Goal: Task Accomplishment & Management: Manage account settings

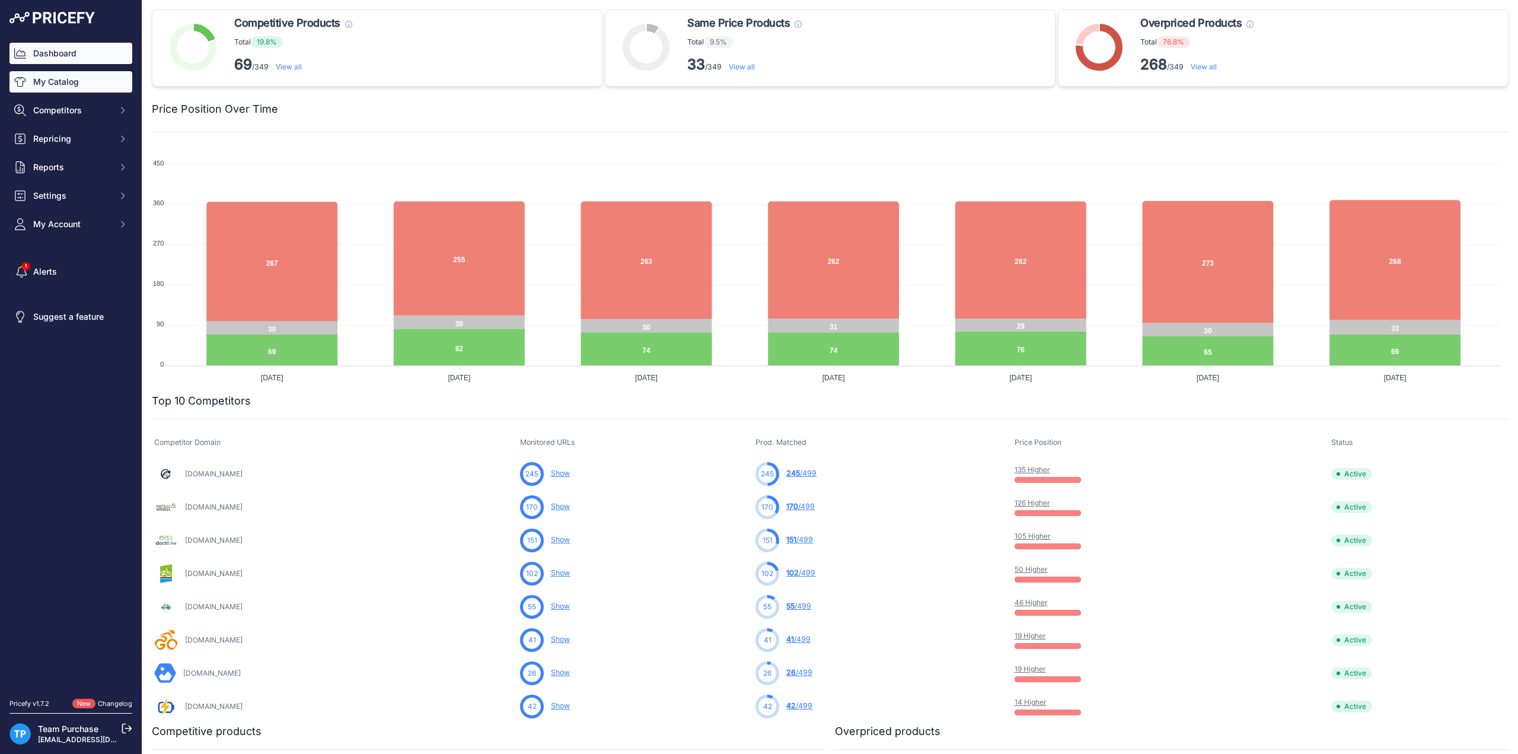
click at [63, 87] on link "My Catalog" at bounding box center [70, 81] width 123 height 21
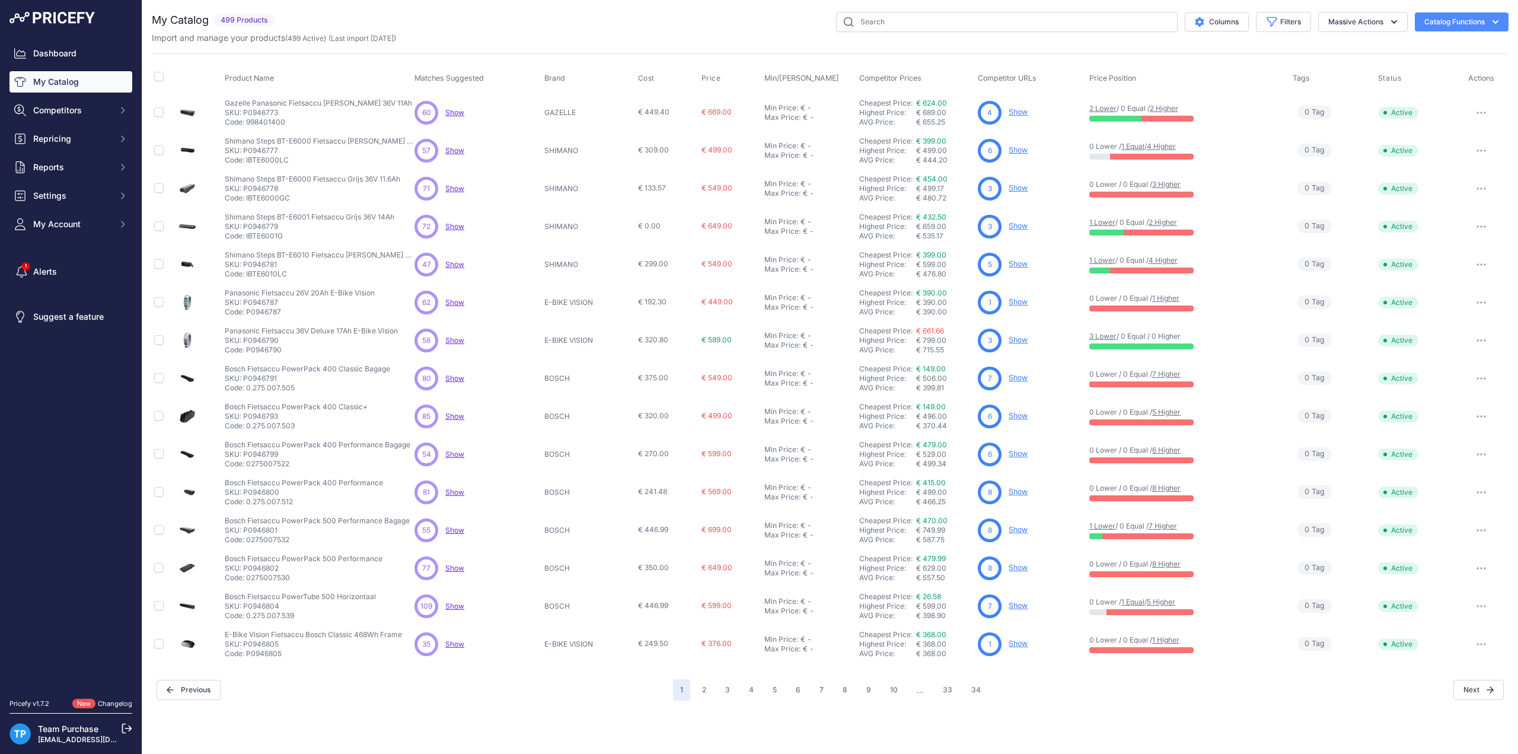
click at [1266, 32] on div "Import and manage your products ( 499 Active ) (Last import 14 Days ago)" at bounding box center [830, 38] width 1357 height 12
click at [1269, 27] on icon "button" at bounding box center [1272, 22] width 12 height 12
click at [1244, 166] on select "Select an option AEG ANSMANN BAFANG BASIL BATAVUS BMZ BOSCH BRINCKERS COMPATIBL…" at bounding box center [1245, 167] width 114 height 20
select select "BOSCH"
click at [1188, 157] on select "Select an option AEG ANSMANN BAFANG BASIL BATAVUS BMZ BOSCH BRINCKERS COMPATIBL…" at bounding box center [1245, 167] width 114 height 20
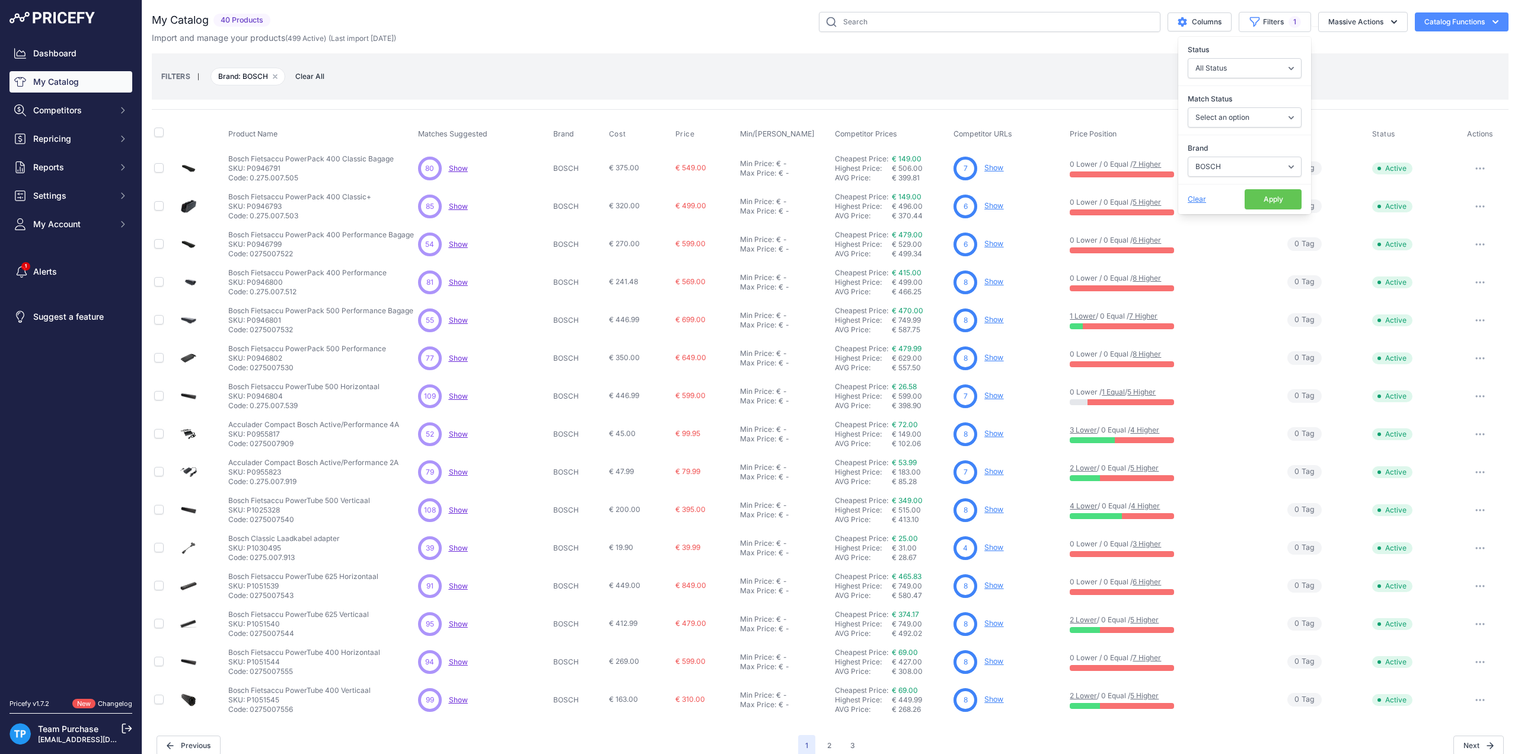
click at [763, 52] on div "My Catalog 40 Products" at bounding box center [830, 384] width 1357 height 744
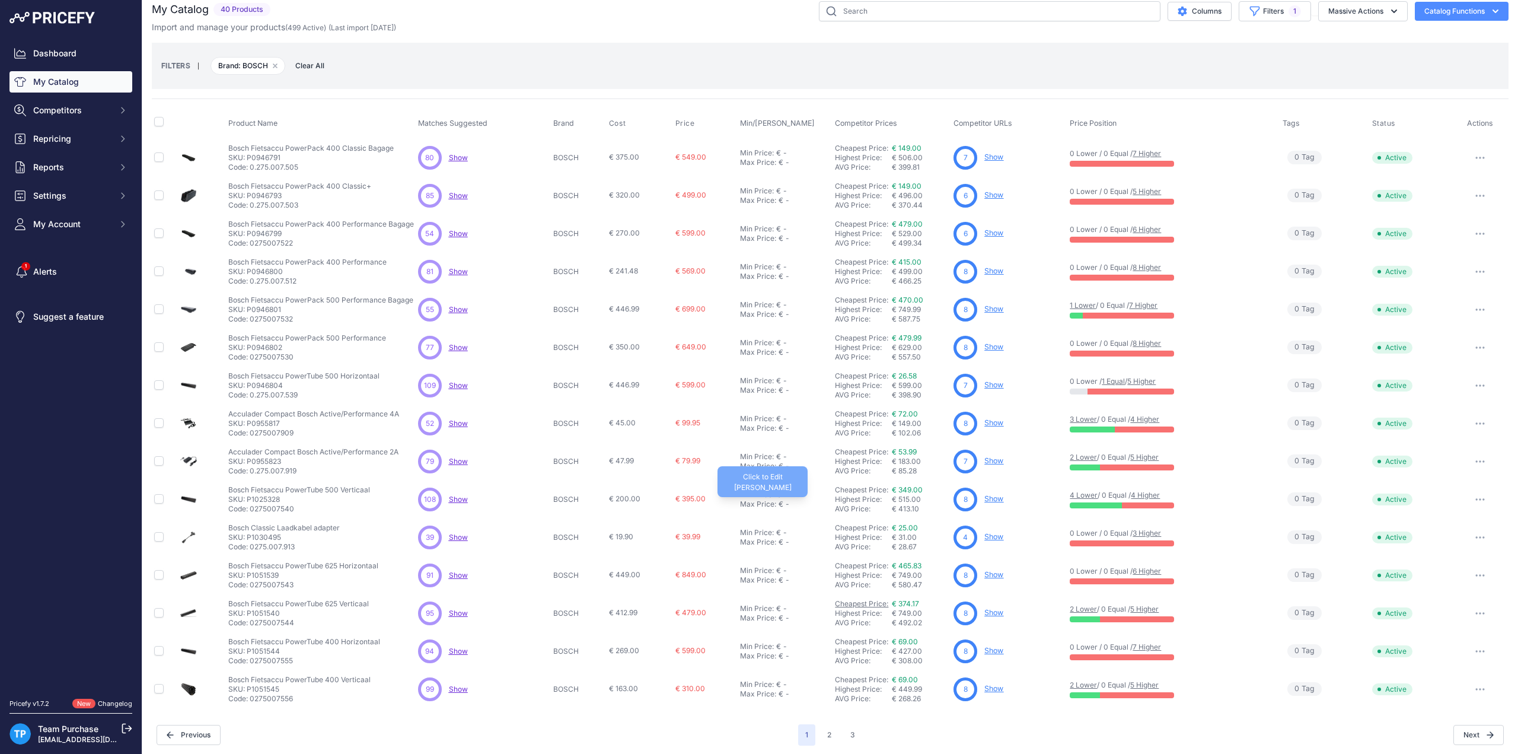
scroll to position [12, 0]
click at [854, 732] on button "3" at bounding box center [852, 733] width 19 height 21
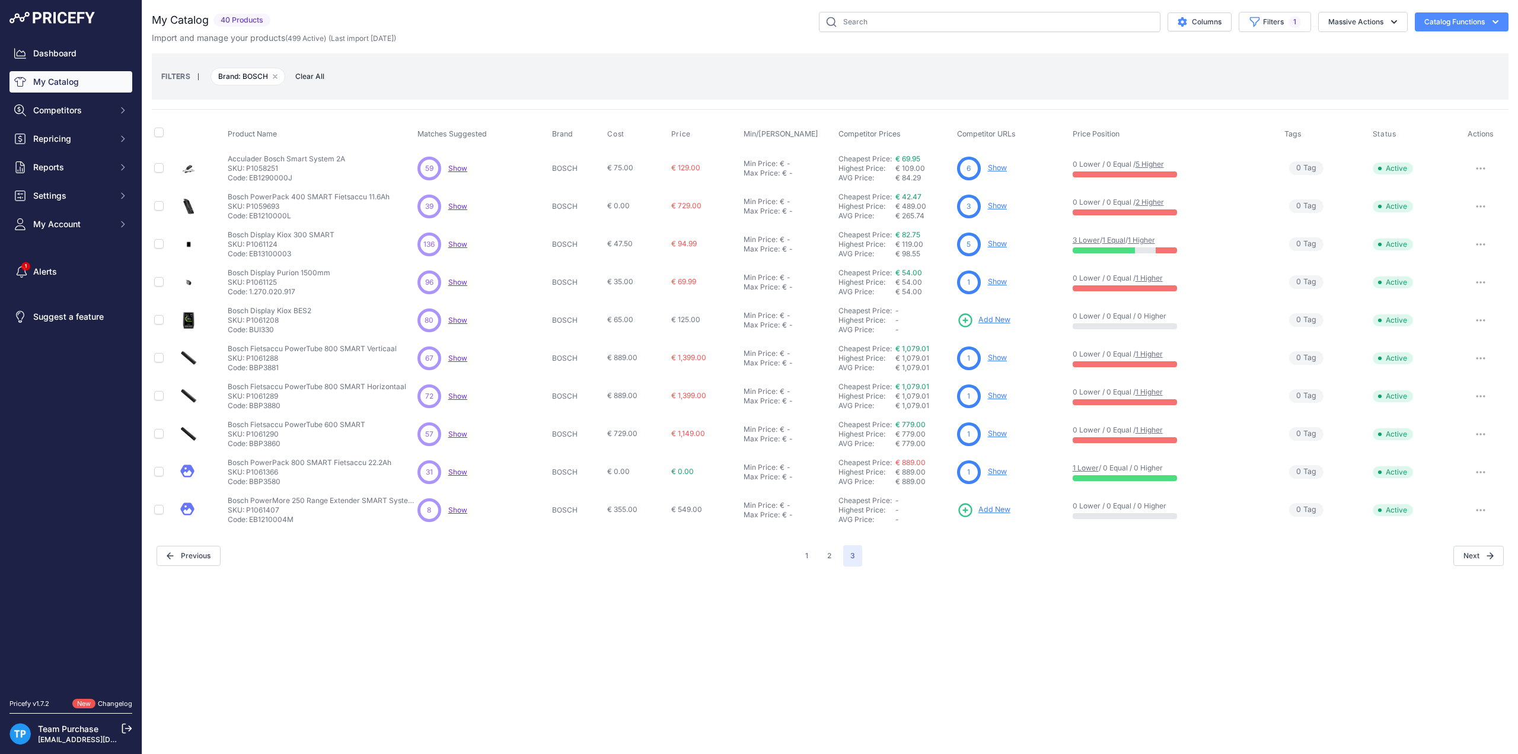
click at [1470, 470] on button "button" at bounding box center [1481, 472] width 24 height 17
click at [1457, 516] on button "Delete" at bounding box center [1468, 515] width 76 height 19
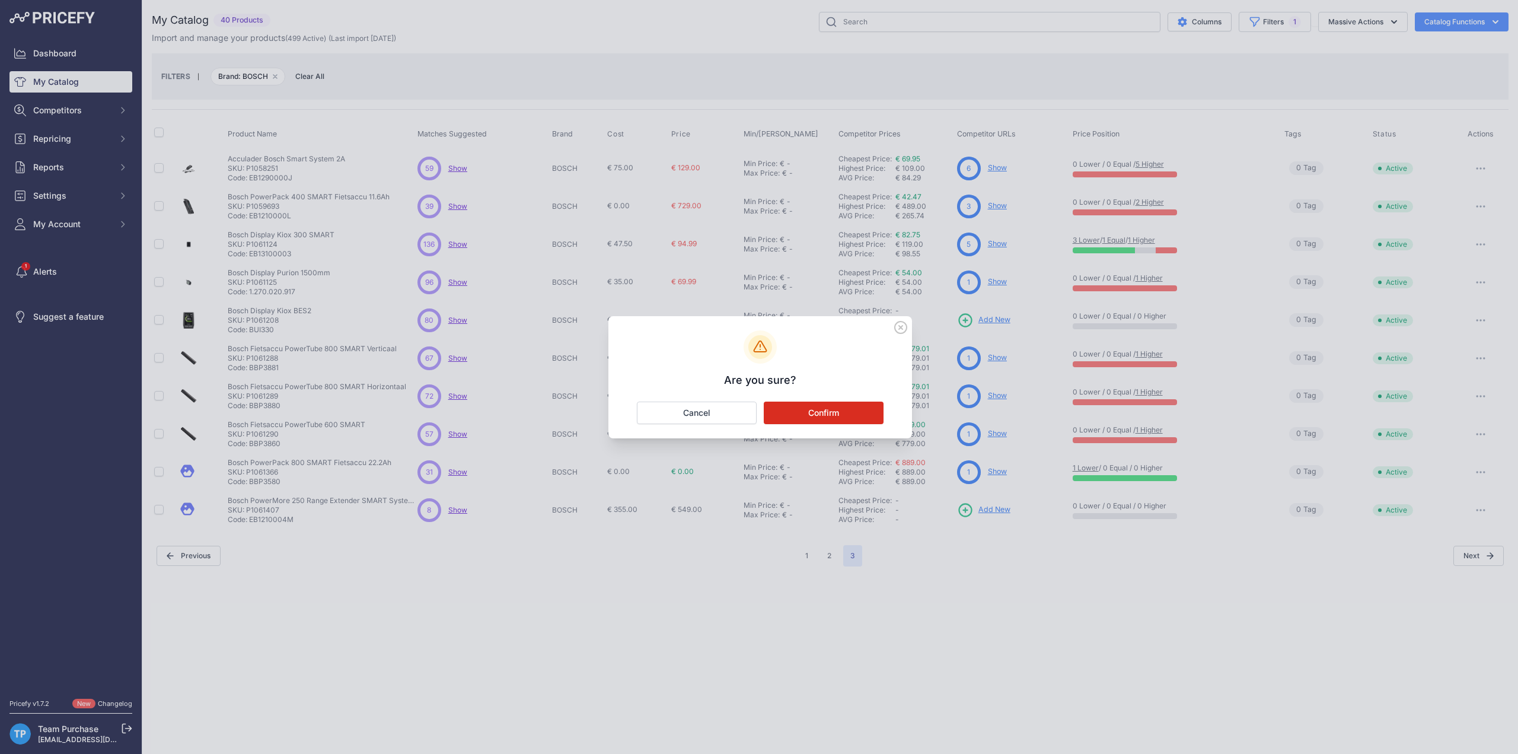
click at [829, 420] on button "Confirm" at bounding box center [824, 412] width 120 height 23
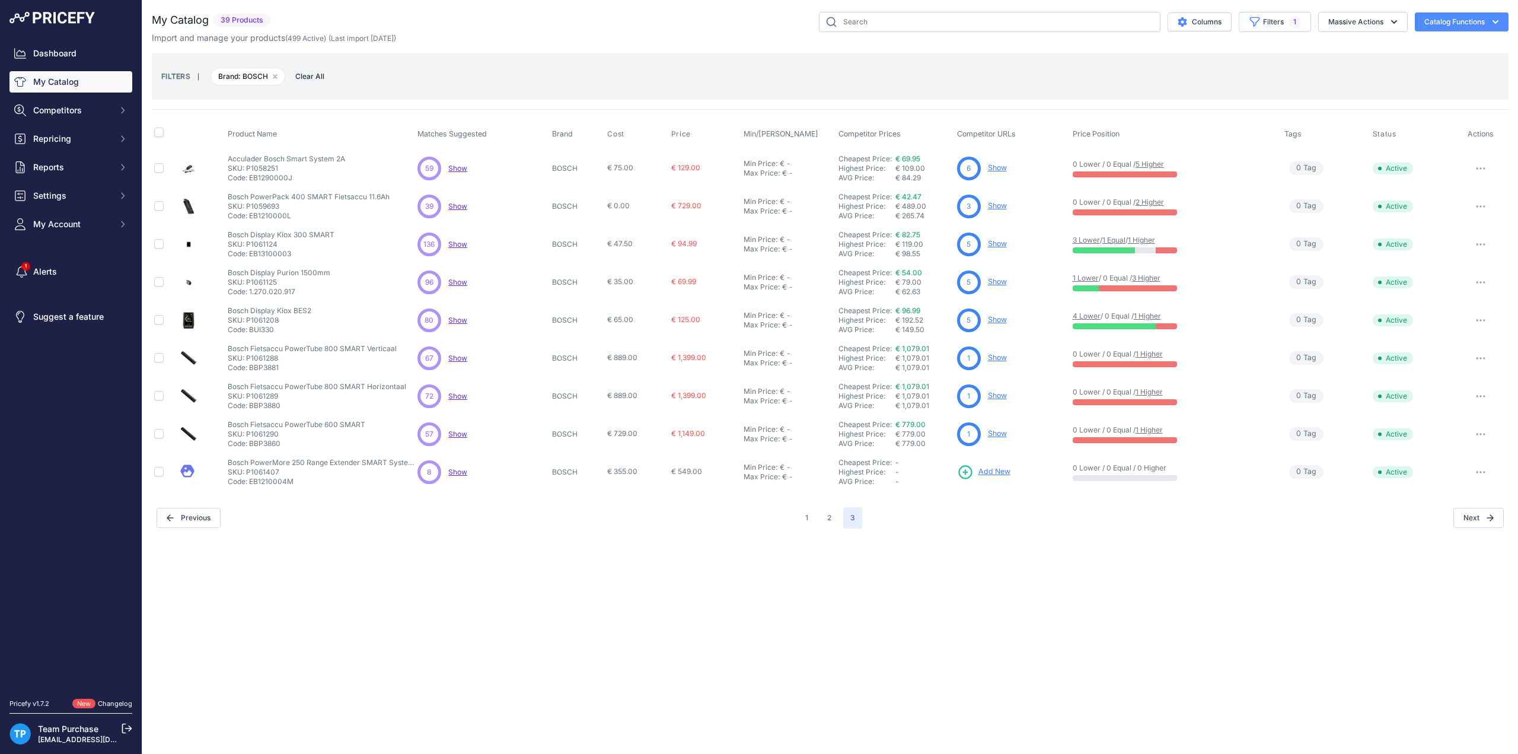
click at [1481, 474] on button "button" at bounding box center [1481, 472] width 24 height 17
click at [1444, 514] on button "Delete" at bounding box center [1468, 515] width 76 height 19
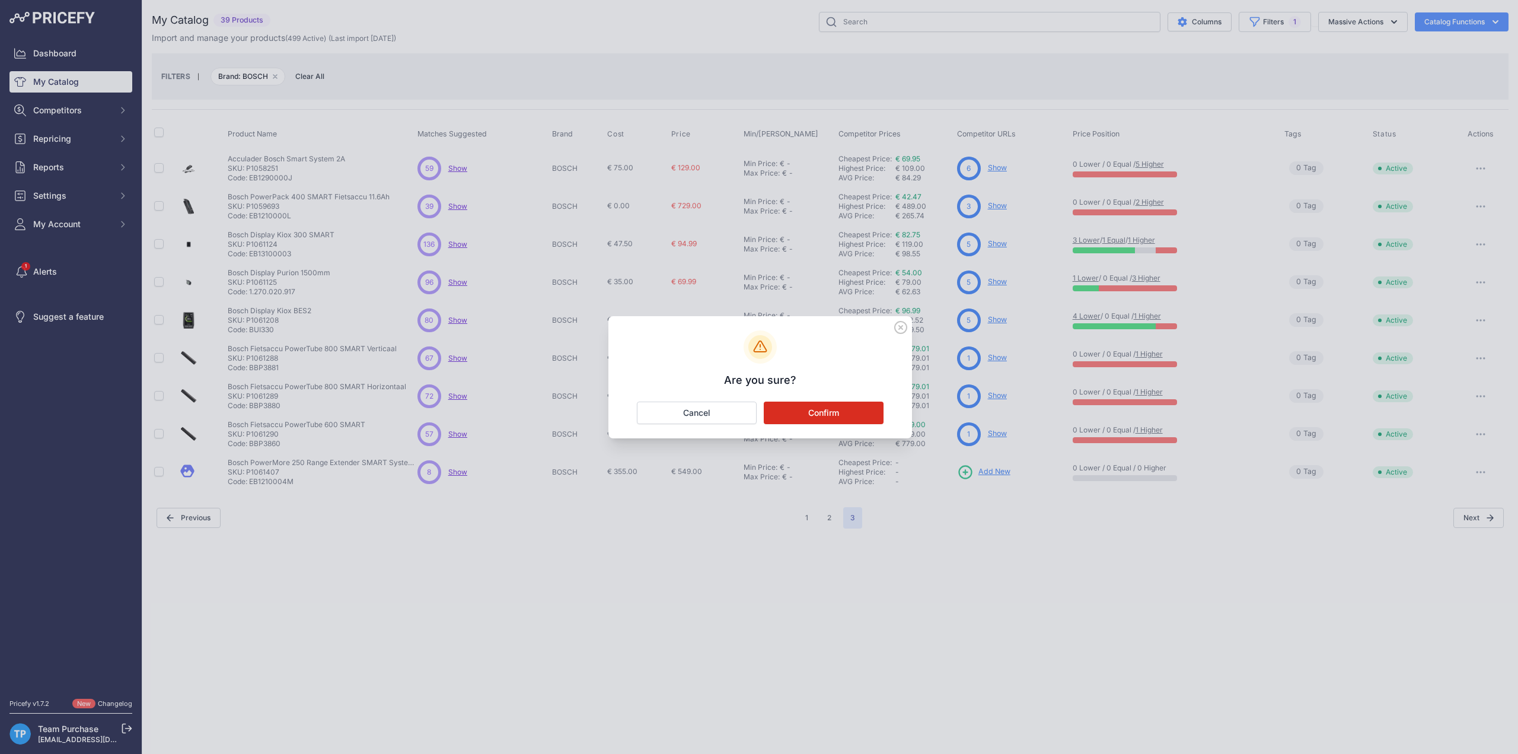
click at [842, 417] on button "Confirm" at bounding box center [824, 412] width 120 height 23
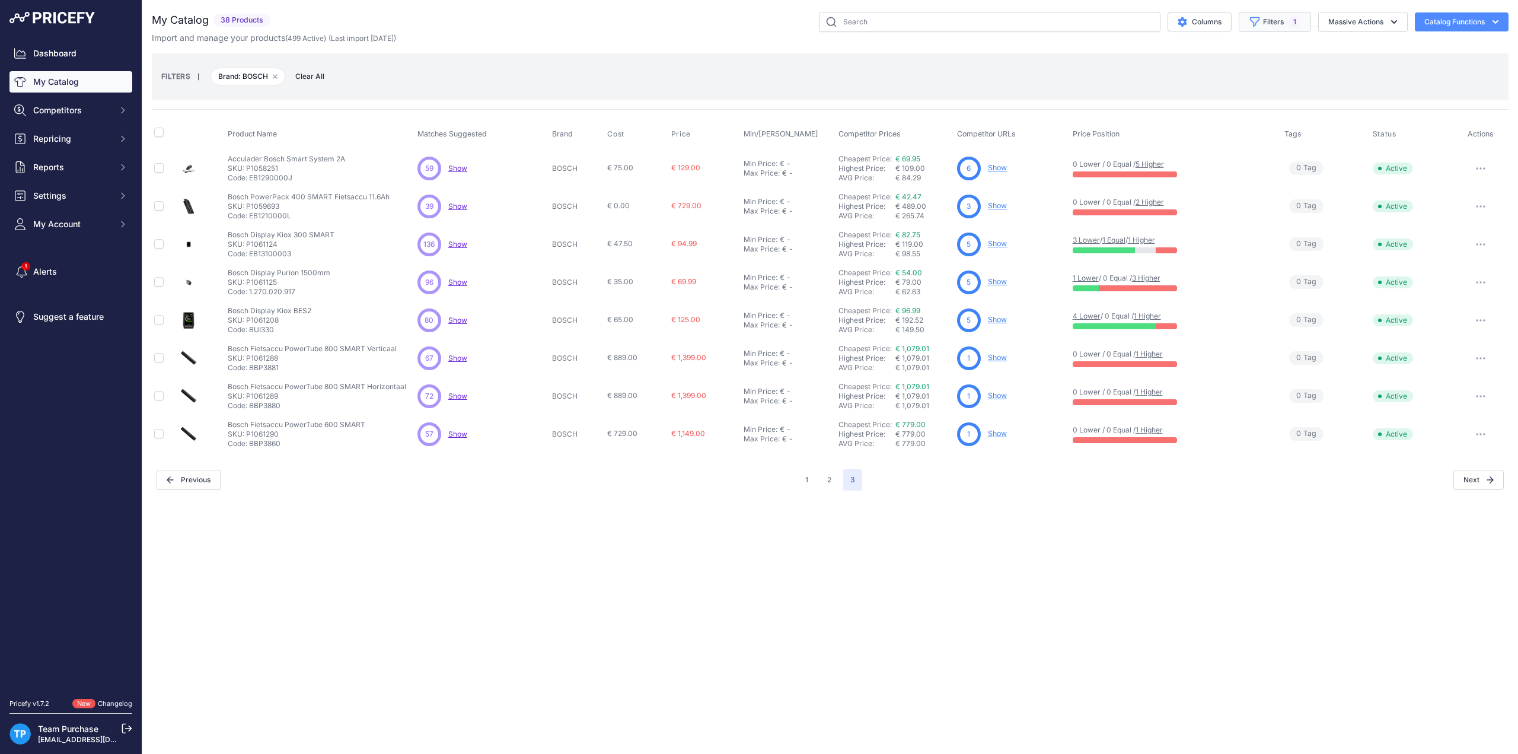
click at [1289, 15] on button "Filters 1" at bounding box center [1275, 22] width 72 height 20
click at [1234, 168] on select "Select an option AEG ANSMANN BAFANG BASIL BATAVUS BMZ BOSCH BRINCKERS COMPATIBL…" at bounding box center [1245, 167] width 114 height 20
select select "BRINCKERS"
click at [1188, 157] on select "Select an option AEG ANSMANN BAFANG BASIL BATAVUS BMZ BOSCH BRINCKERS COMPATIBL…" at bounding box center [1245, 167] width 114 height 20
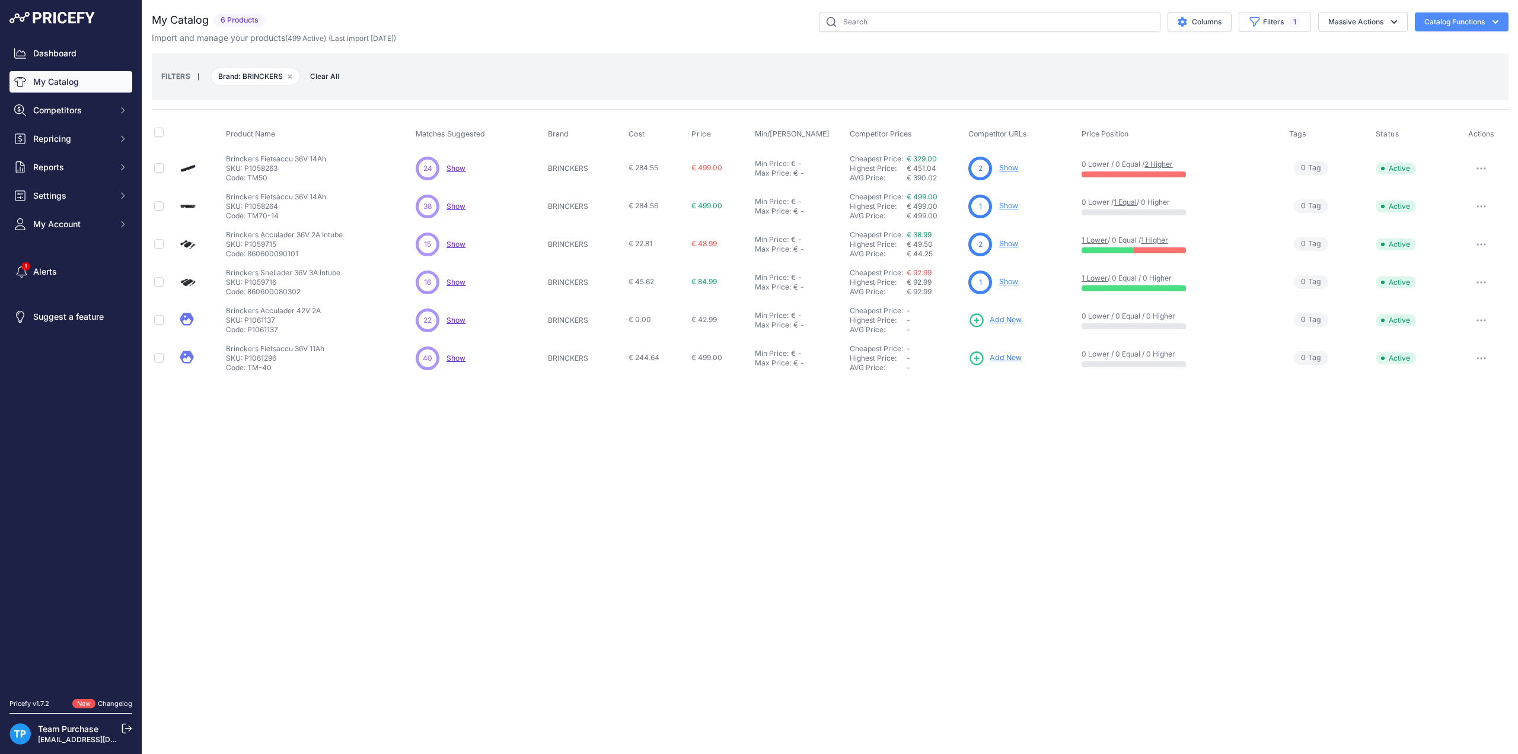
click at [777, 92] on div "FILTERS | Brand: BRINCKERS Remove filter option Clear All" at bounding box center [830, 76] width 1357 height 46
click at [1297, 18] on span "1" at bounding box center [1294, 22] width 12 height 12
click at [1244, 158] on select "Select an option AEG ANSMANN BAFANG BASIL BATAVUS BMZ BOSCH BRINCKERS COMPATIBL…" at bounding box center [1245, 167] width 114 height 20
select select "COMPATIBLE"
click at [1188, 157] on select "Select an option AEG ANSMANN BAFANG BASIL BATAVUS BMZ BOSCH BRINCKERS COMPATIBL…" at bounding box center [1245, 167] width 114 height 20
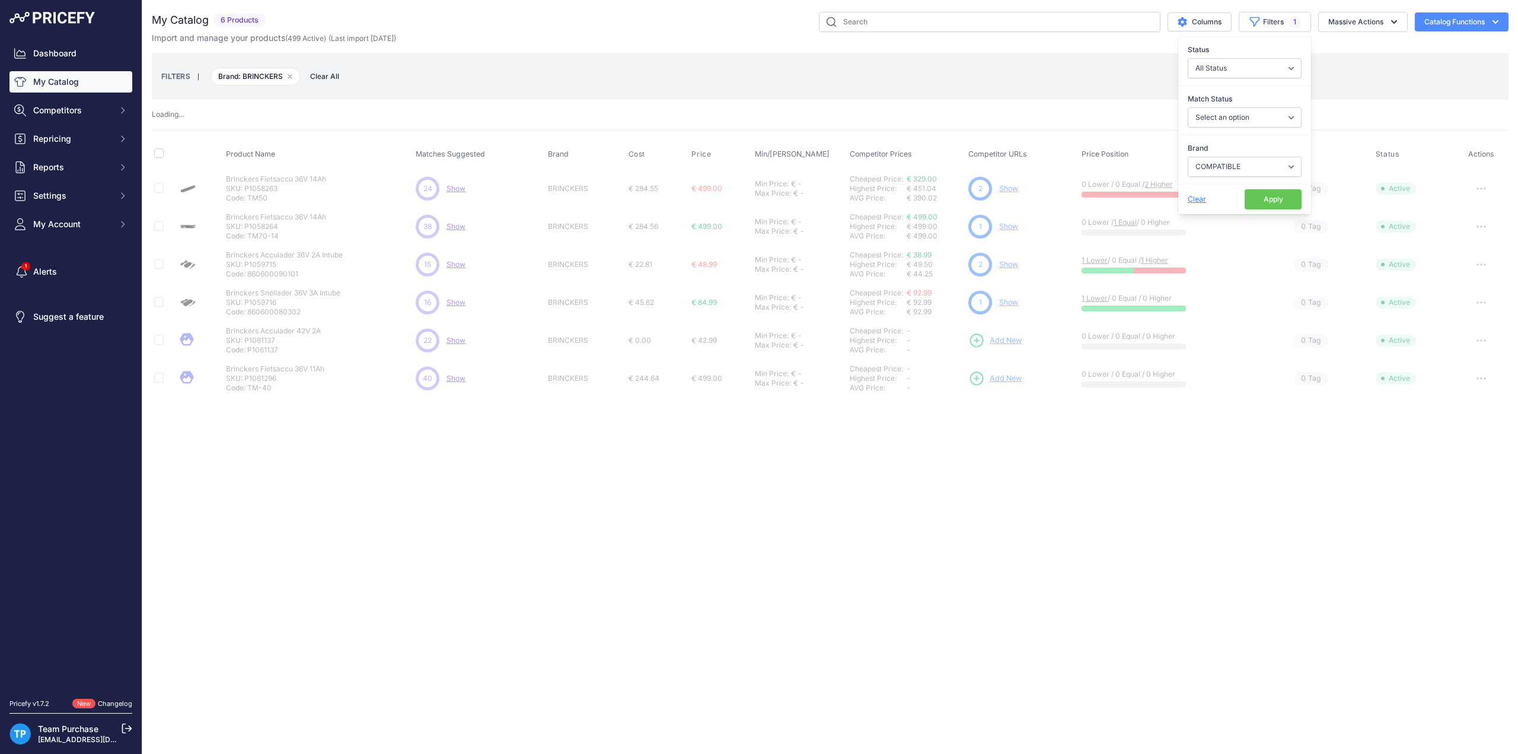
click at [1250, 196] on button "Apply" at bounding box center [1272, 199] width 57 height 20
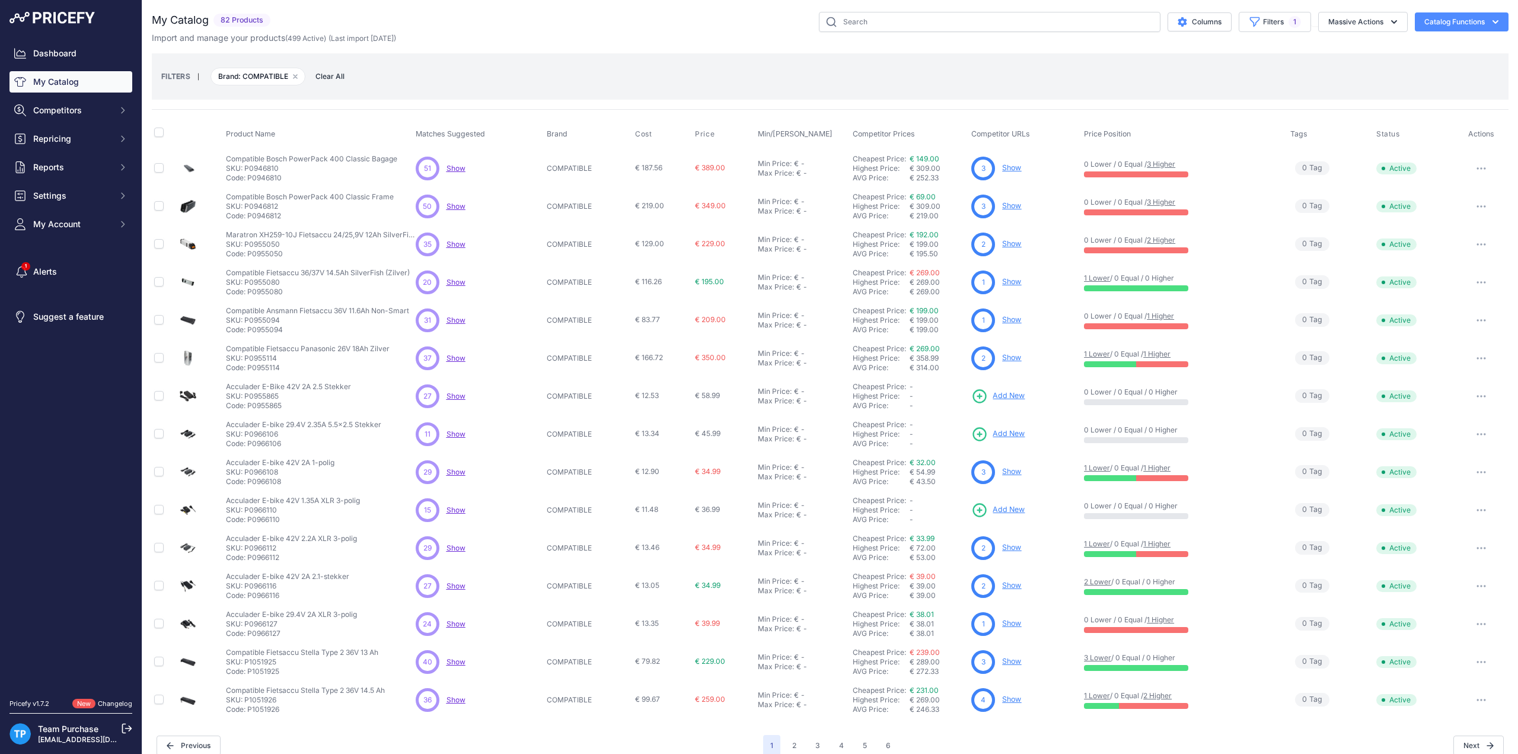
click at [682, 91] on div "FILTERS | Brand: COMPATIBLE Remove filter option Clear All" at bounding box center [830, 76] width 1338 height 32
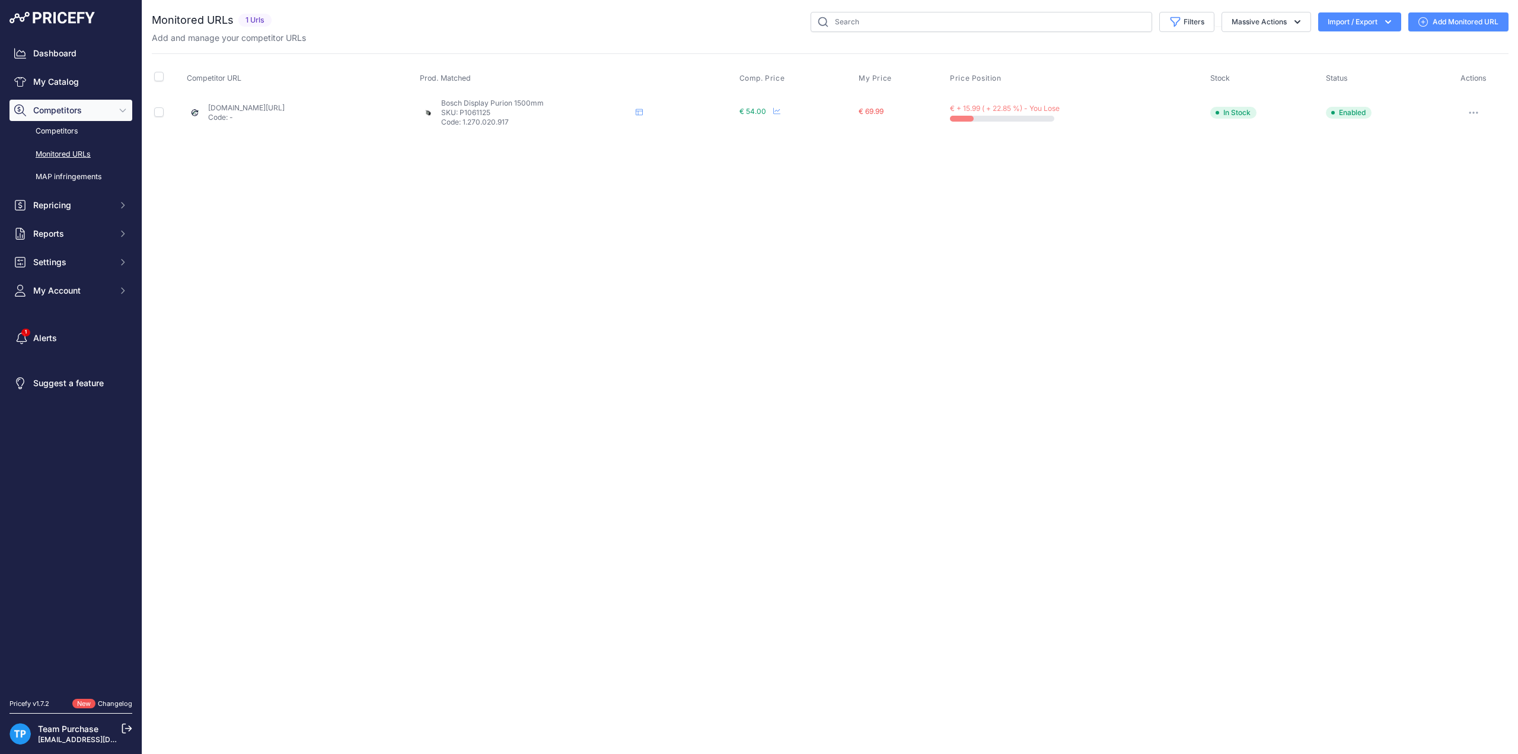
click at [1442, 23] on link "Add Monitored URL" at bounding box center [1458, 21] width 100 height 19
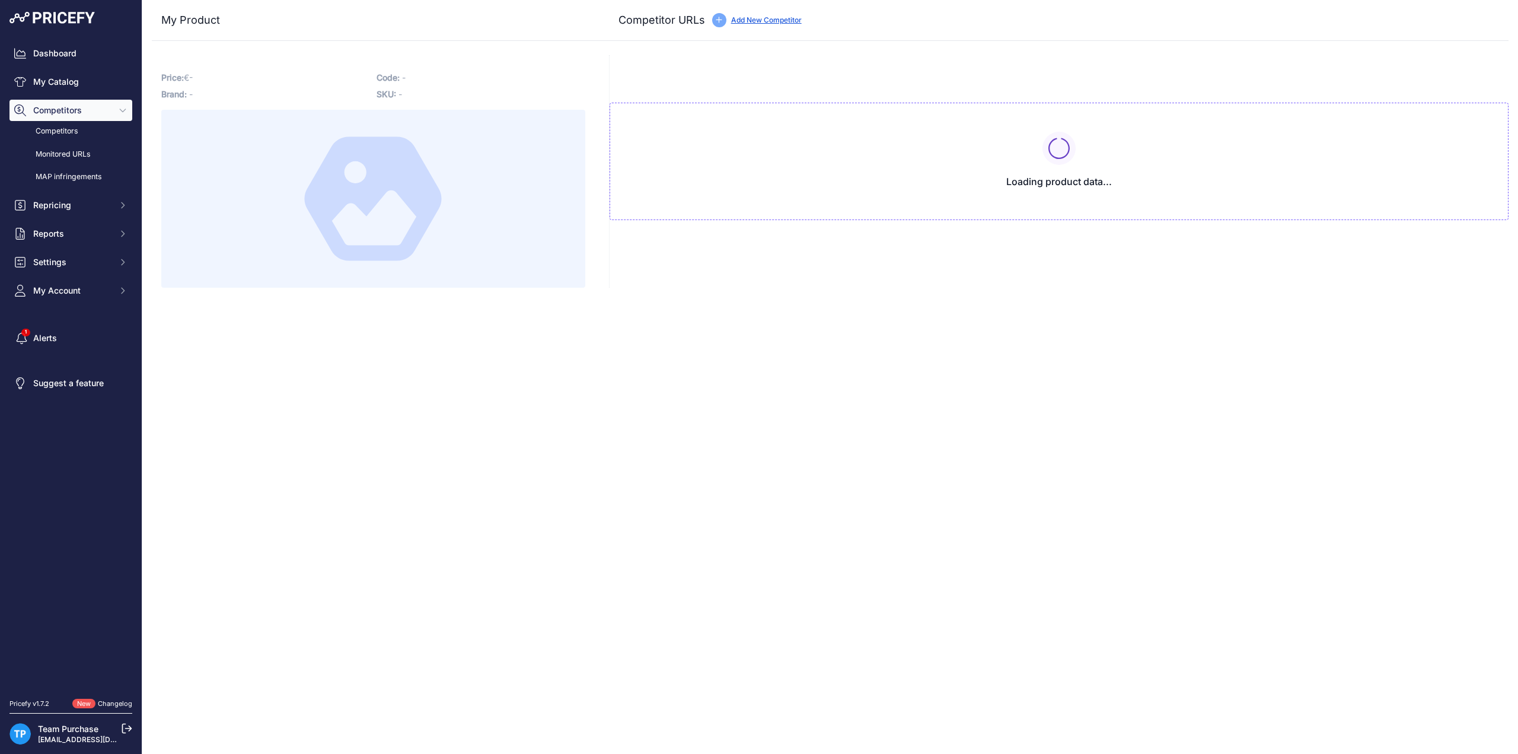
type input "[DOMAIN_NAME][URL]"
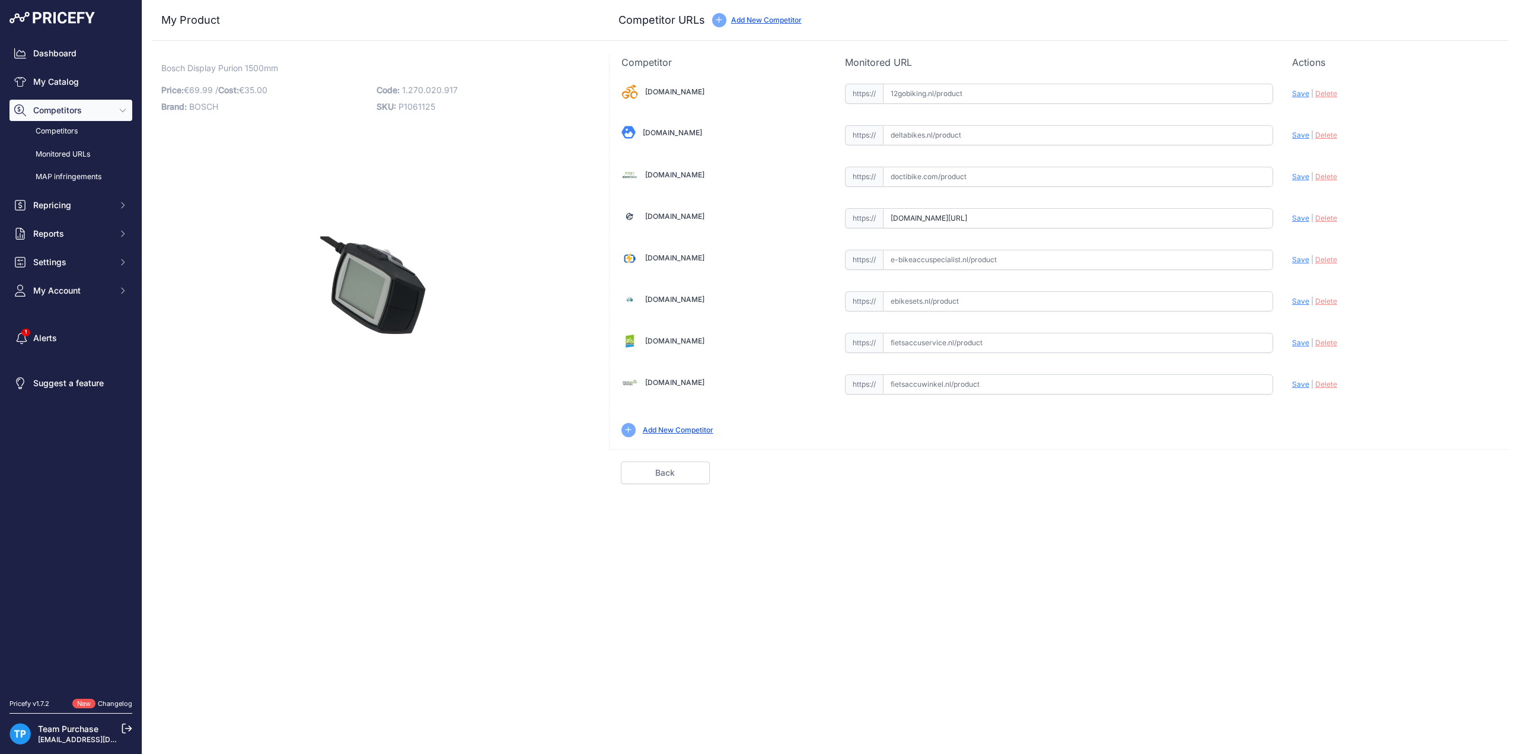
click at [1029, 90] on input "text" at bounding box center [1078, 94] width 390 height 20
paste input "[URL][DOMAIN_NAME]"
click at [1304, 96] on span "Save" at bounding box center [1300, 93] width 17 height 9
type input "[URL][DOMAIN_NAME]"
click at [1004, 125] on input "text" at bounding box center [1078, 135] width 390 height 20
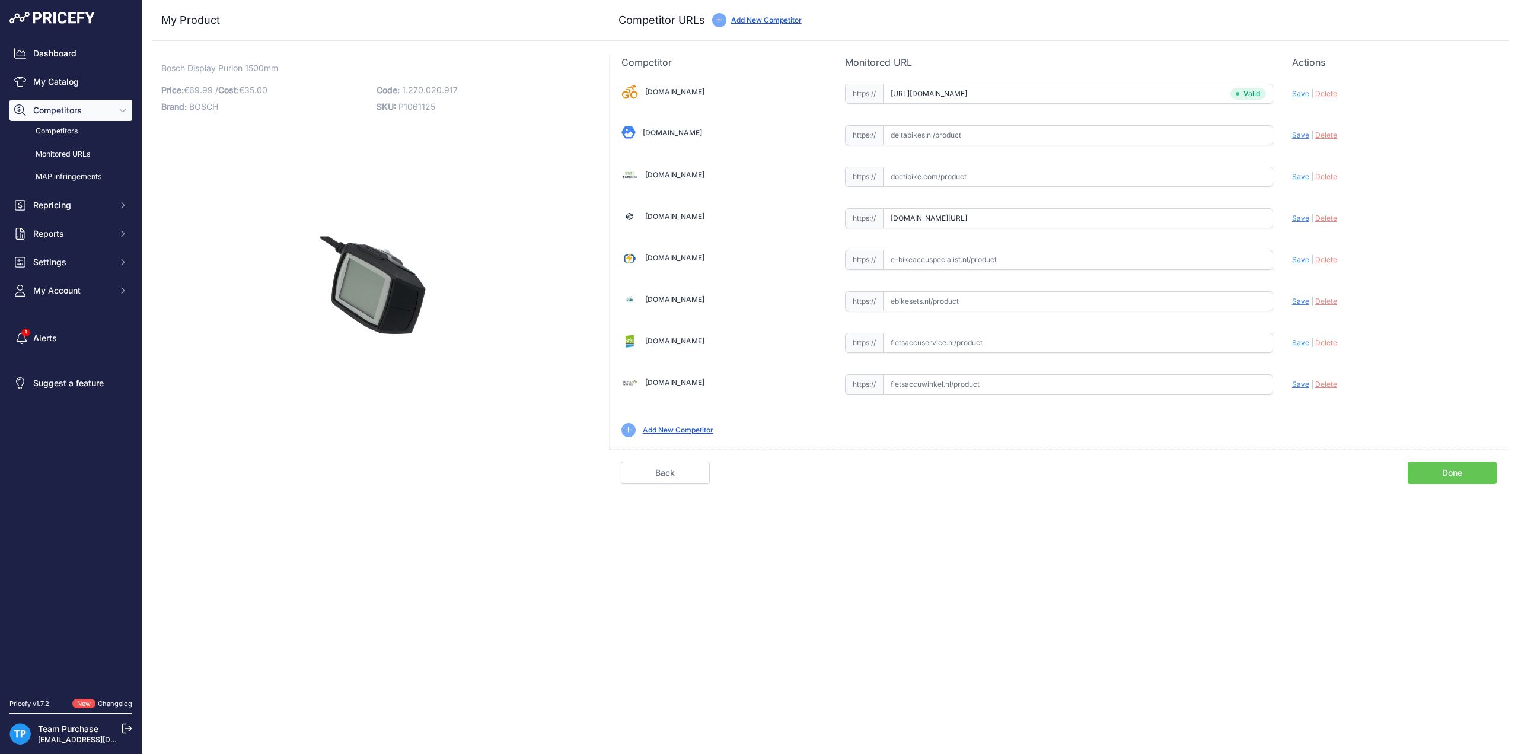
paste input "[URL][DOMAIN_NAME]"
click at [1292, 132] on span "Save" at bounding box center [1300, 134] width 17 height 9
type input "https://www.deltabikes.nl/product/bosch-e-bike-purion-display-antraciet/?prirul…"
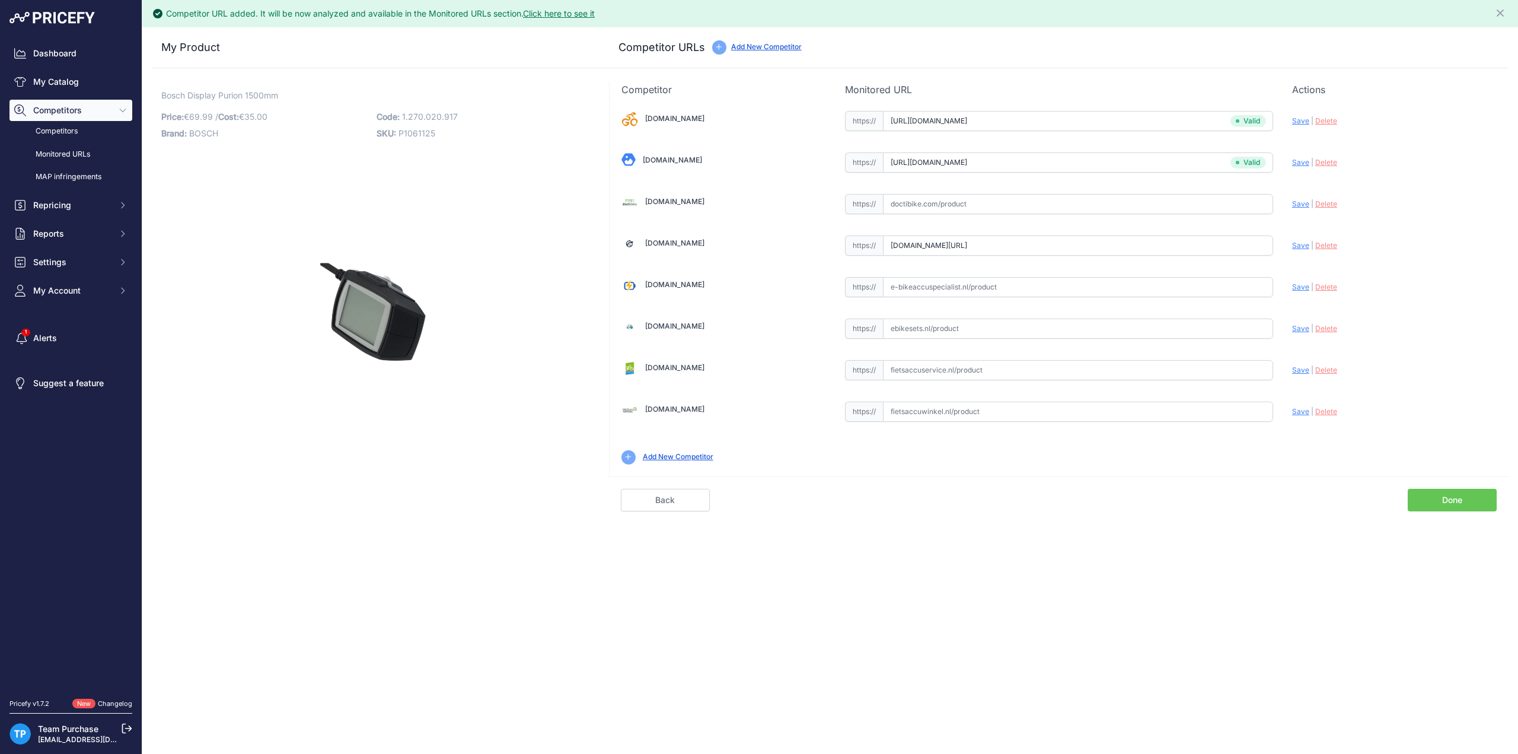
click at [924, 202] on input "text" at bounding box center [1078, 204] width 390 height 20
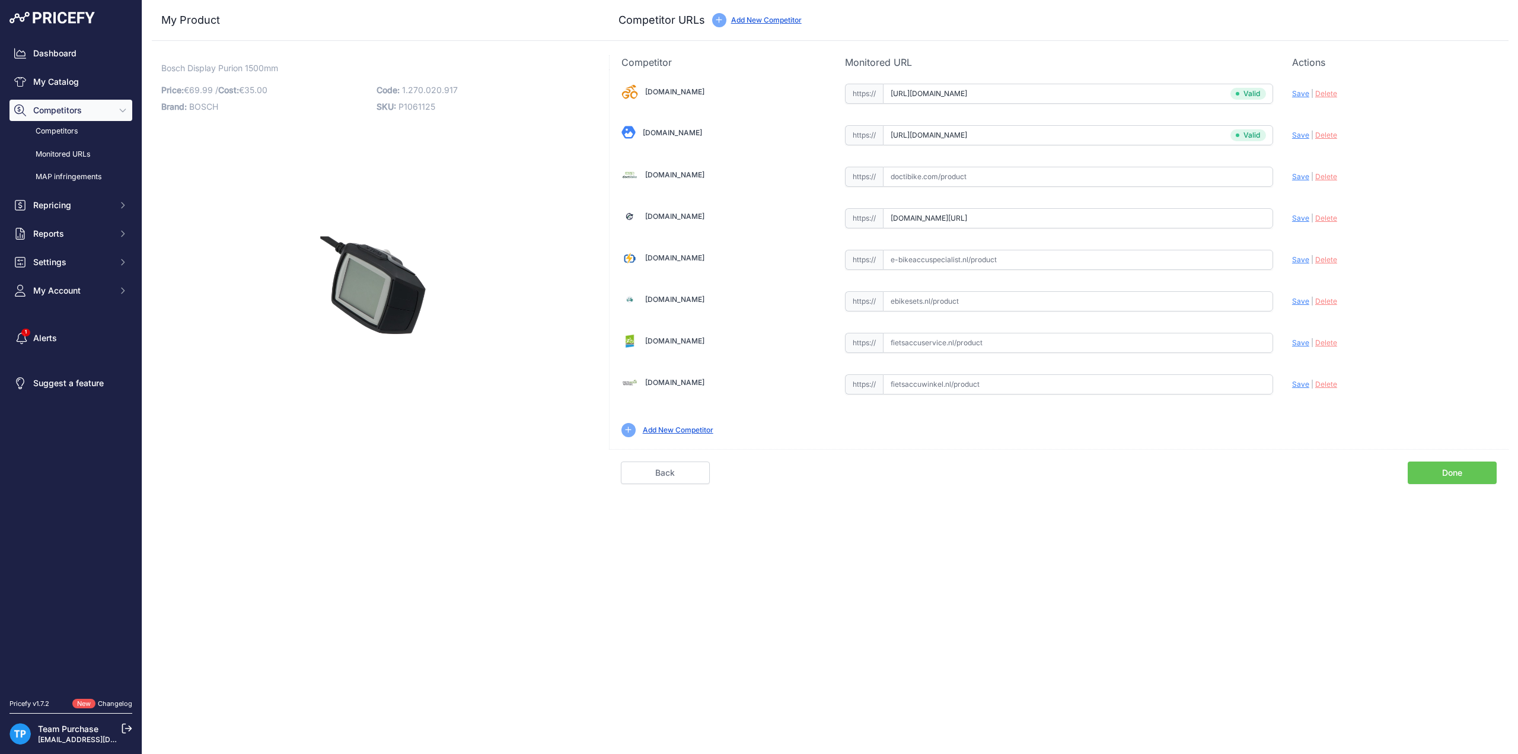
click at [982, 183] on input "text" at bounding box center [1078, 177] width 390 height 20
paste input "https://doctibike.com/nl/bosch-weergave/2395-bosch-beeldscherm-purion-antraciet…"
click at [1292, 175] on span "Save" at bounding box center [1300, 176] width 17 height 9
type input "https://doctibike.com/nl/bosch-weergave/2395-bosch-beeldscherm-purion-antraciet…"
click at [1028, 337] on input "text" at bounding box center [1078, 343] width 390 height 20
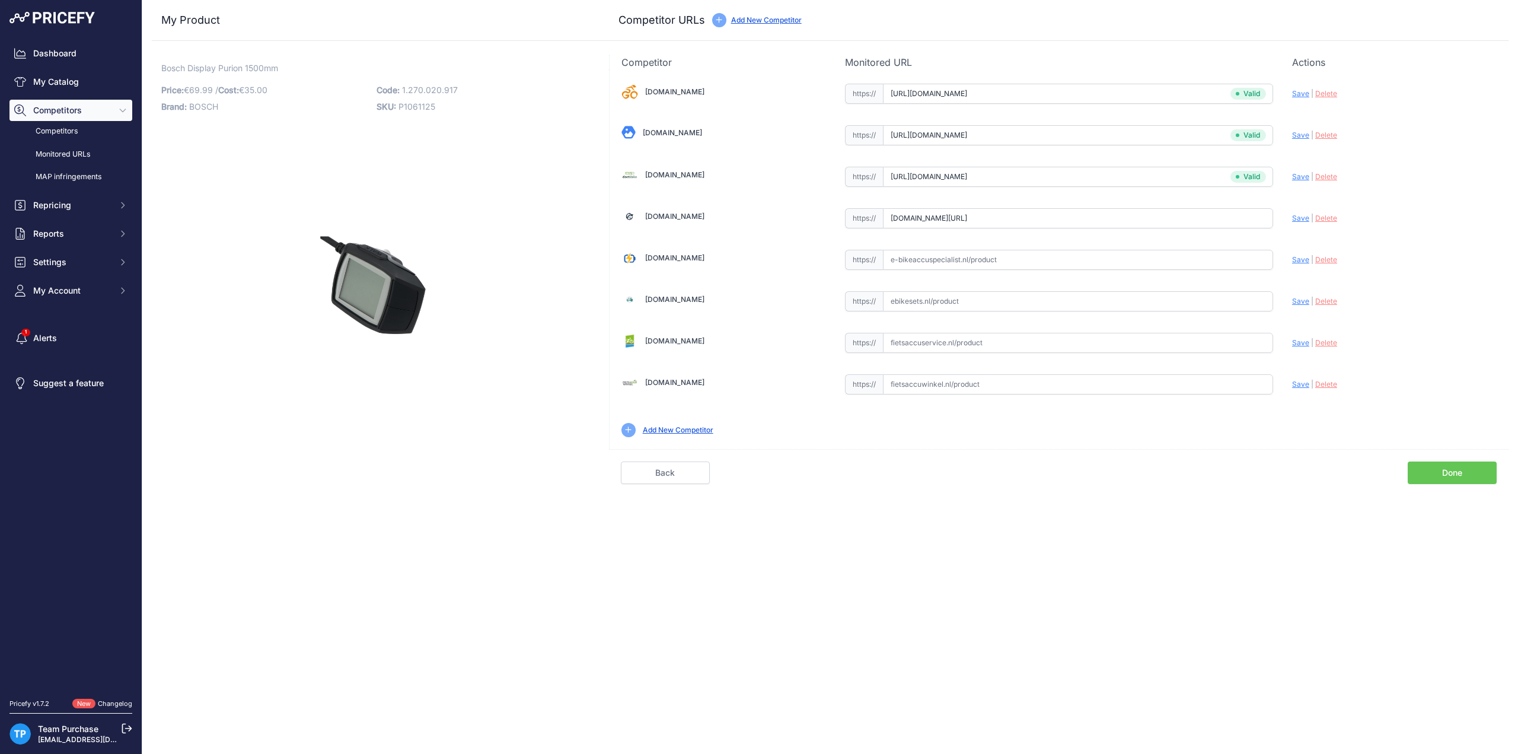
paste input "https://fietsaccuservice.nl/shop/accessoiresveiligheid/display-bosch-purion/"
click at [1295, 339] on span "Save" at bounding box center [1300, 342] width 17 height 9
type input "https://fietsaccuservice.nl/shop/accessoiresveiligheid/display-bosch-purion/?pr…"
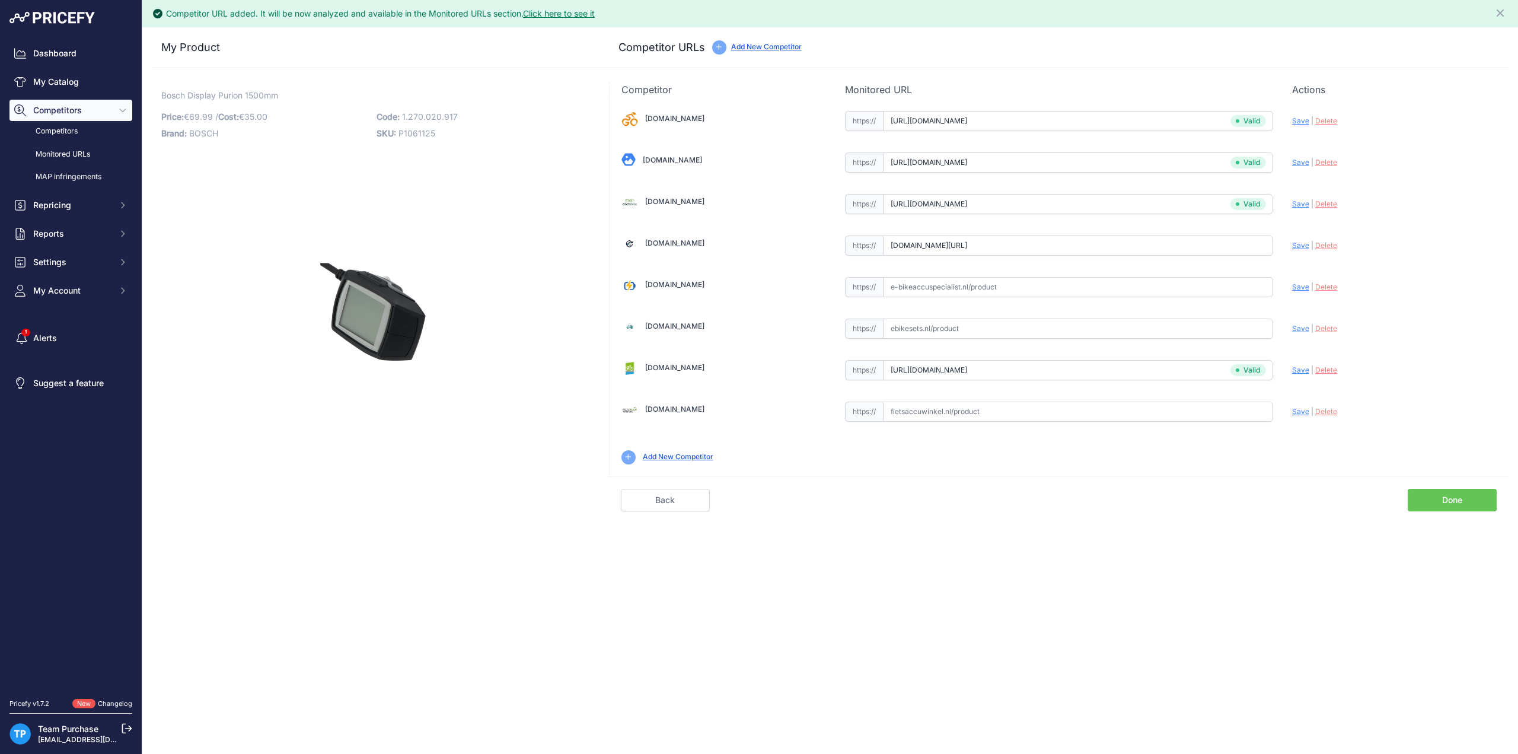
click at [1018, 416] on input "text" at bounding box center [1078, 411] width 390 height 20
click at [1019, 406] on input "text" at bounding box center [1078, 411] width 390 height 20
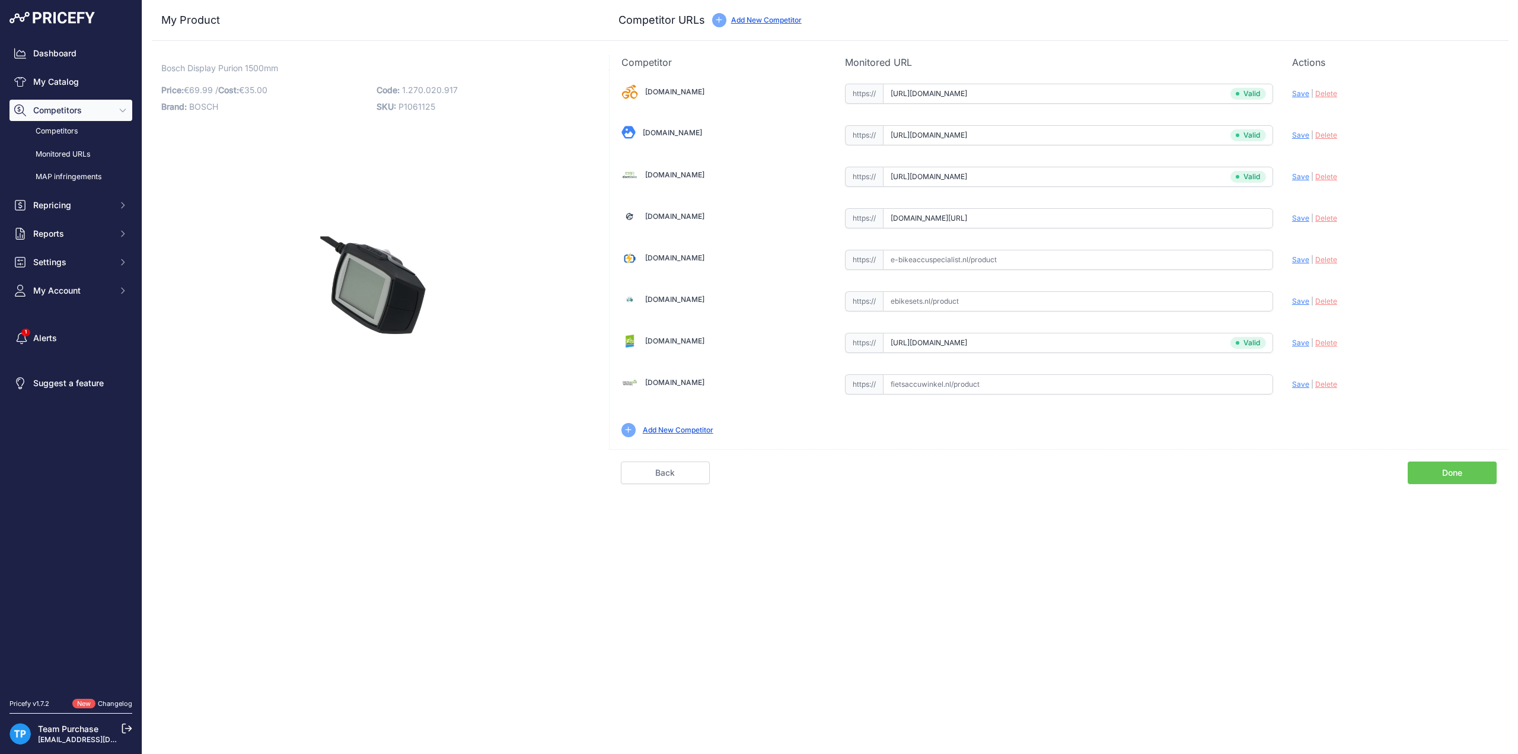
click at [1449, 468] on link "Done" at bounding box center [1451, 472] width 89 height 23
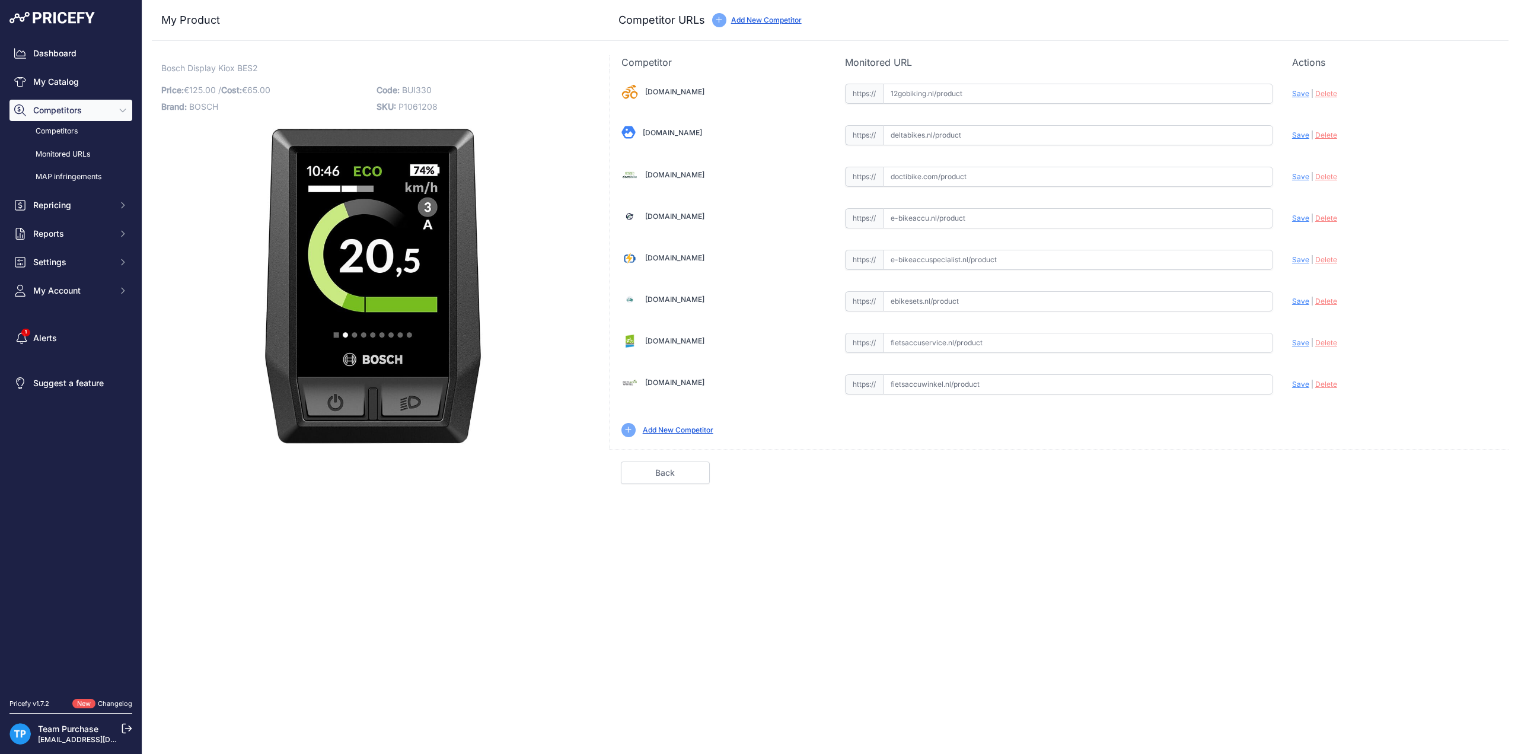
click at [1066, 97] on input "text" at bounding box center [1078, 94] width 390 height 20
click at [961, 378] on input "text" at bounding box center [1078, 384] width 390 height 20
paste input "https://www.fietsaccuwinkel.nl/bosch-display-kiox-antraciet-1270016821"
click at [1300, 383] on span "Save" at bounding box center [1300, 383] width 17 height 9
type input "https://www.fietsaccuwinkel.nl/bosch-display-kiox-antraciet-1270016821?prirule_…"
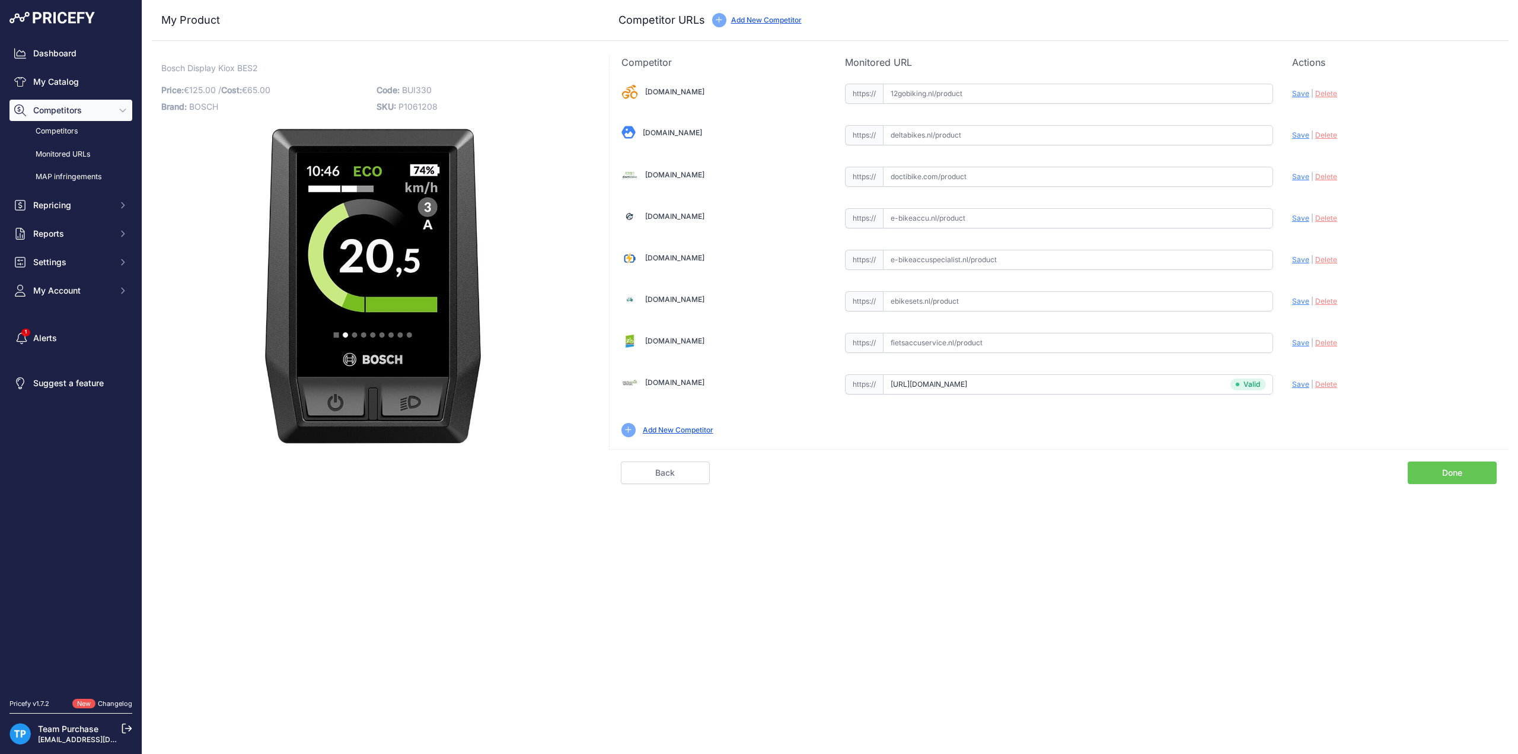
click at [950, 303] on input "text" at bounding box center [1078, 301] width 390 height 20
paste input "https://ebikesets.nl/bosch-kiox-display-antraciet-bui-330"
click at [1302, 299] on span "Save" at bounding box center [1300, 300] width 17 height 9
type input "https://ebikesets.nl/bosch-kiox-display-antraciet-bui-330?prirule_jdsnikfkfjsd=…"
click at [956, 224] on input "text" at bounding box center [1078, 218] width 390 height 20
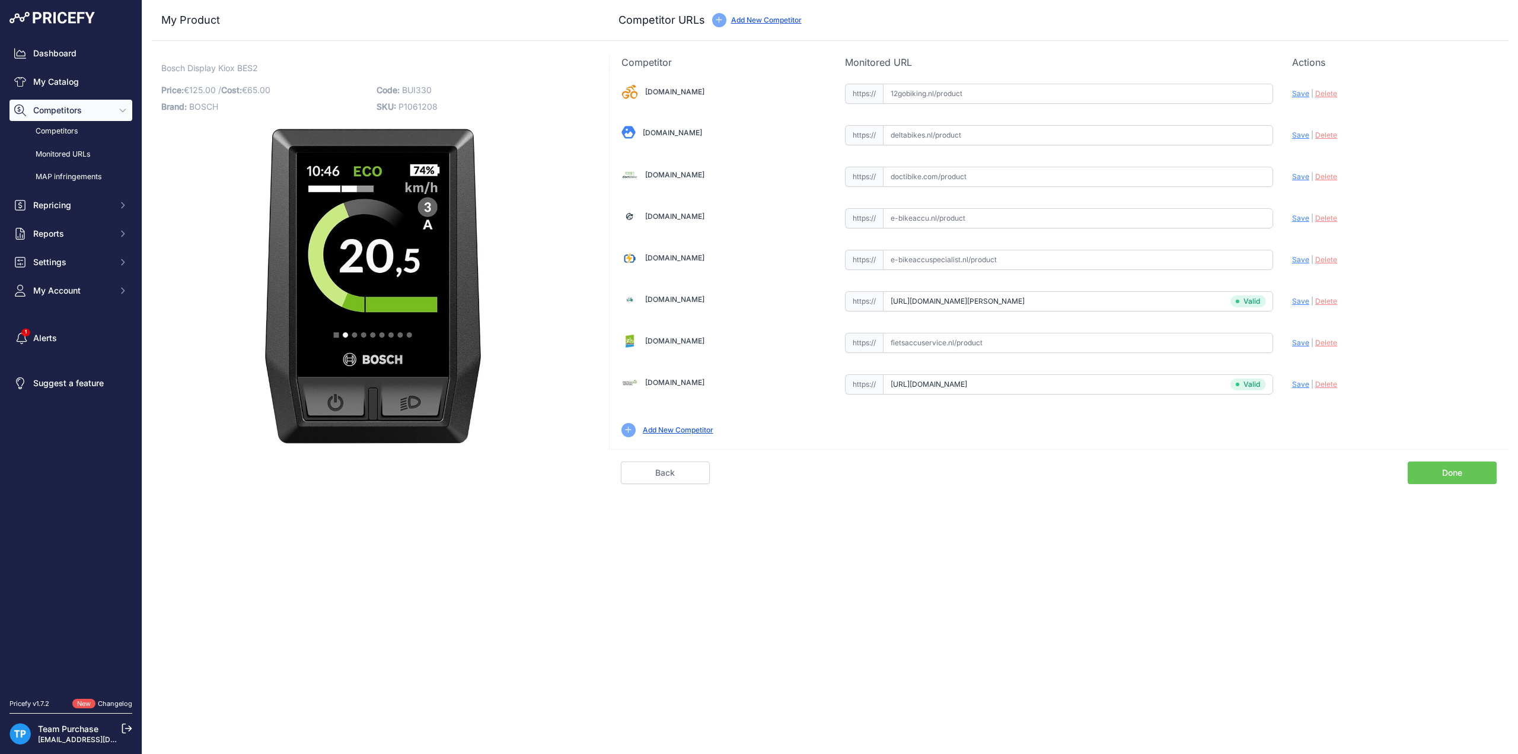
paste input "https://www.e-bikeaccu.nl/bosch-display-kiox"
click at [1297, 219] on span "Save" at bounding box center [1300, 217] width 17 height 9
type input "https://www.e-bikeaccu.nl/bosch-display-kiox?prirule_jdsnikfkfjsd=10020"
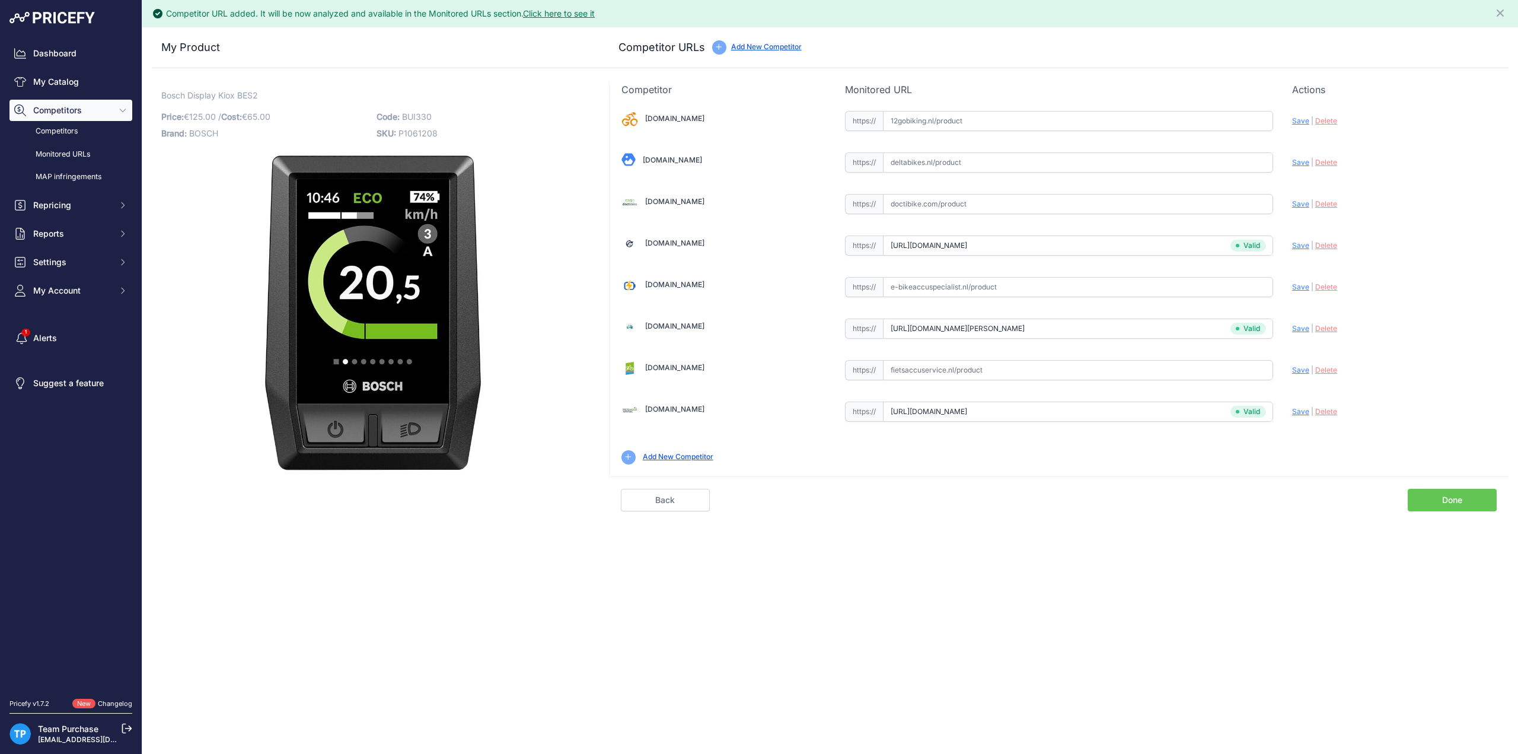
click at [1013, 203] on input "text" at bounding box center [1078, 204] width 390 height 20
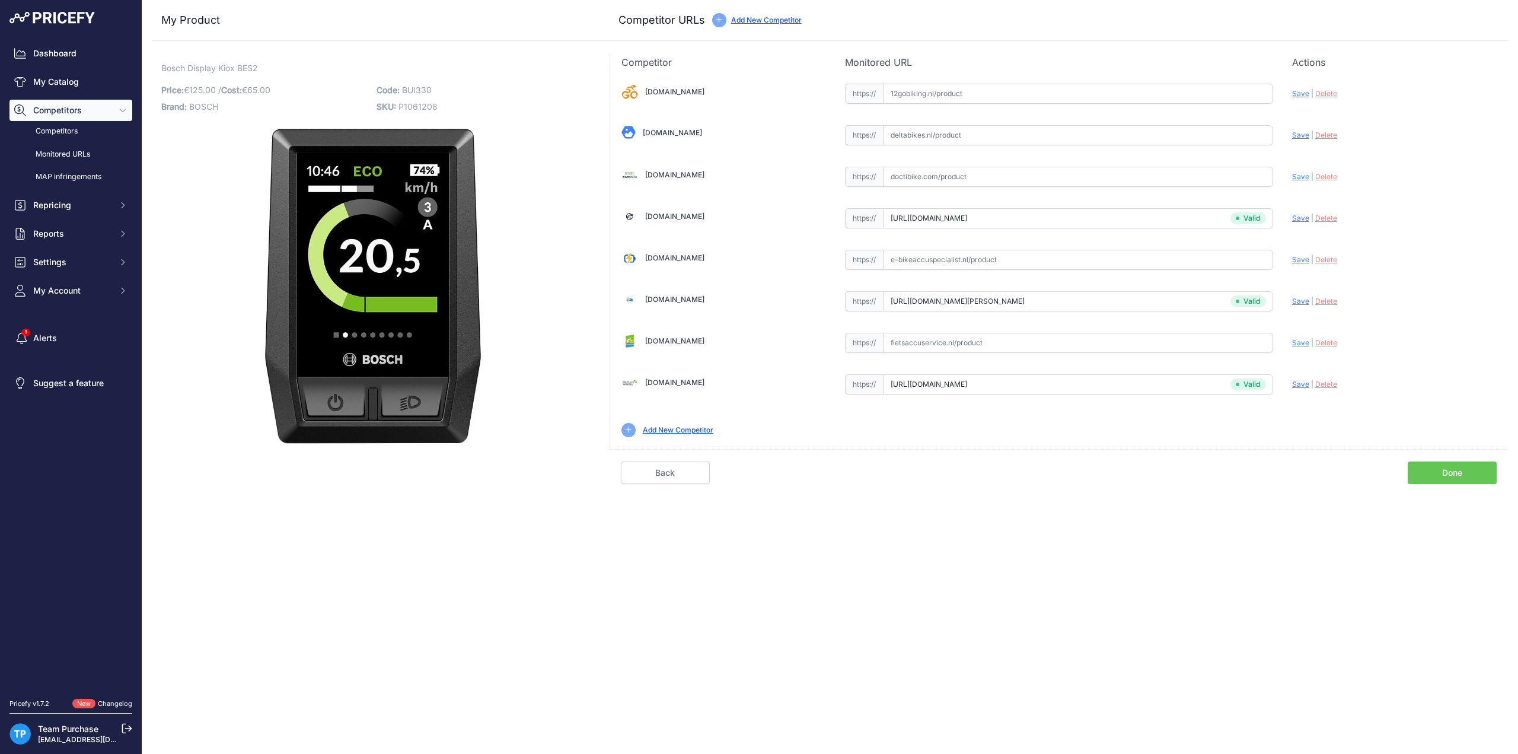
click at [951, 168] on input "text" at bounding box center [1078, 177] width 390 height 20
paste input "https://doctibike.com/nl/bosch-weergave/2623-bosch-beeldscherm-kiox-40542890000…"
click at [1303, 174] on span "Save" at bounding box center [1300, 176] width 17 height 9
type input "https://doctibike.com/nl/bosch-weergave/2623-bosch-beeldscherm-kiox-40542890000…"
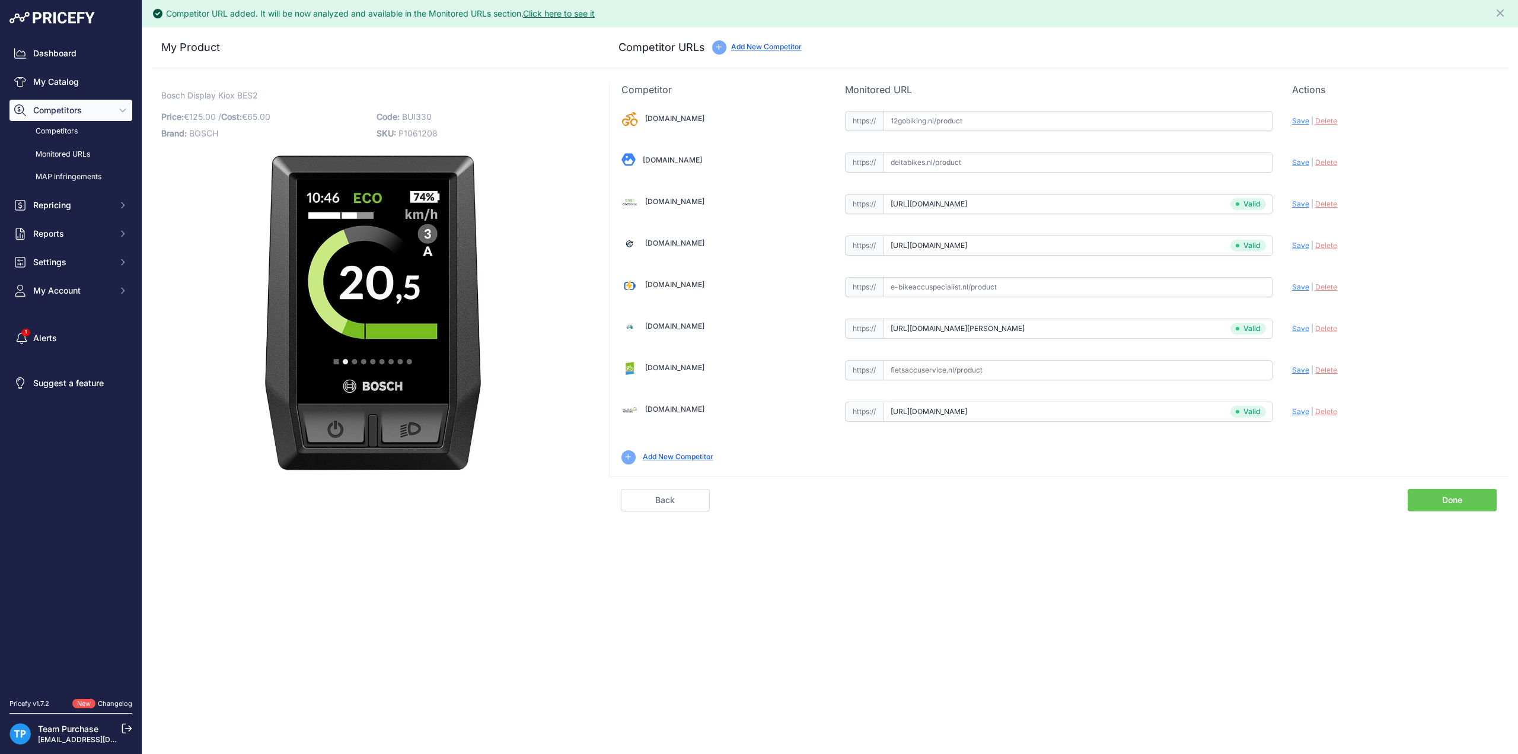
click at [977, 158] on input "text" at bounding box center [1078, 162] width 390 height 20
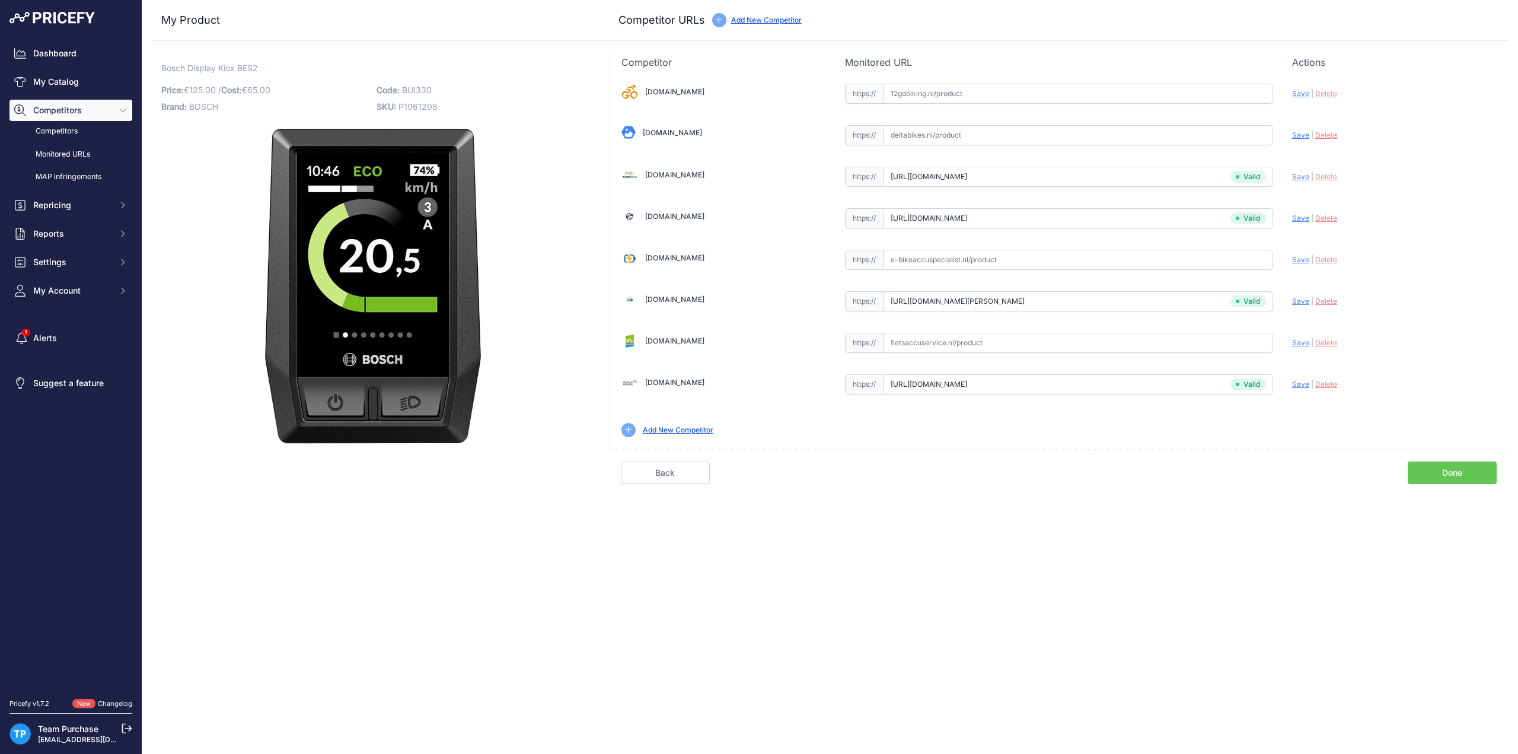
click at [1053, 140] on input "text" at bounding box center [1078, 135] width 390 height 20
paste input "https://www.deltabikes.nl/product/bosch-e-bike-kiox-display-bui330-antraciet/"
click at [1297, 135] on span "Save" at bounding box center [1300, 134] width 17 height 9
type input "https://www.deltabikes.nl/product/bosch-e-bike-kiox-display-bui330-antraciet/?p…"
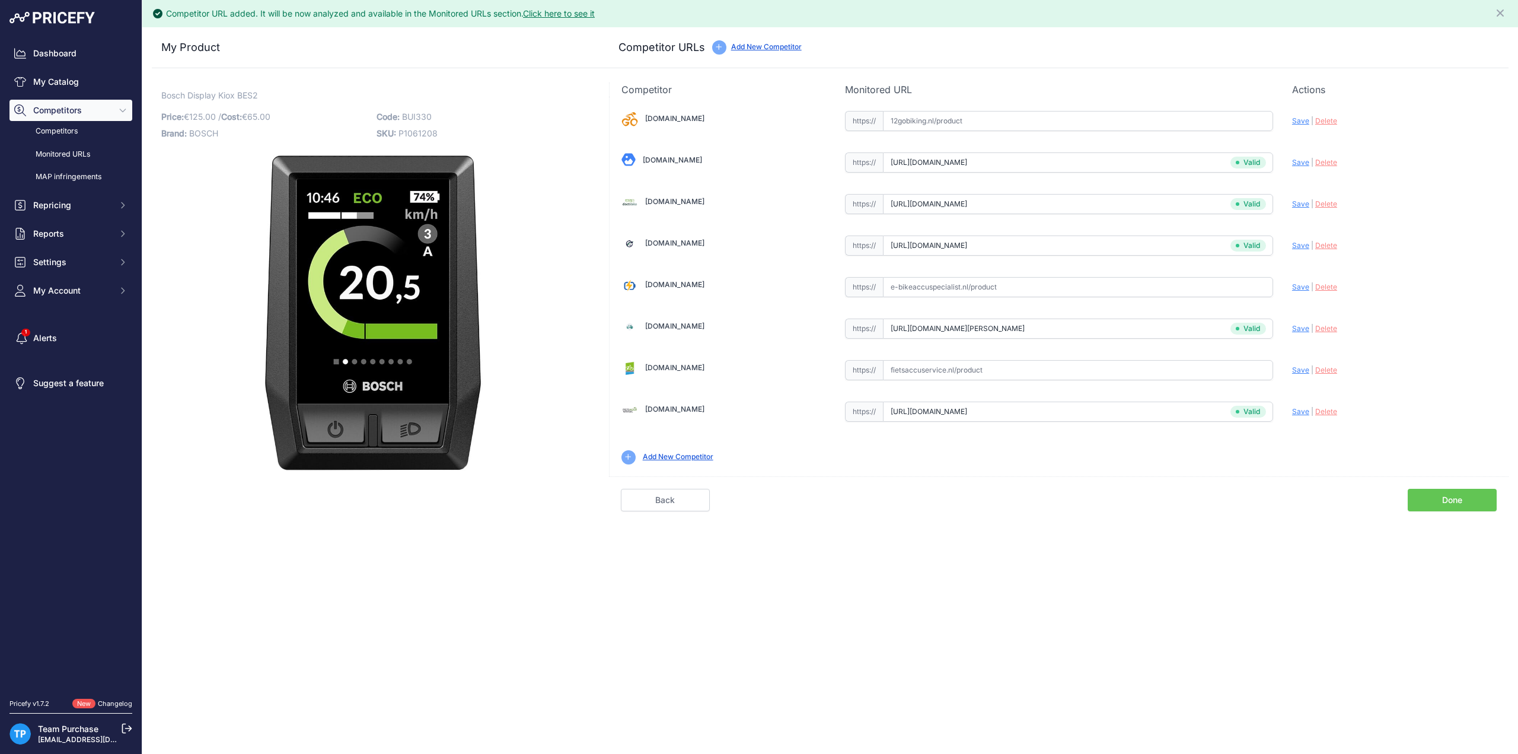
click at [983, 111] on input "text" at bounding box center [1078, 121] width 390 height 20
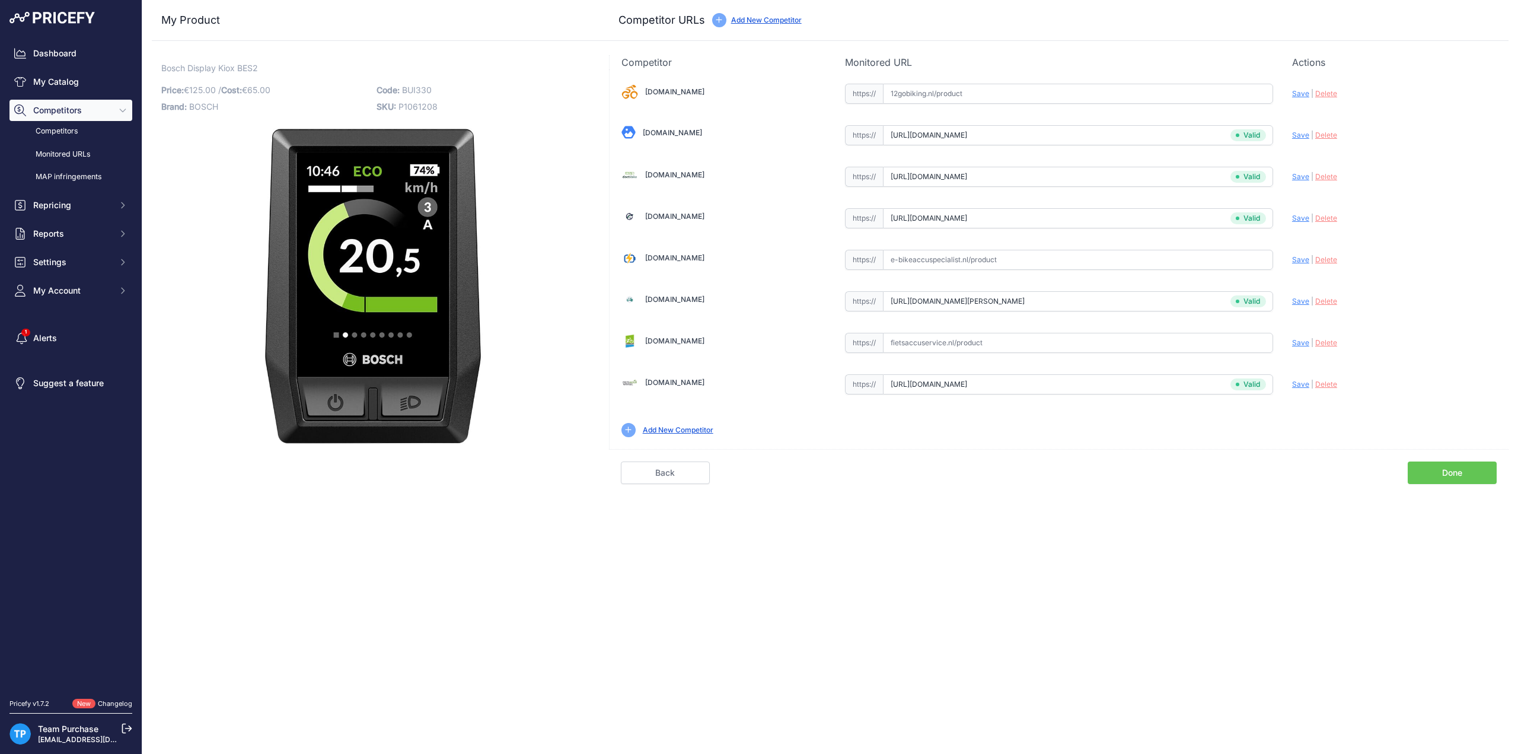
click at [1423, 481] on div "Competitor URL added. It will be now analyzed and available in the Monitored UR…" at bounding box center [829, 377] width 1375 height 754
click at [1424, 467] on link "Done" at bounding box center [1451, 472] width 89 height 23
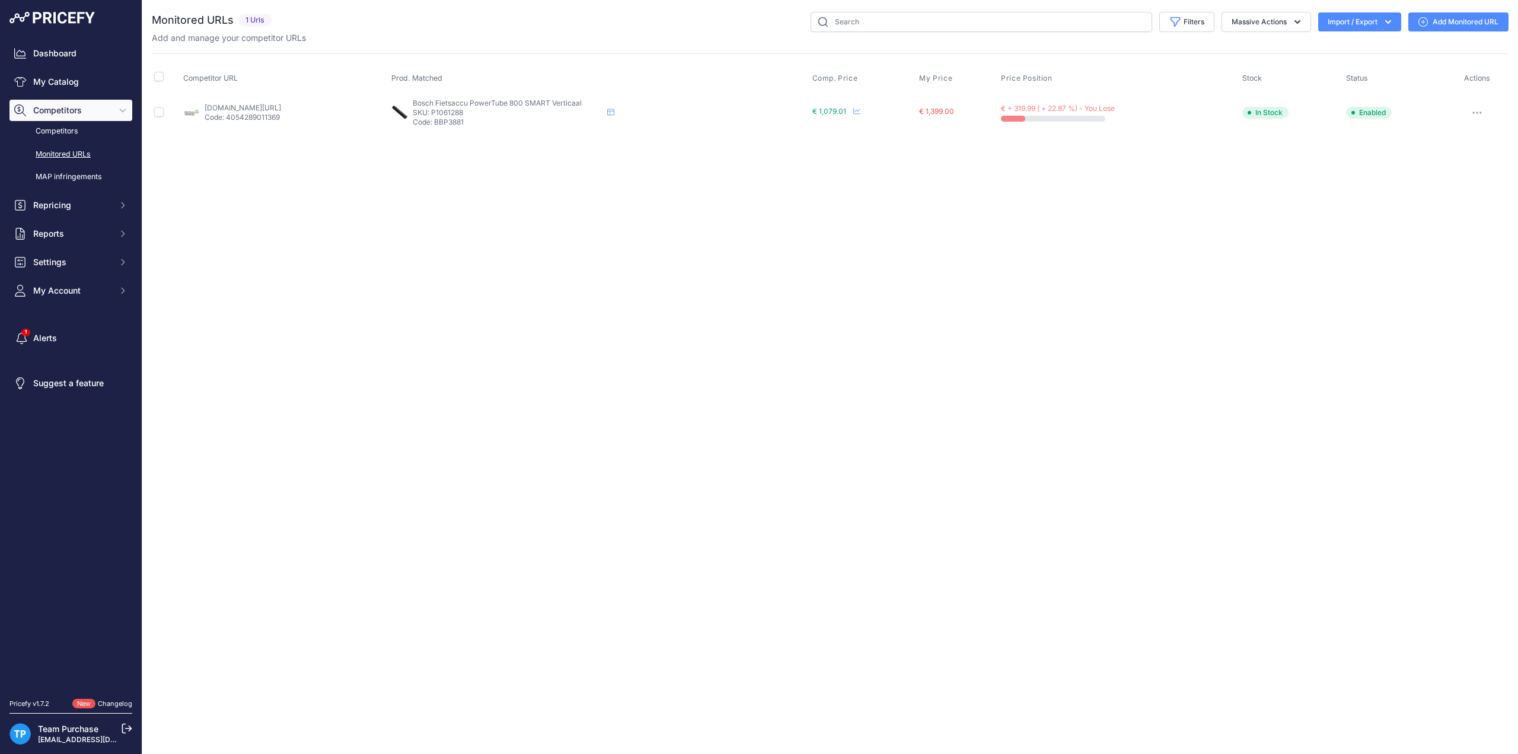
click at [1480, 20] on link "Add Monitored URL" at bounding box center [1458, 21] width 100 height 19
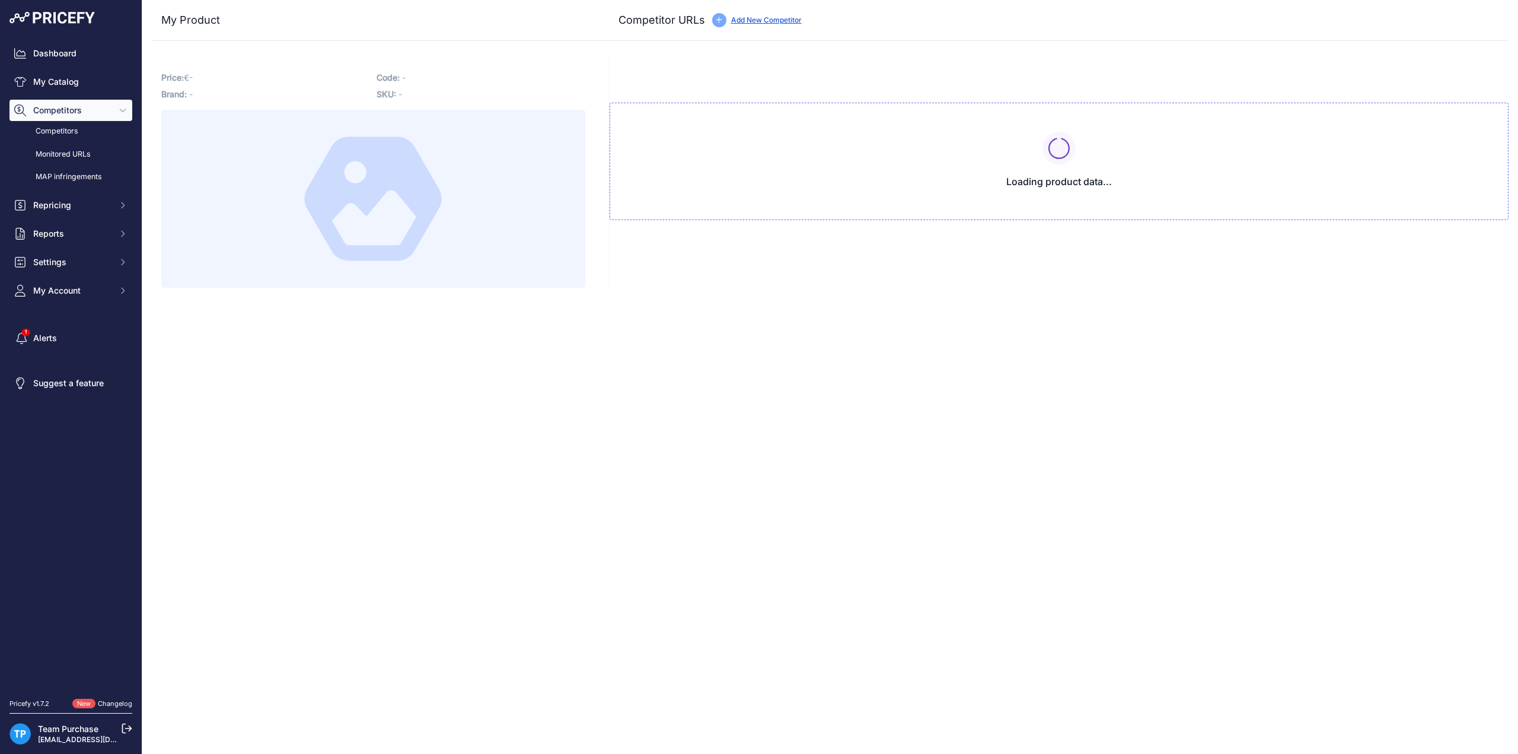
type input "[DOMAIN_NAME][URL]"
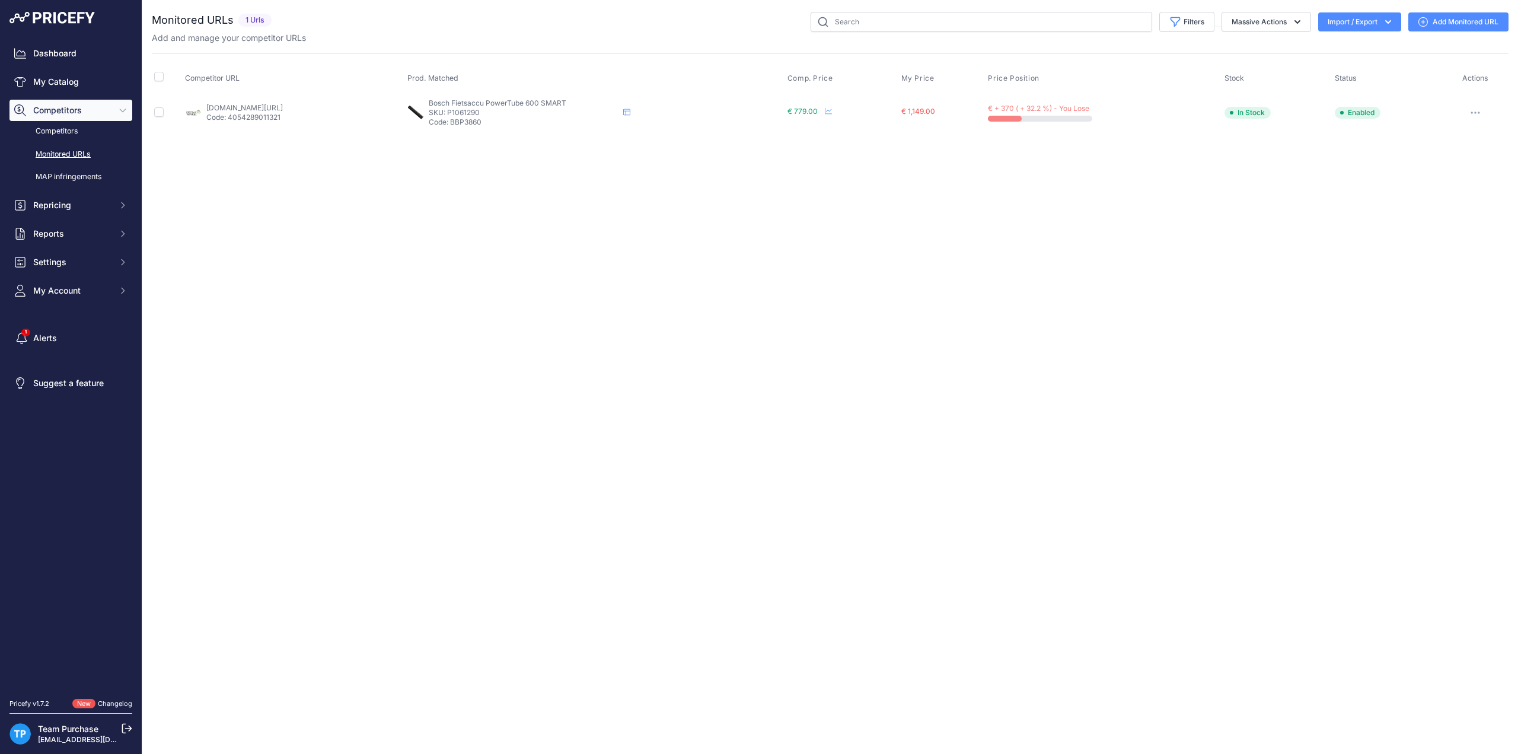
click at [1420, 20] on icon at bounding box center [1422, 21] width 9 height 9
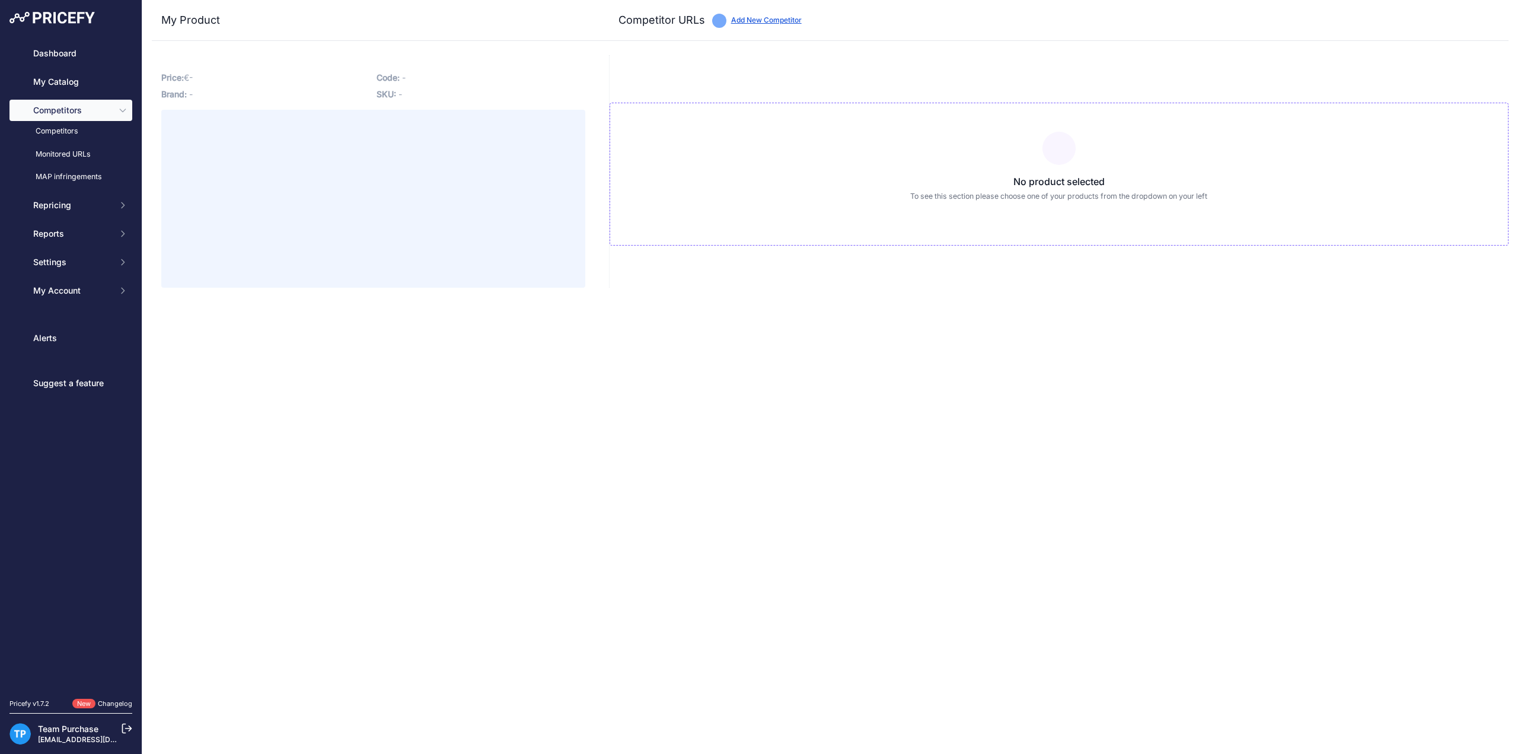
type input "[DOMAIN_NAME][URL]"
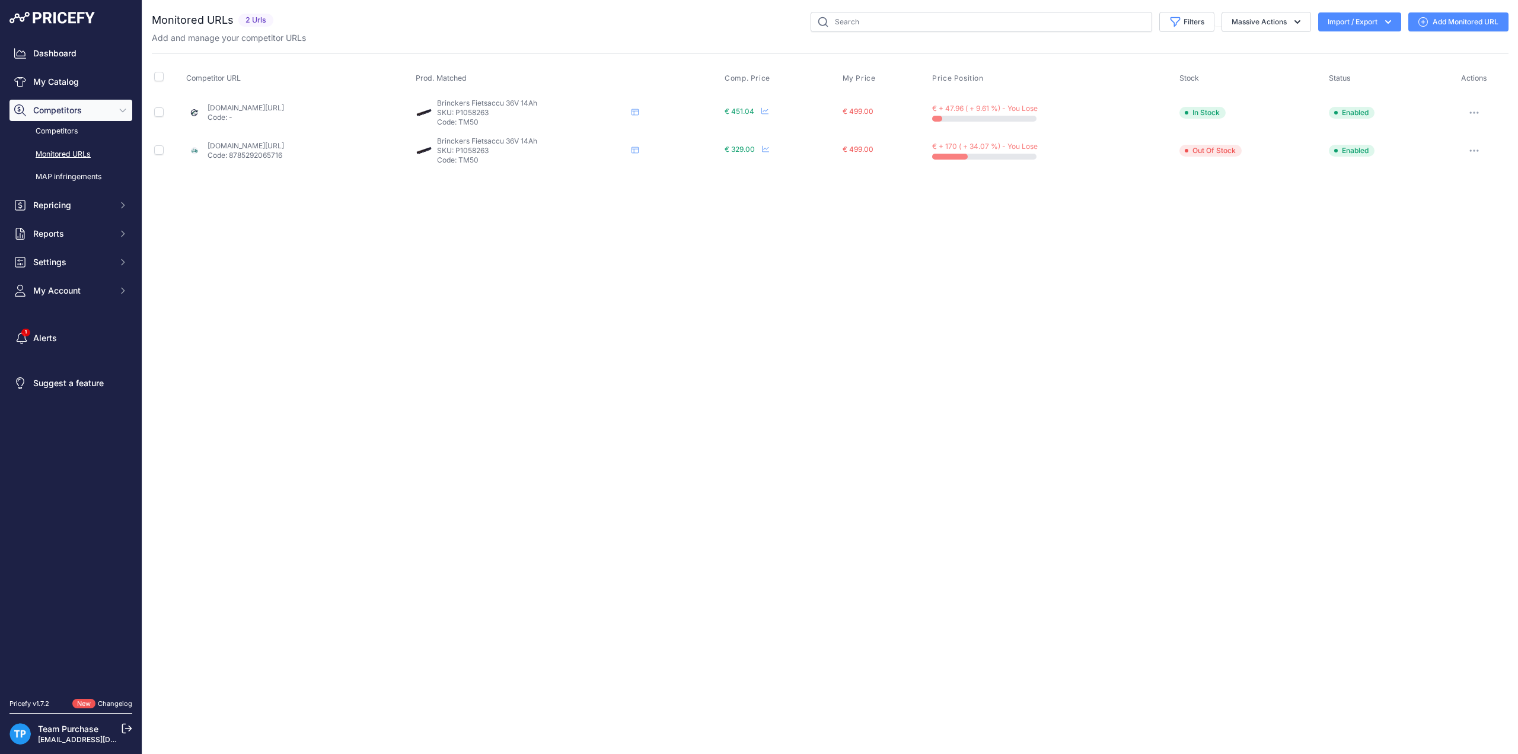
click at [1448, 30] on link "Add Monitored URL" at bounding box center [1458, 21] width 100 height 19
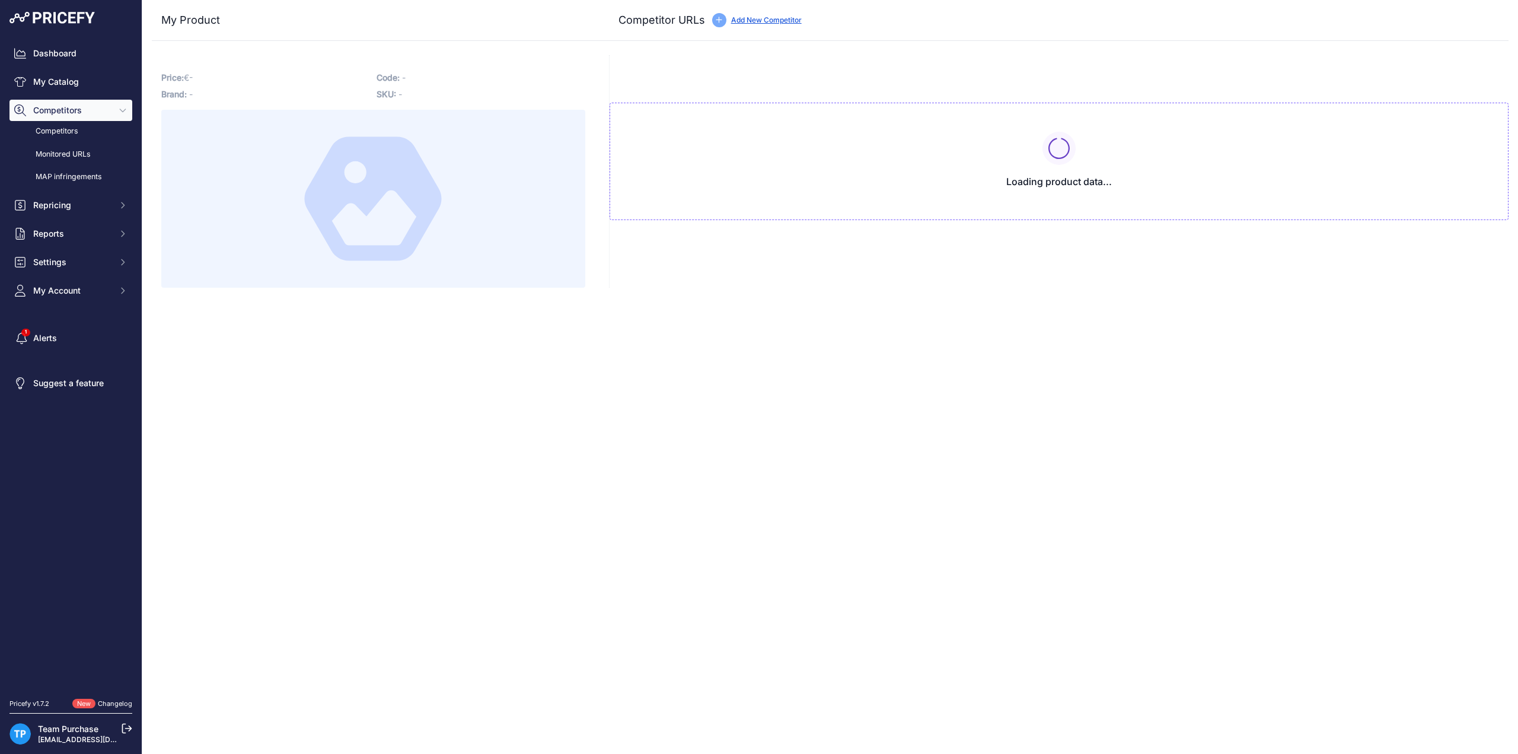
type input "[DOMAIN_NAME][URL]"
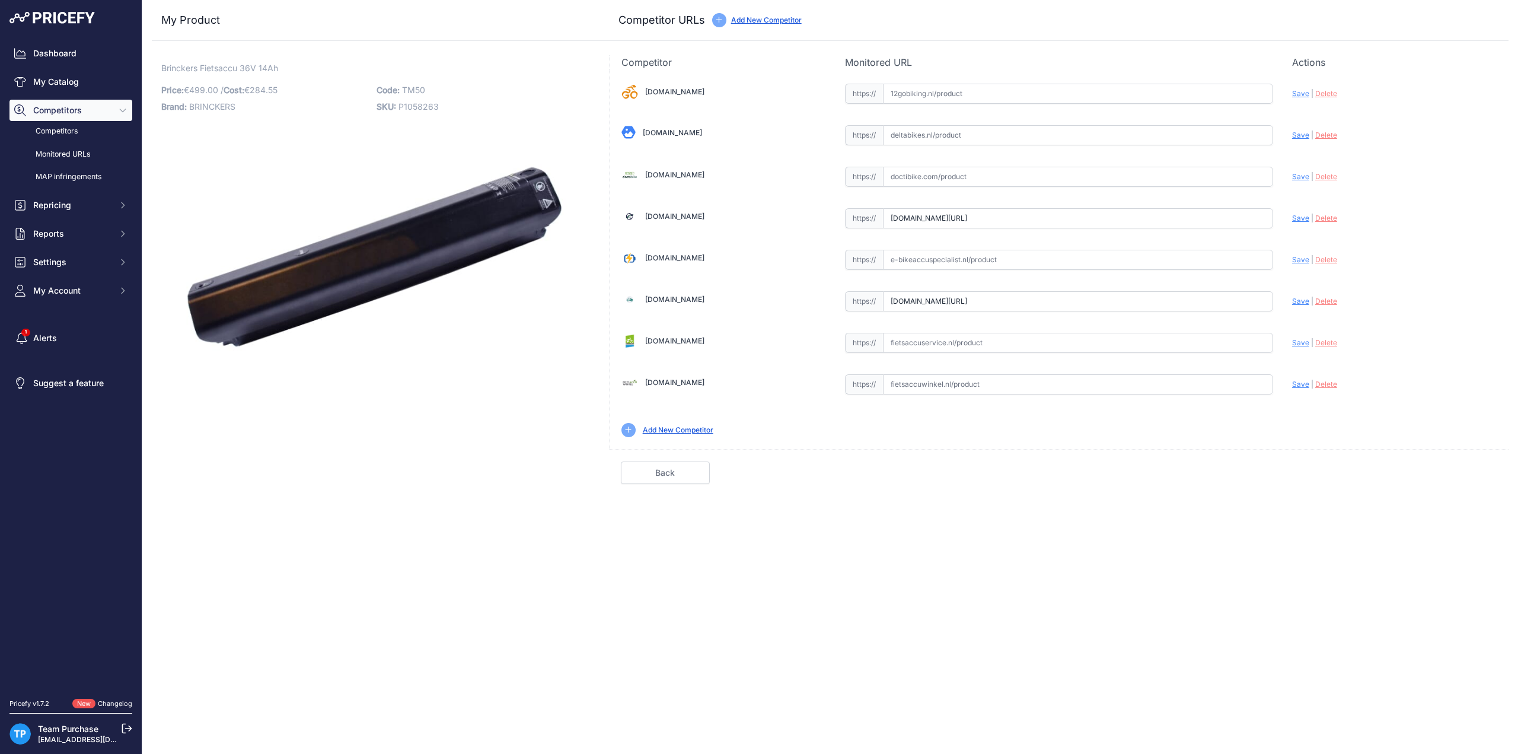
click at [950, 347] on input "text" at bounding box center [1078, 343] width 390 height 20
paste input "[URL][DOMAIN_NAME]"
click at [1301, 338] on span "Save" at bounding box center [1300, 342] width 17 height 9
type input "[URL][DOMAIN_NAME]"
click at [936, 171] on input "text" at bounding box center [1078, 177] width 390 height 20
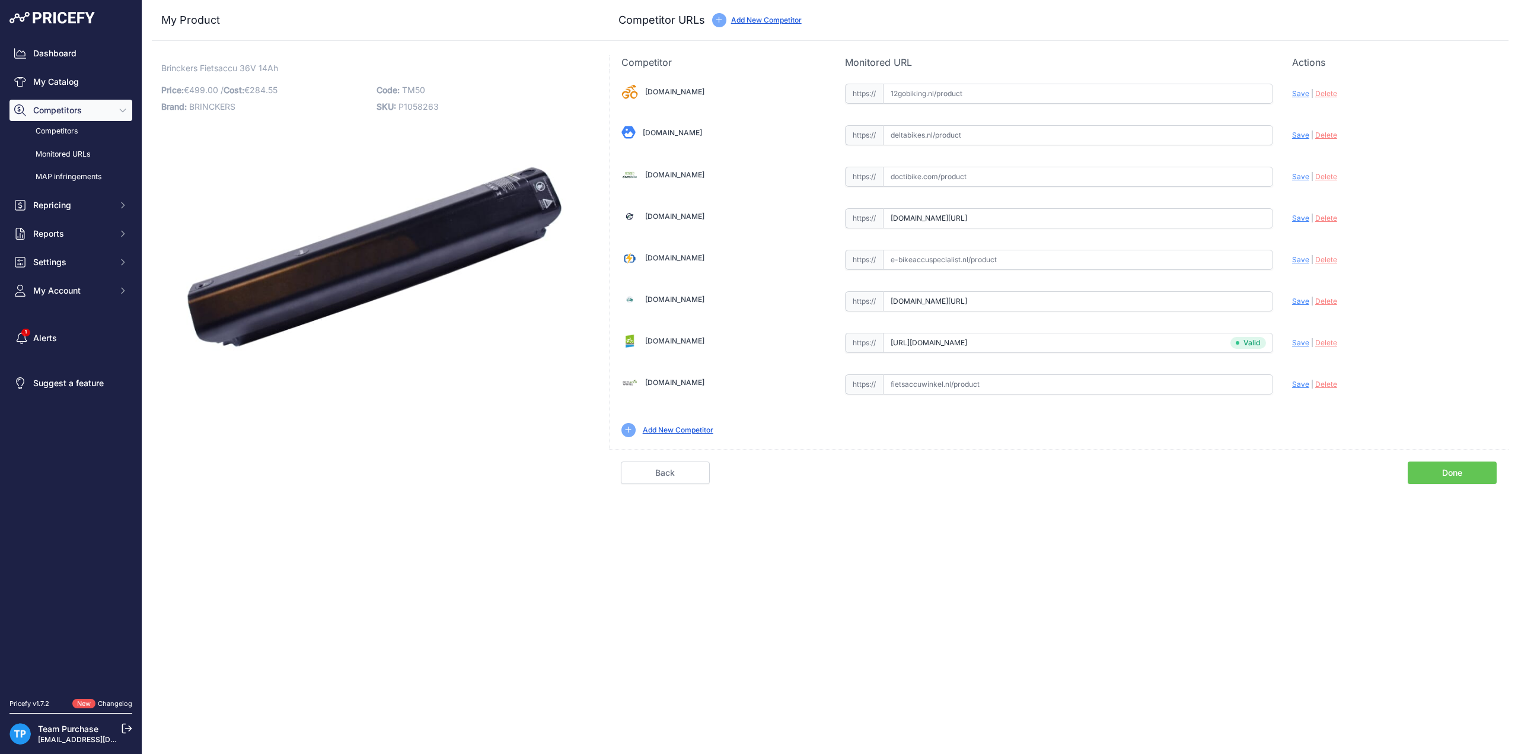
paste input "[URL][DOMAIN_NAME]"
click at [1298, 175] on span "Save" at bounding box center [1300, 176] width 17 height 9
type input "[URL][DOMAIN_NAME]"
click at [1482, 477] on link "Done" at bounding box center [1451, 472] width 89 height 23
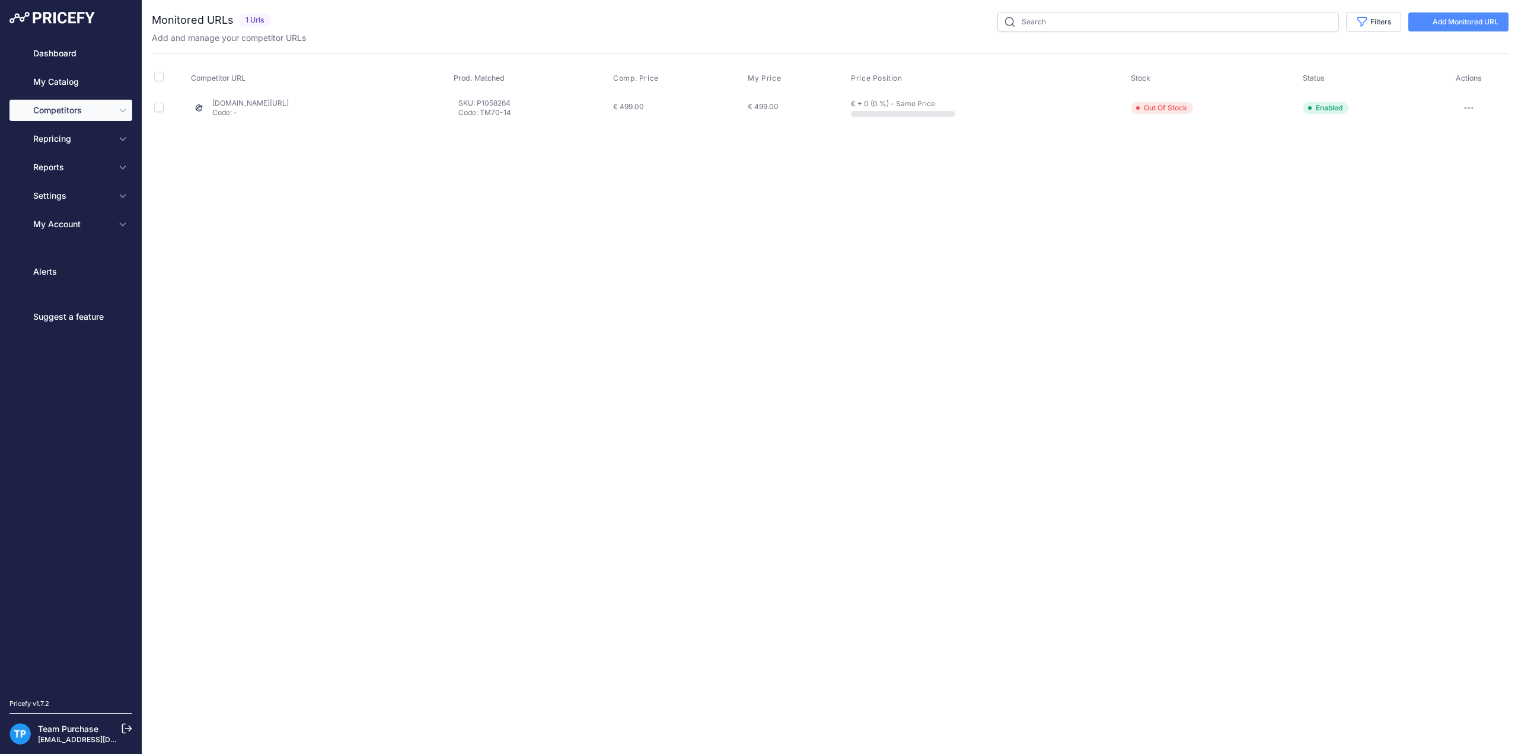
click at [1418, 23] on icon at bounding box center [1422, 21] width 9 height 9
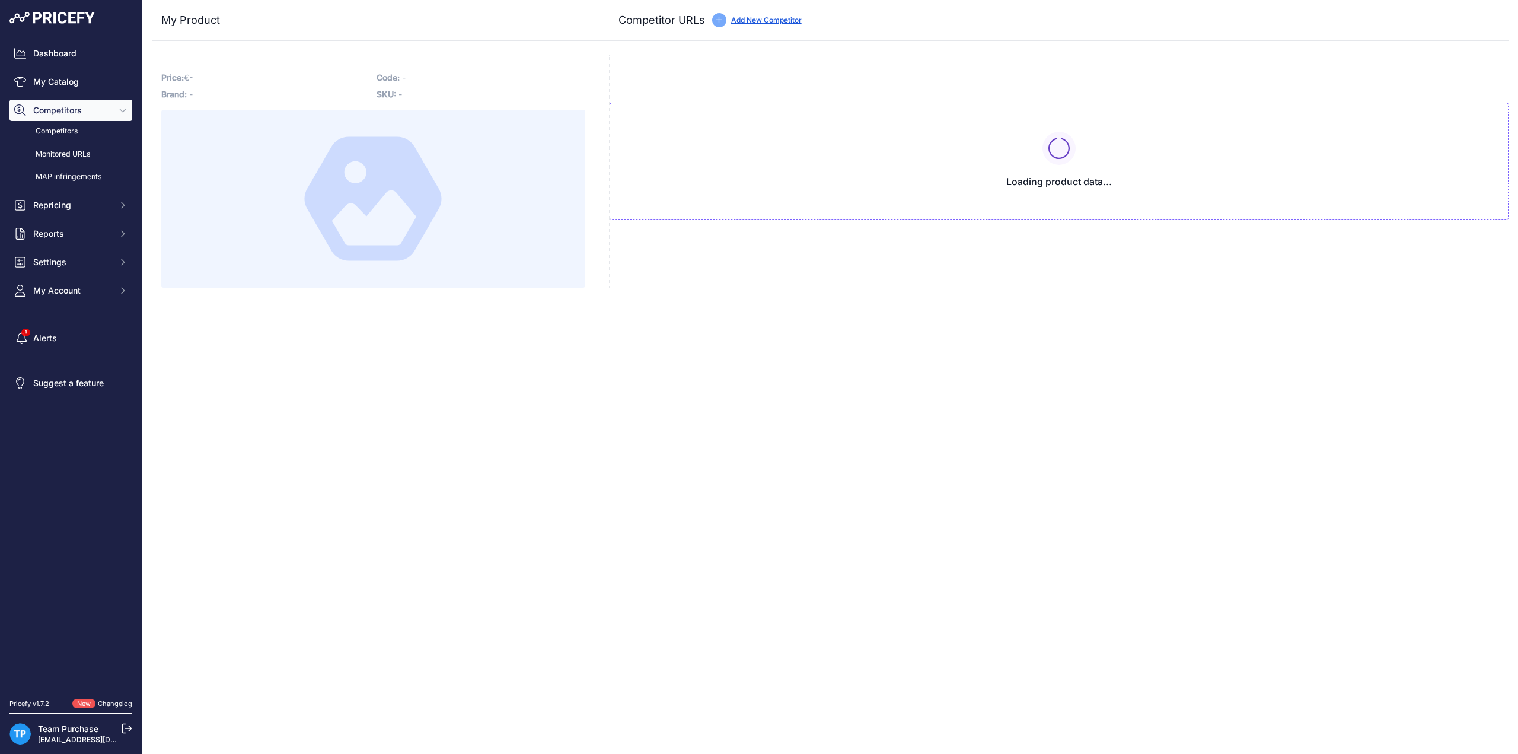
type input "[DOMAIN_NAME][URL]"
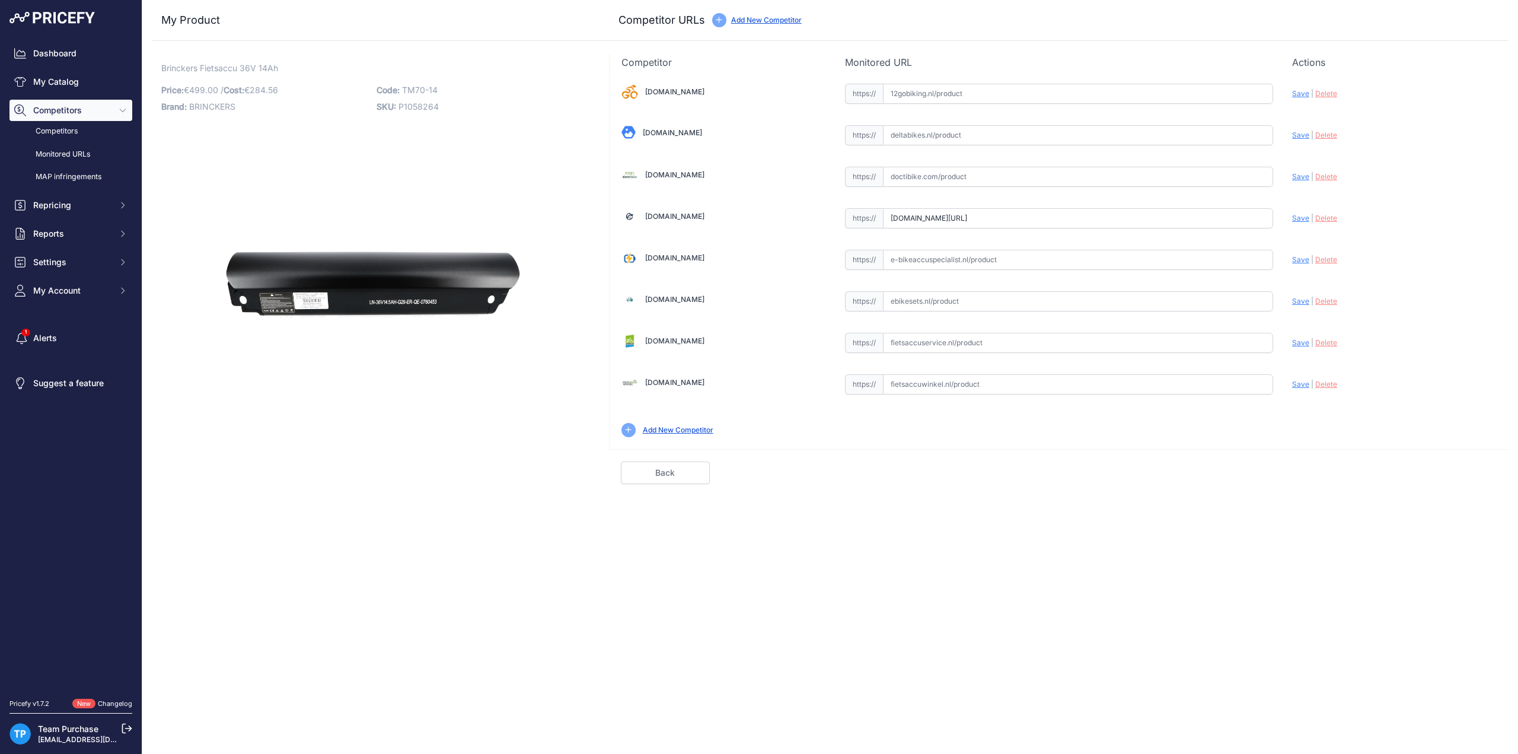
click at [446, 31] on div "My Product Competitor URLs" at bounding box center [830, 20] width 1357 height 41
click at [395, 29] on div "My Product Competitor URLs" at bounding box center [830, 20] width 1357 height 41
click at [396, 104] on span "SKU:" at bounding box center [386, 106] width 20 height 10
click at [469, 94] on p "Code: TM70-14" at bounding box center [480, 90] width 208 height 17
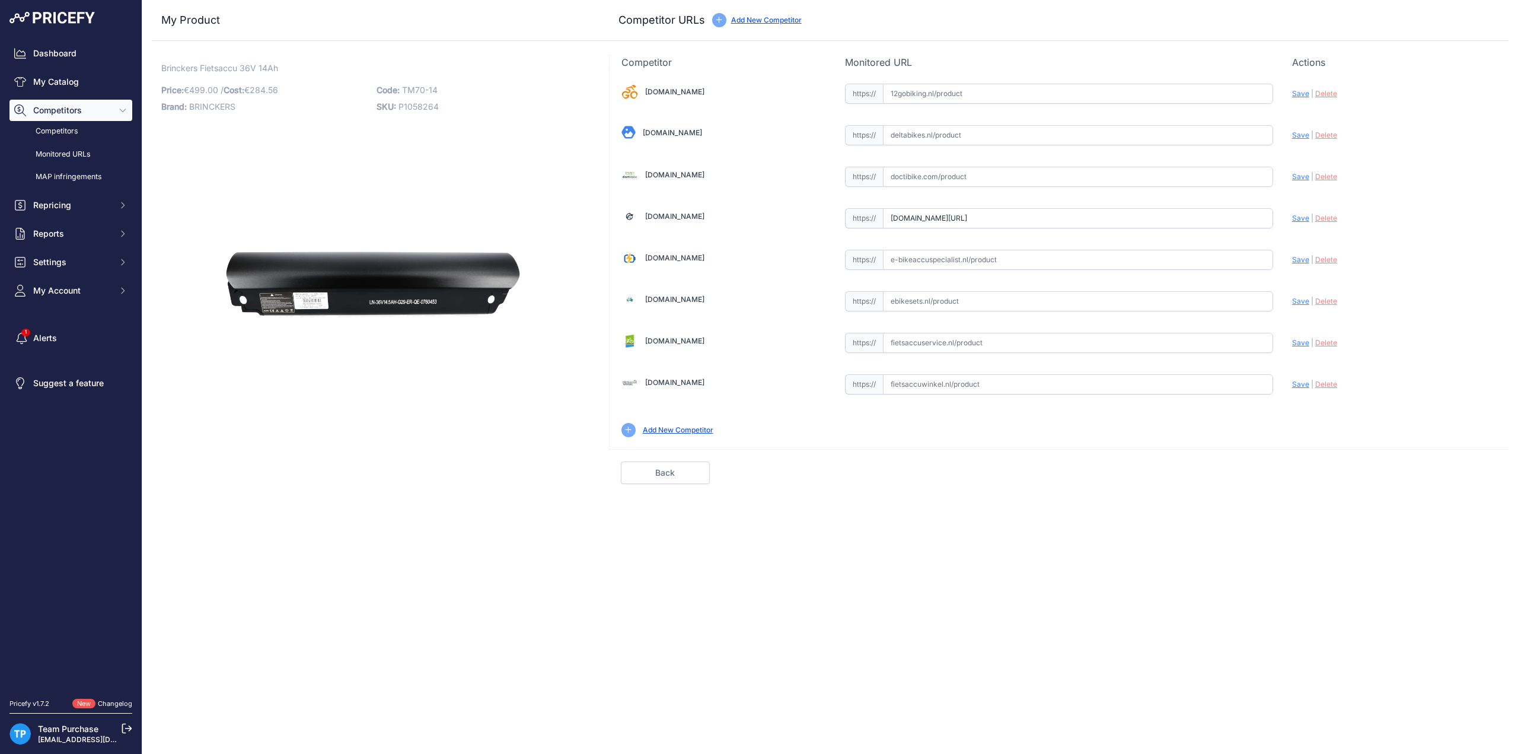
click at [460, 145] on img at bounding box center [373, 285] width 326 height 326
click at [538, 18] on h3 "My Product" at bounding box center [373, 20] width 424 height 17
click at [468, 33] on div "My Product Competitor URLs" at bounding box center [830, 20] width 1357 height 41
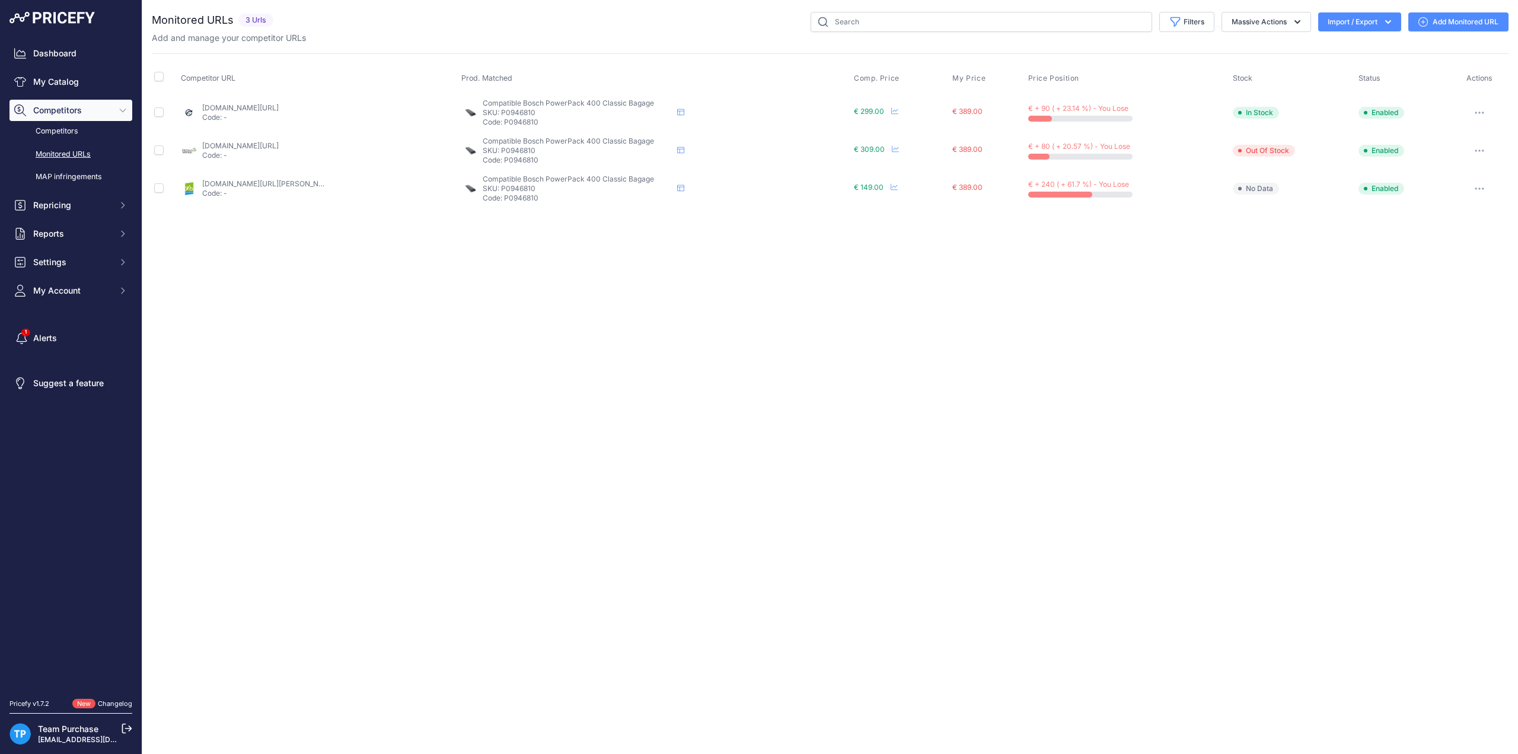
click at [1434, 22] on link "Add Monitored URL" at bounding box center [1458, 21] width 100 height 19
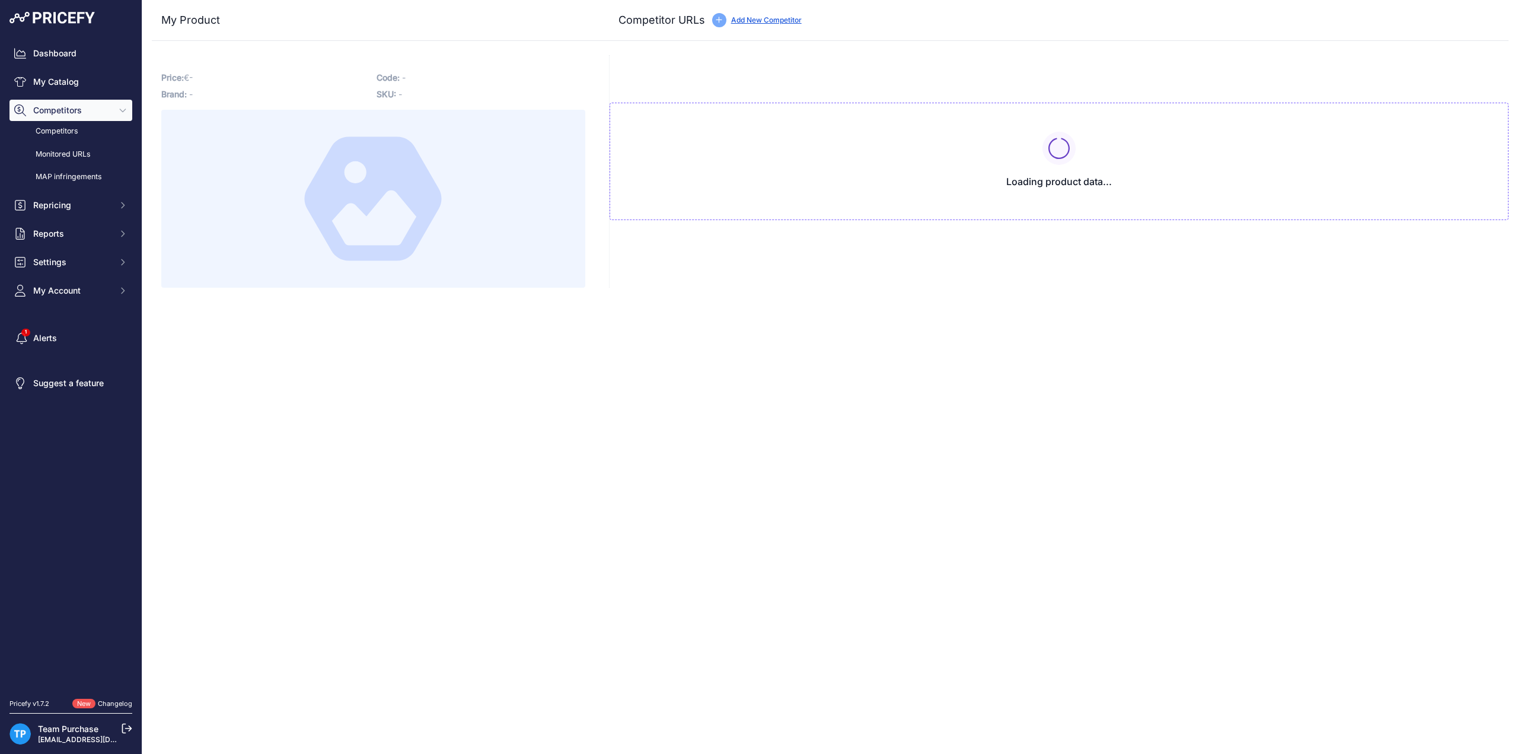
type input "www.e-bikeaccu.nl/bosch-powerpack-400-classic-36v-11-6ah-compatibel-bosch-batte…"
type input "fietsaccuservice.nl/shop/fietsaccus/1036-bosch-powerpack-400-classic-compatible…"
type input "www.fietsaccuwinkel.nl/bosch-compatibel-374-wh-bagagedrager?prirule_jdsnikfkfjs…"
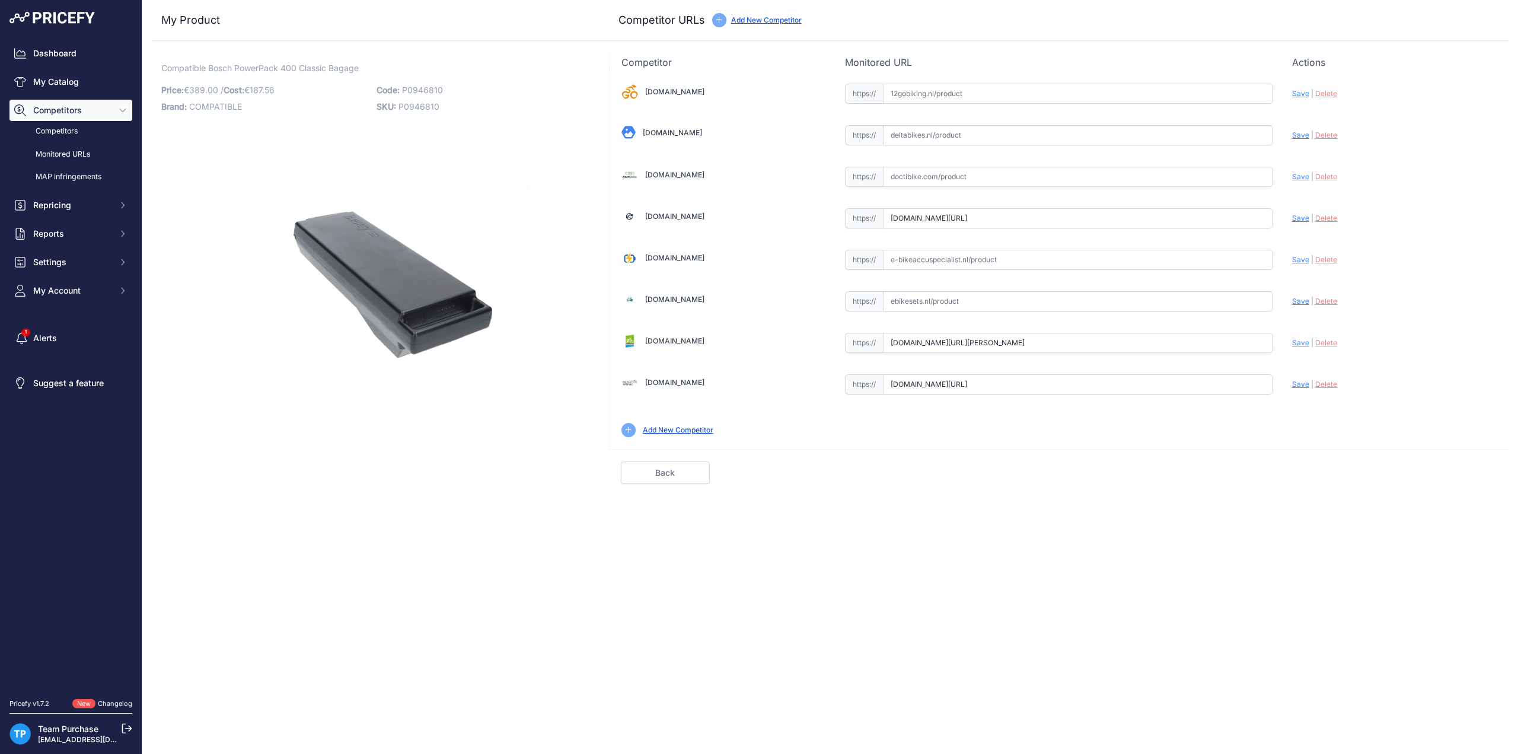
click at [384, 234] on div "Compatible Bosch PowerPack 400 Classic Bagage Link Price: € 389.00 / Cost:" at bounding box center [373, 269] width 443 height 429
click at [538, 390] on div "Compatible Bosch PowerPack 400 Classic Bagage Link Price: € 389.00 / Cost:" at bounding box center [373, 269] width 443 height 429
click at [346, 267] on div "Compatible Bosch PowerPack 400 Classic Bagage Link Price: € 389.00 / Cost:" at bounding box center [373, 269] width 443 height 429
click at [443, 278] on div "Compatible Bosch PowerPack 400 Classic Bagage Link Price: € 389.00 / Cost:" at bounding box center [373, 269] width 443 height 429
click at [367, 226] on div "Compatible Bosch PowerPack 400 Classic Bagage Link Price: € 389.00 / Cost:" at bounding box center [373, 269] width 443 height 429
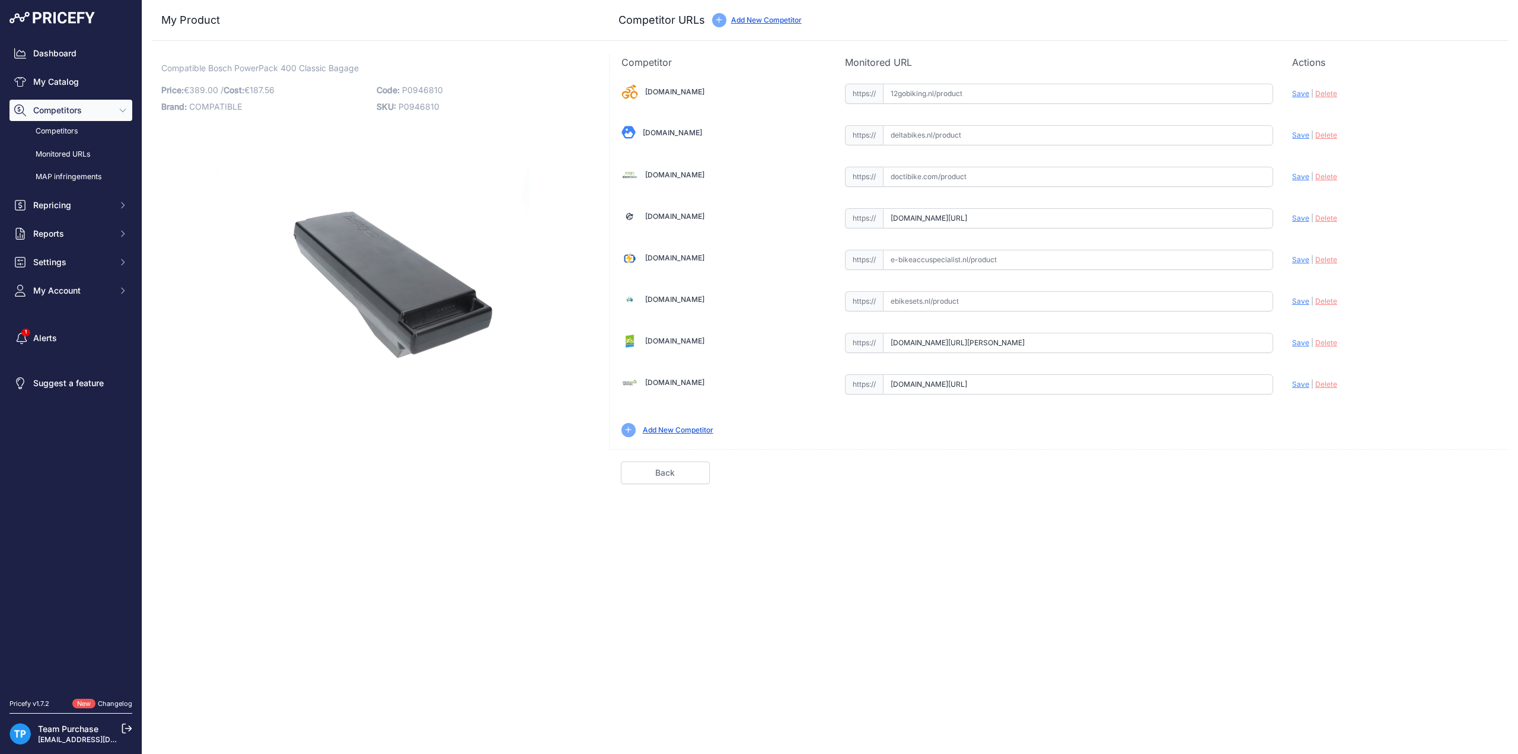
click at [275, 248] on div "Compatible Bosch PowerPack 400 Classic Bagage Link Price: € 389.00 / Cost:" at bounding box center [373, 269] width 443 height 429
click at [957, 251] on input "text" at bounding box center [1078, 260] width 390 height 20
paste input "https://e-bikeaccuspecialist.nl/product/bosch-powerpack-400-classic-compatibel/"
click at [1288, 260] on div "12gobiking.nl Valid Invalid" at bounding box center [1058, 258] width 899 height 379
click at [1299, 260] on span "Save" at bounding box center [1300, 259] width 17 height 9
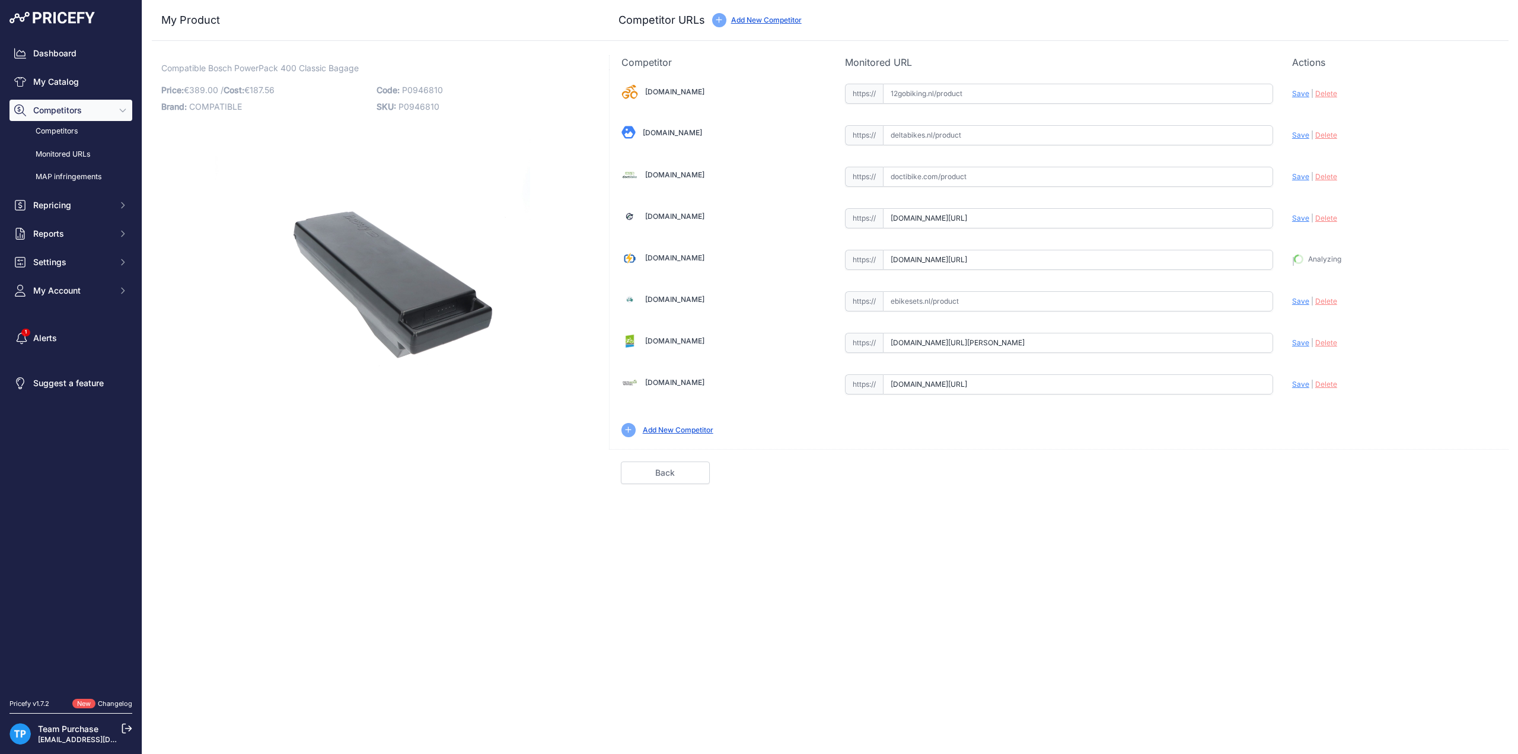
type input "https://e-bikeaccuspecialist.nl/product/bosch-powerpack-400-classic-compatibel/…"
click at [442, 344] on div "Compatible Bosch PowerPack 400 Classic Bagage Link Price: € 389.00 / Cost:" at bounding box center [373, 269] width 443 height 429
click at [1153, 66] on p "Monitored URL" at bounding box center [1059, 62] width 428 height 14
drag, startPoint x: 1294, startPoint y: 59, endPoint x: 1349, endPoint y: 62, distance: 55.2
click at [1349, 62] on p "Actions" at bounding box center [1394, 62] width 205 height 14
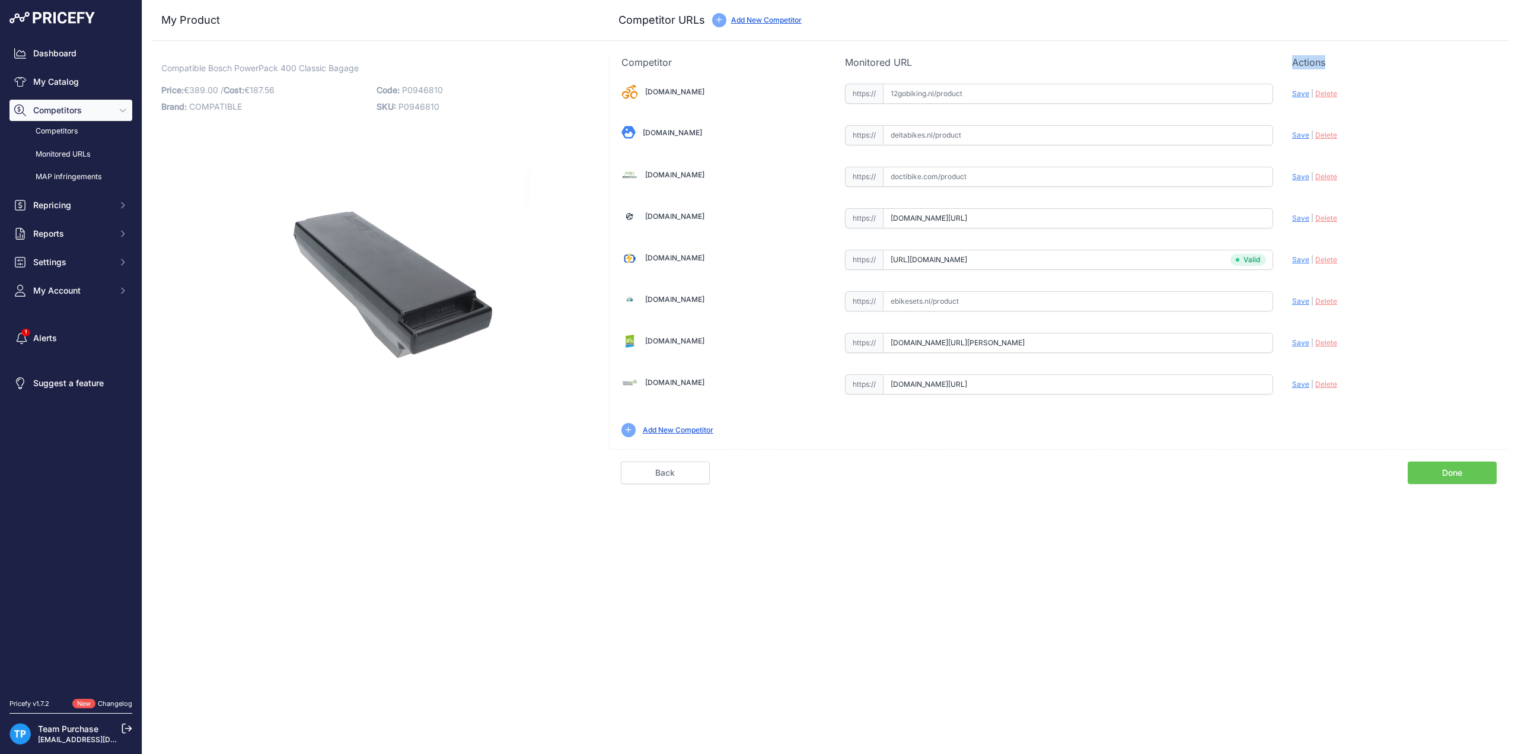
click at [1349, 62] on p "Actions" at bounding box center [1394, 62] width 205 height 14
drag, startPoint x: 1338, startPoint y: 62, endPoint x: 1284, endPoint y: 65, distance: 54.0
click at [1284, 65] on div "Competitor Monitored URL Actions" at bounding box center [1058, 62] width 899 height 14
drag, startPoint x: 857, startPoint y: 63, endPoint x: 800, endPoint y: 68, distance: 57.8
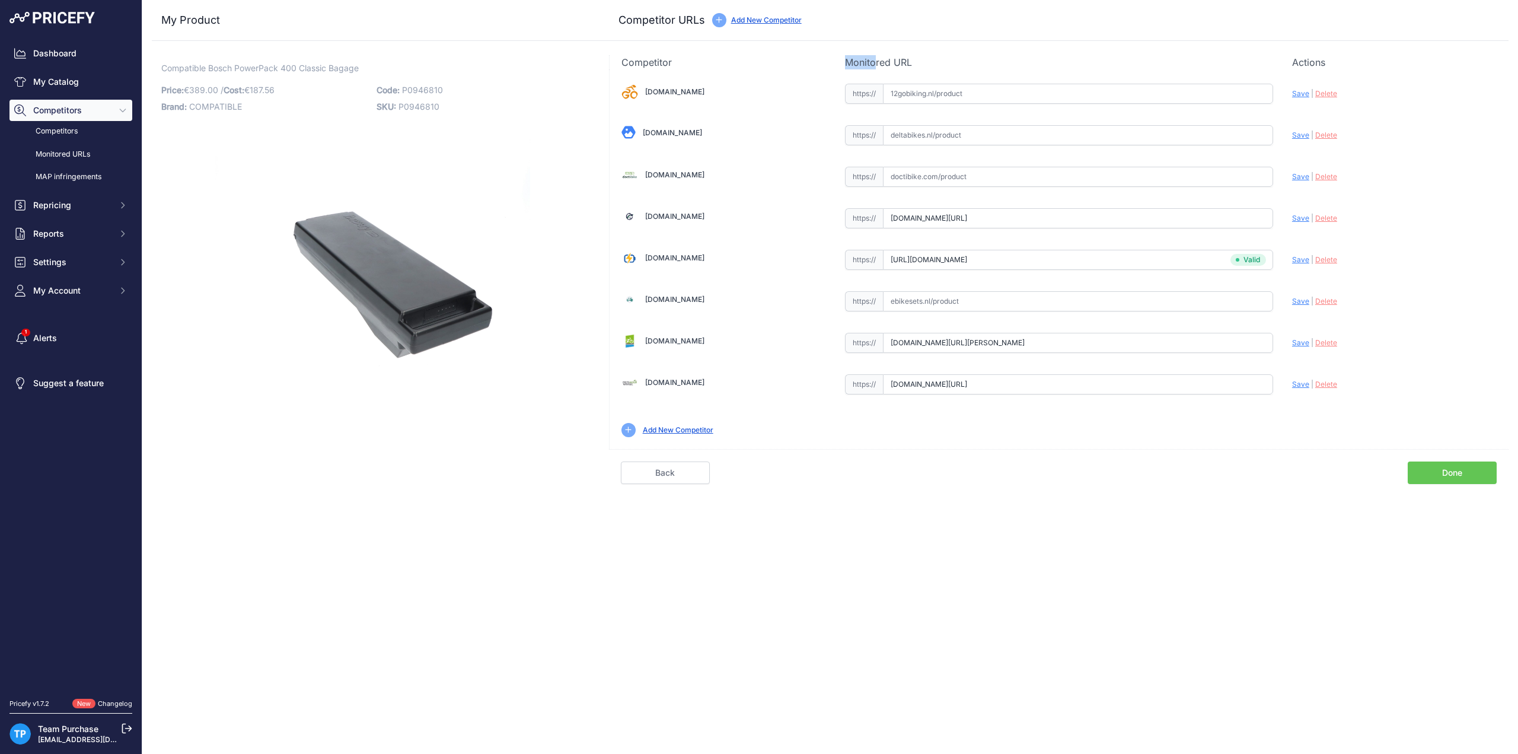
click at [800, 68] on div "Competitor Monitored URL Actions" at bounding box center [1058, 62] width 899 height 14
click at [800, 68] on p "Competitor" at bounding box center [723, 62] width 205 height 14
drag, startPoint x: 866, startPoint y: 65, endPoint x: 1006, endPoint y: 63, distance: 140.5
click at [1006, 63] on div "Competitor Monitored URL Actions" at bounding box center [1058, 62] width 899 height 14
click at [1006, 63] on p "Monitored URL" at bounding box center [1059, 62] width 428 height 14
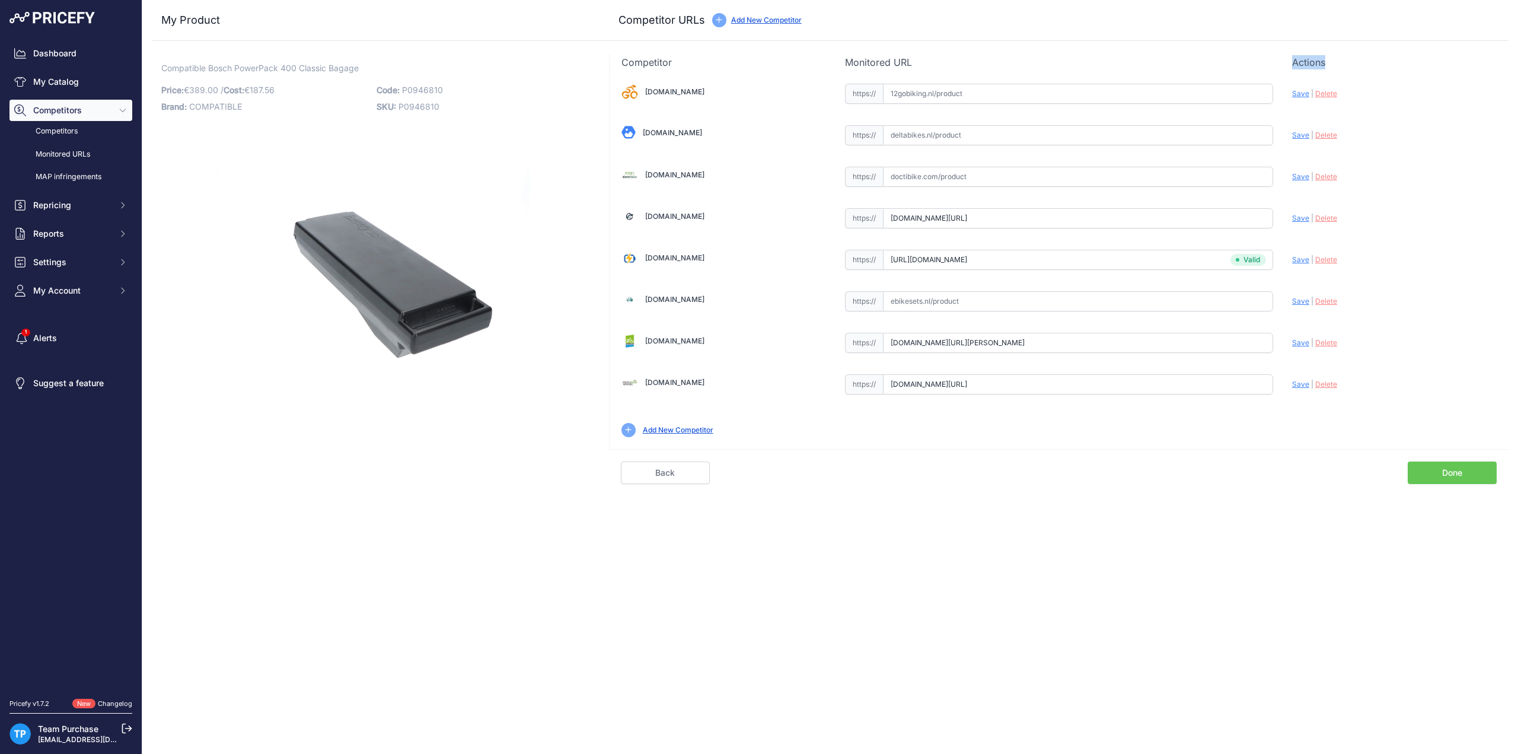
drag, startPoint x: 1287, startPoint y: 62, endPoint x: 1360, endPoint y: 60, distance: 73.6
click at [1360, 60] on div "Competitor Monitored URL Actions" at bounding box center [1058, 62] width 899 height 14
click at [1360, 60] on p "Actions" at bounding box center [1394, 62] width 205 height 14
drag, startPoint x: 622, startPoint y: 60, endPoint x: 1338, endPoint y: 54, distance: 715.6
click at [1338, 54] on div "My Product Competitor URLs Price: 389.00" at bounding box center [830, 242] width 1357 height 484
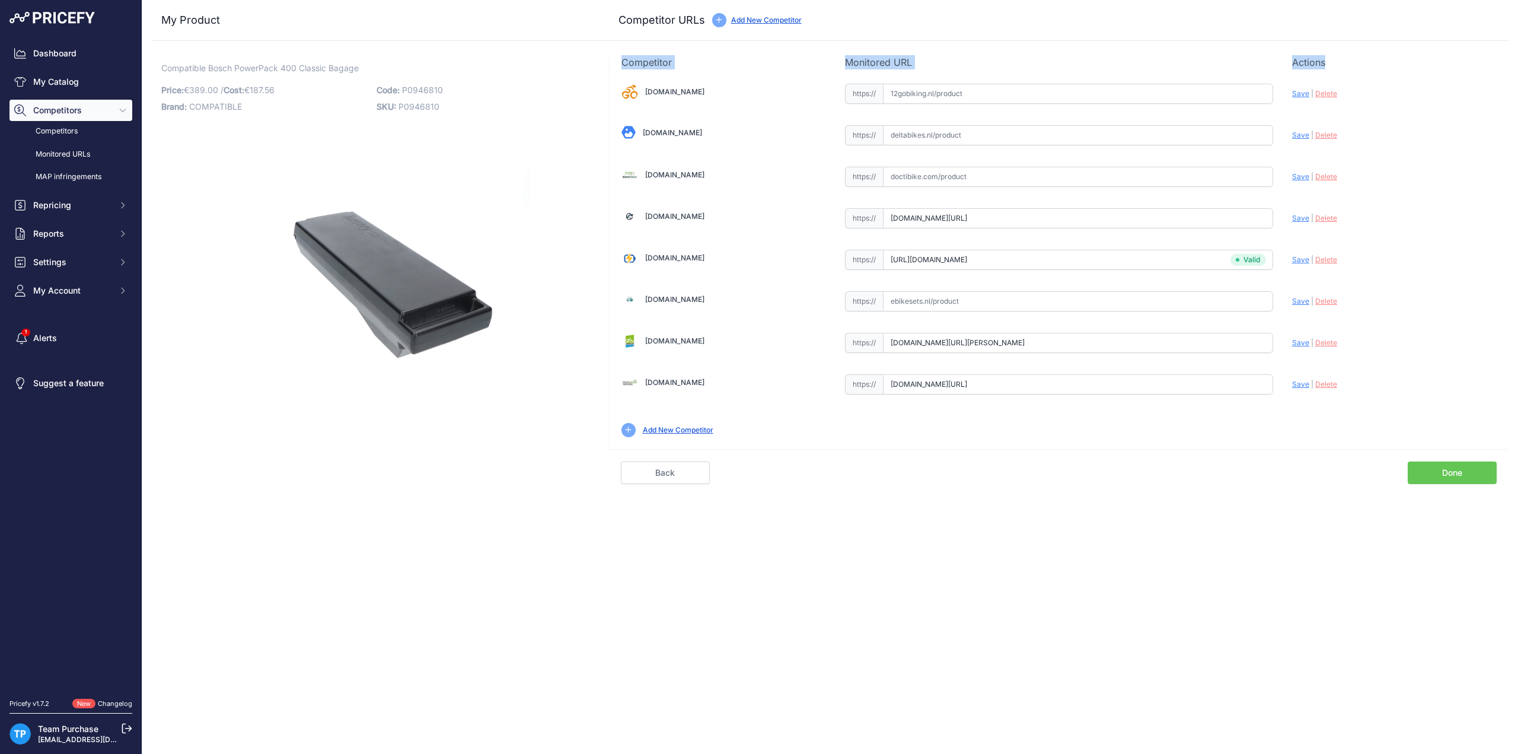
click at [1338, 54] on div "My Product Competitor URLs Price: 389.00" at bounding box center [830, 242] width 1357 height 484
click at [322, 283] on div "Compatible Bosch PowerPack 400 Classic Bagage Link Price: € 389.00 / Cost:" at bounding box center [373, 269] width 443 height 429
click at [1444, 473] on link "Done" at bounding box center [1451, 472] width 89 height 23
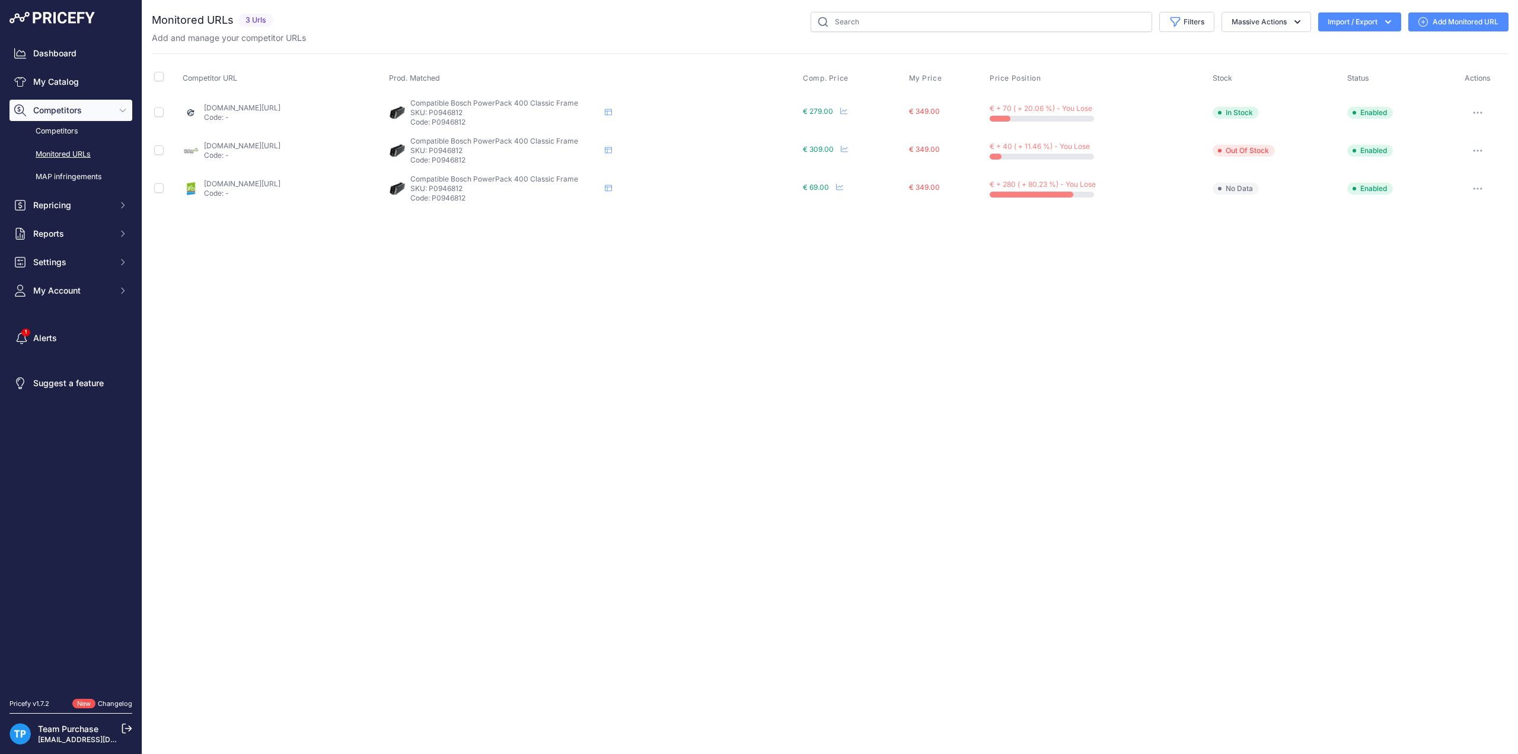
click at [1473, 23] on link "Add Monitored URL" at bounding box center [1458, 21] width 100 height 19
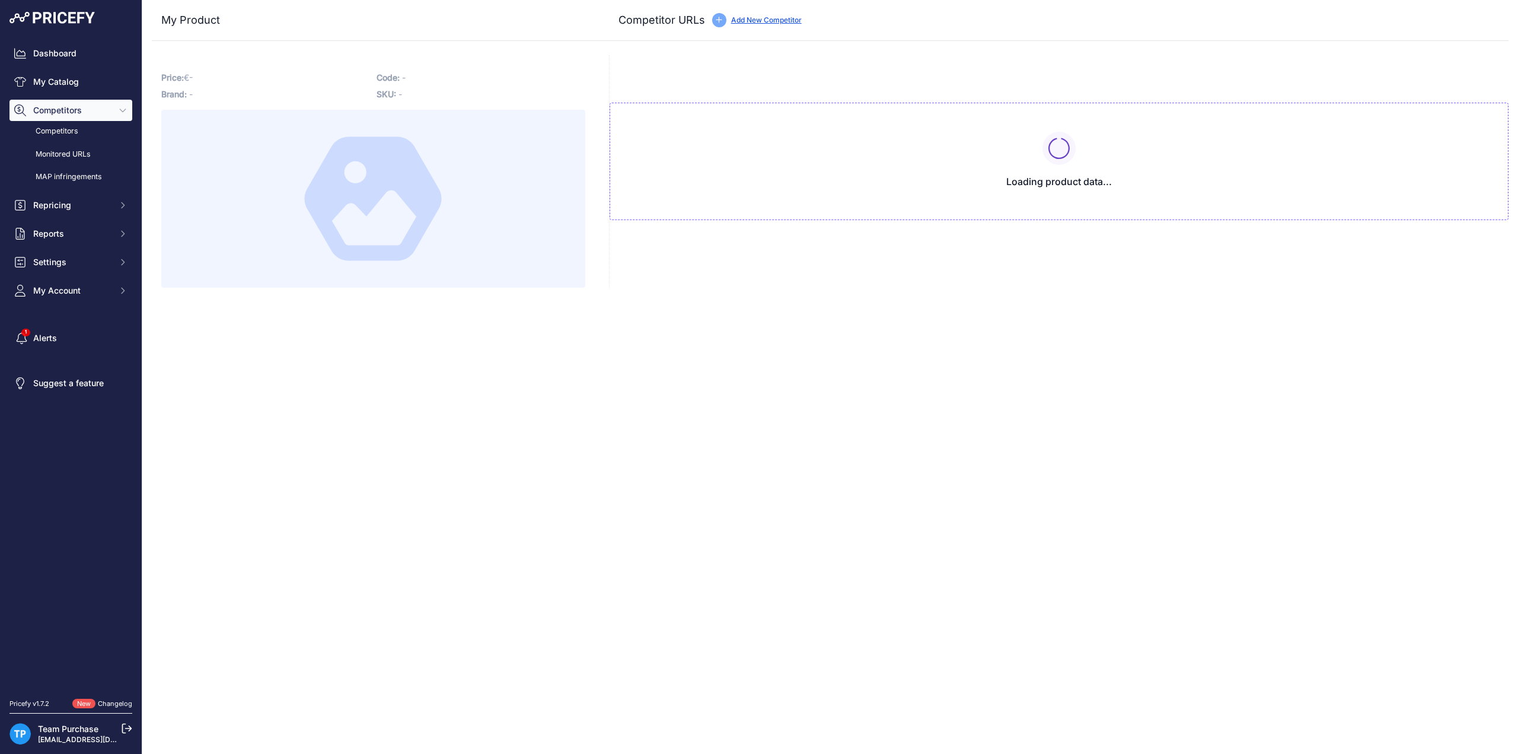
type input "[DOMAIN_NAME][URL]"
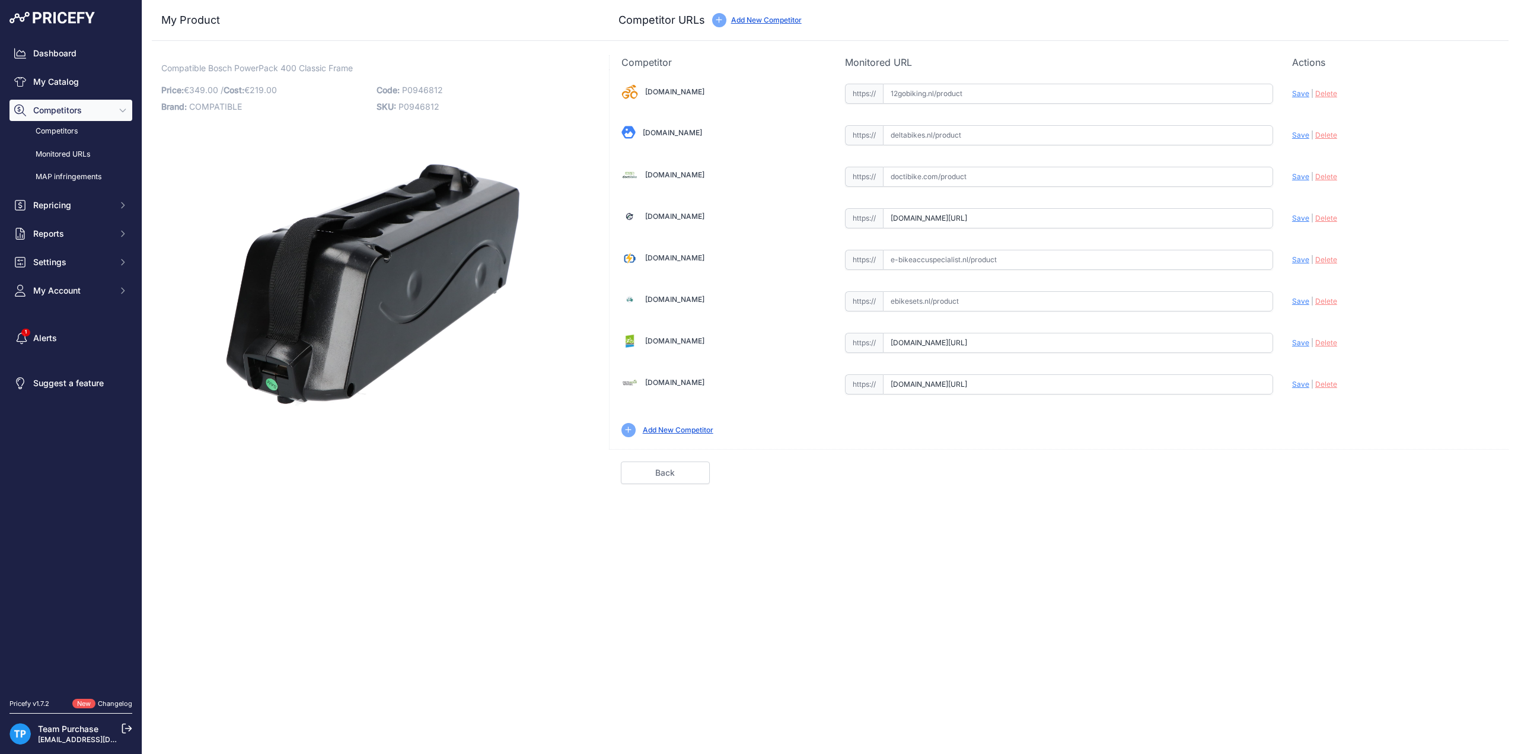
click at [941, 261] on input "text" at bounding box center [1078, 260] width 390 height 20
paste input "[URL][DOMAIN_NAME]"
click at [1295, 258] on span "Save" at bounding box center [1300, 259] width 17 height 9
type input "[URL][DOMAIN_NAME]"
click at [1479, 462] on link "Done" at bounding box center [1451, 472] width 89 height 23
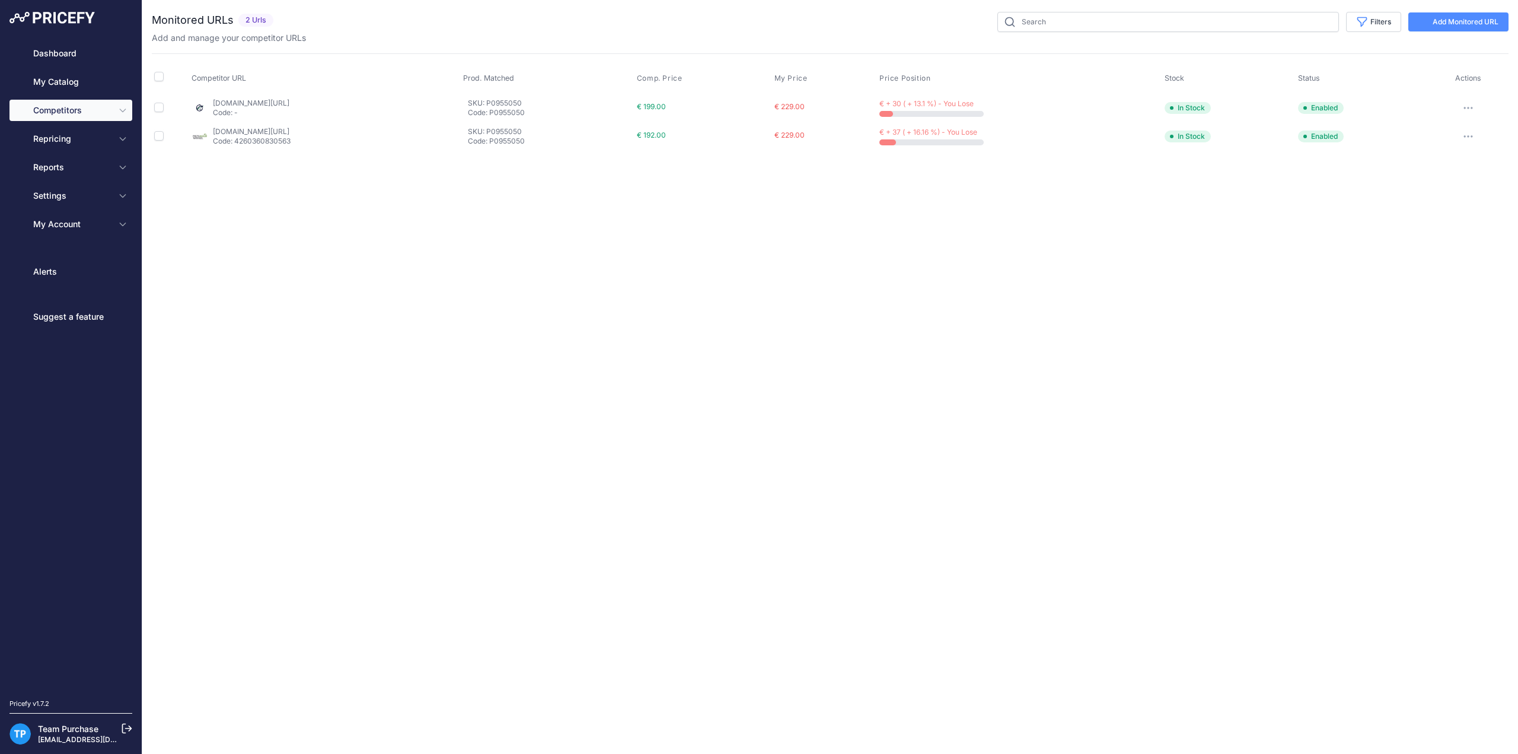
click at [1476, 23] on link "Add Monitored URL" at bounding box center [1458, 21] width 100 height 19
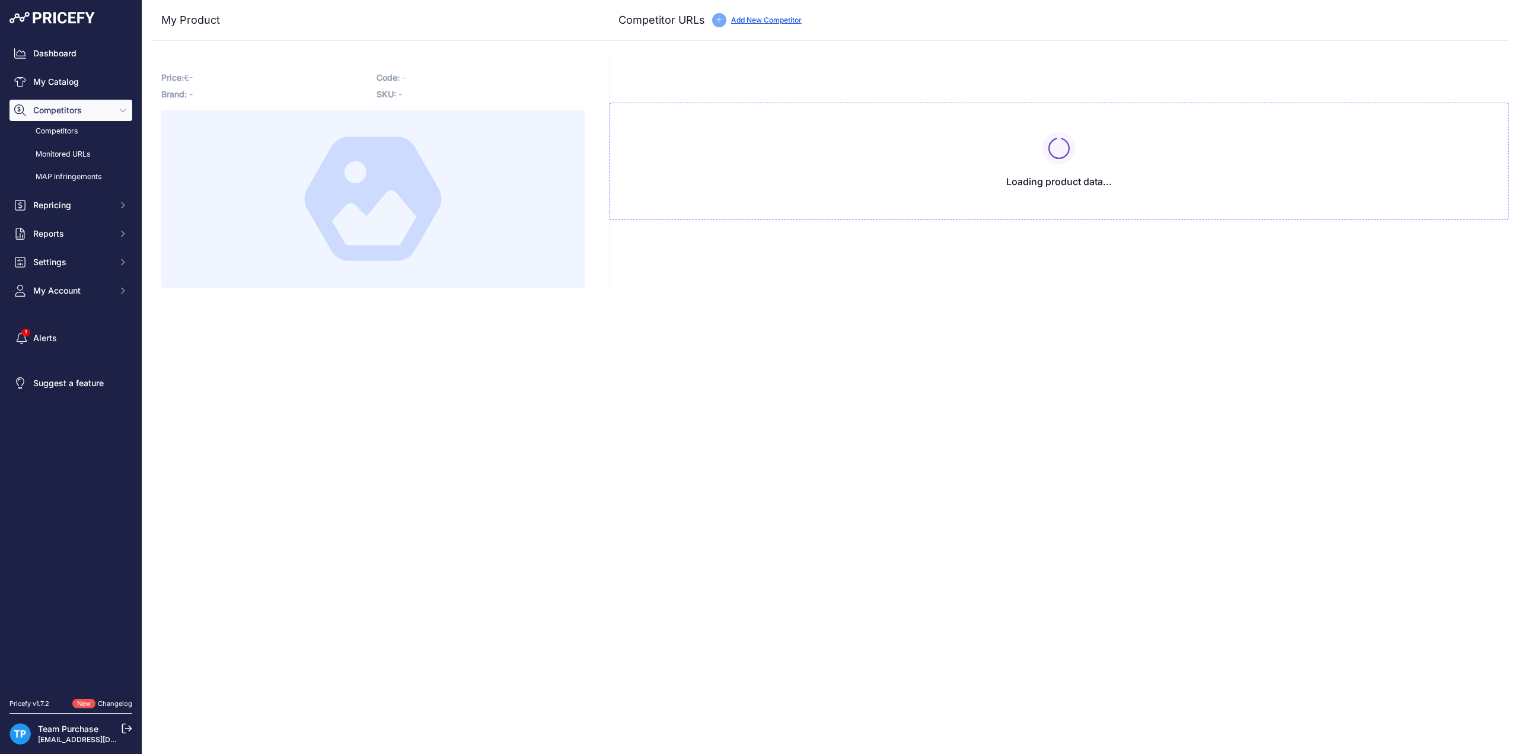
type input "[DOMAIN_NAME][URL]"
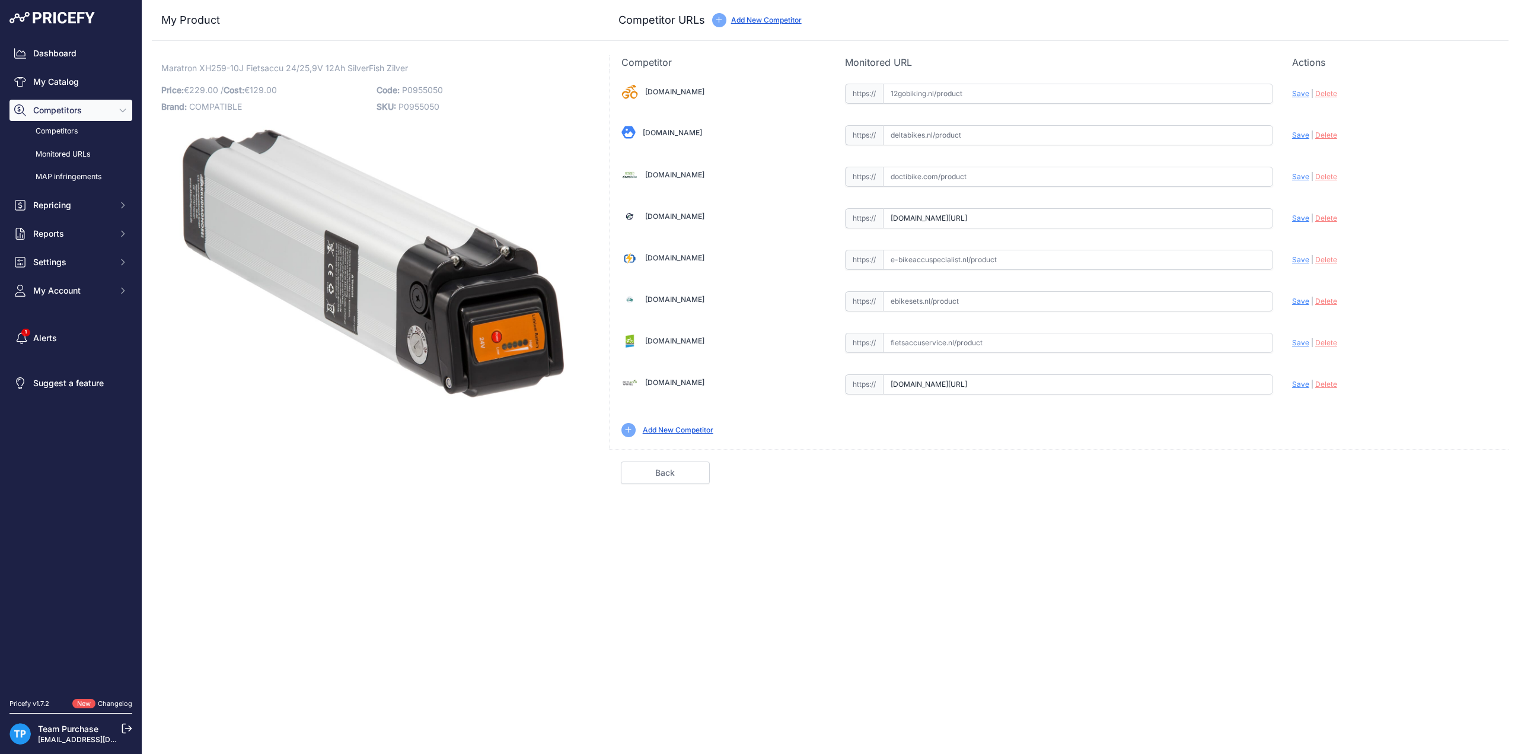
click at [436, 28] on h3 "My Product" at bounding box center [373, 20] width 424 height 17
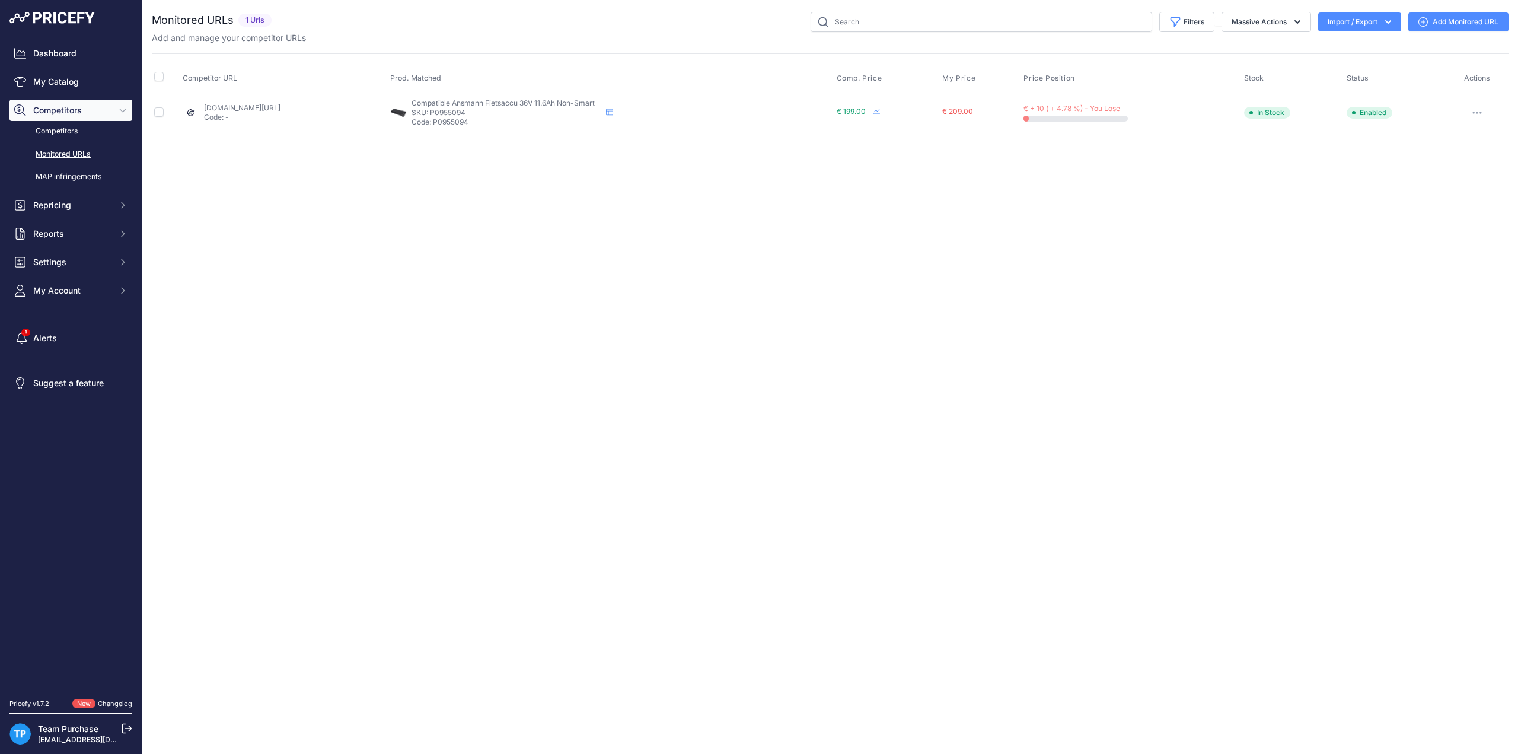
click at [1425, 25] on icon at bounding box center [1422, 21] width 9 height 9
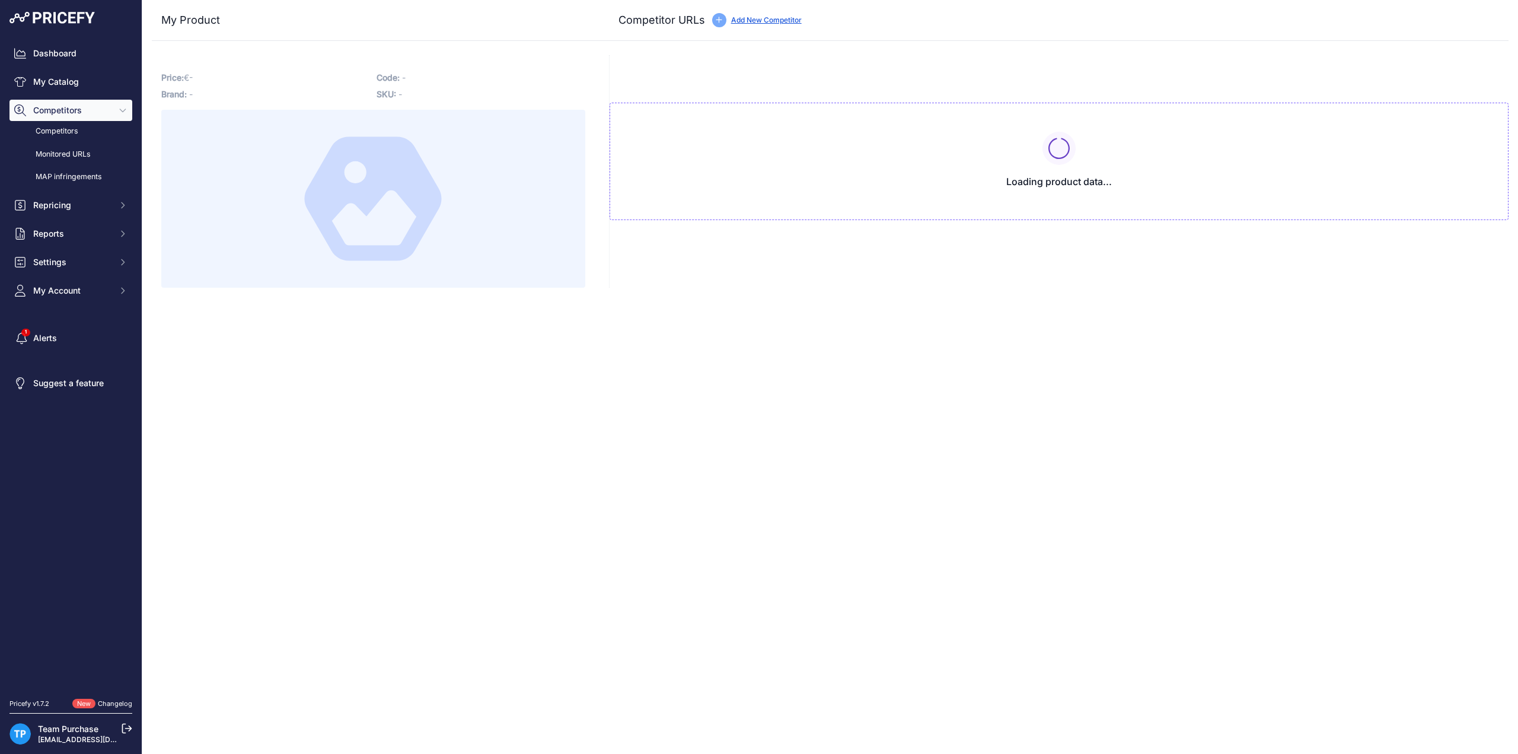
type input "[DOMAIN_NAME][URL]"
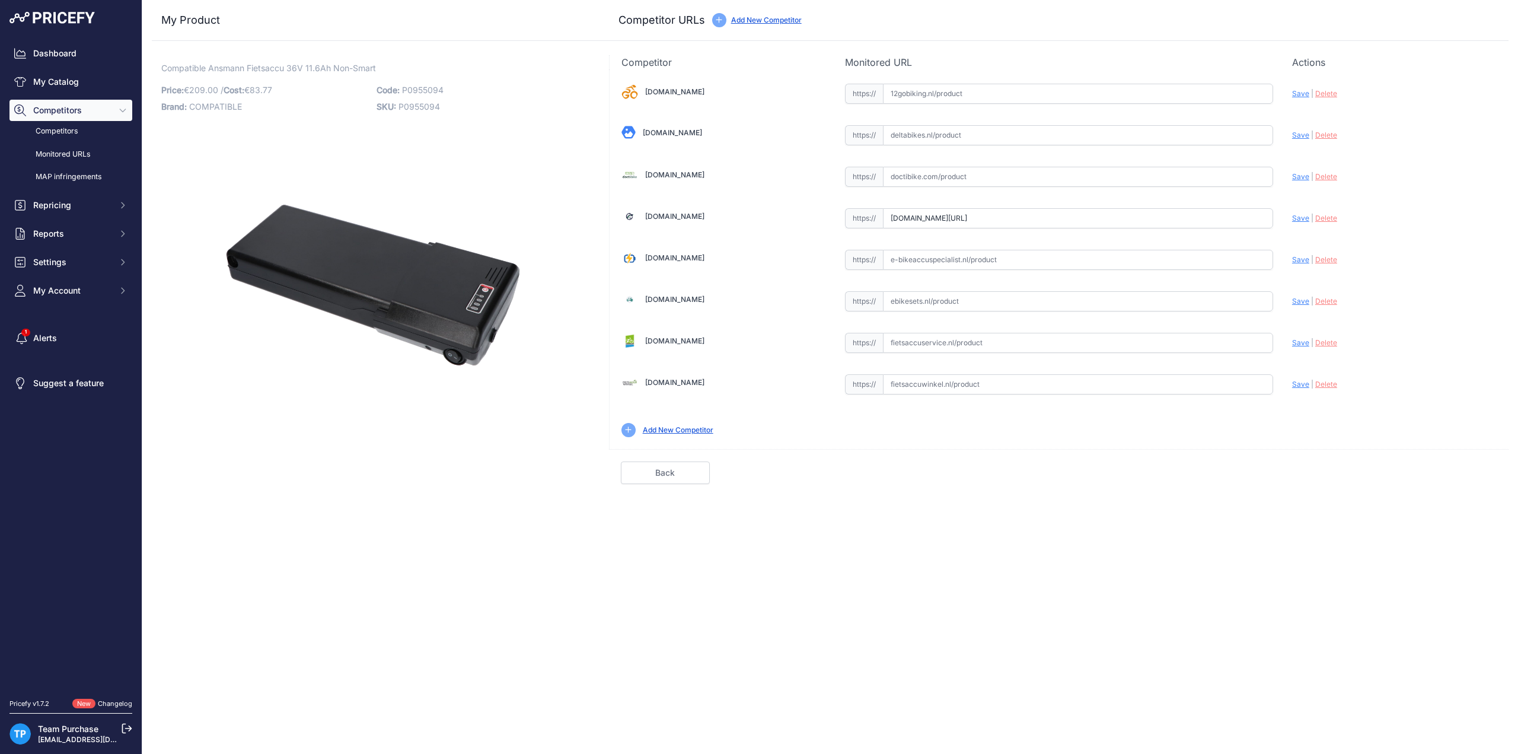
click at [997, 386] on input "text" at bounding box center [1078, 384] width 390 height 20
paste input "[URL][DOMAIN_NAME]"
click at [1292, 381] on span "Save" at bounding box center [1300, 383] width 17 height 9
type input "[URL][DOMAIN_NAME]"
click at [948, 257] on input "text" at bounding box center [1078, 260] width 390 height 20
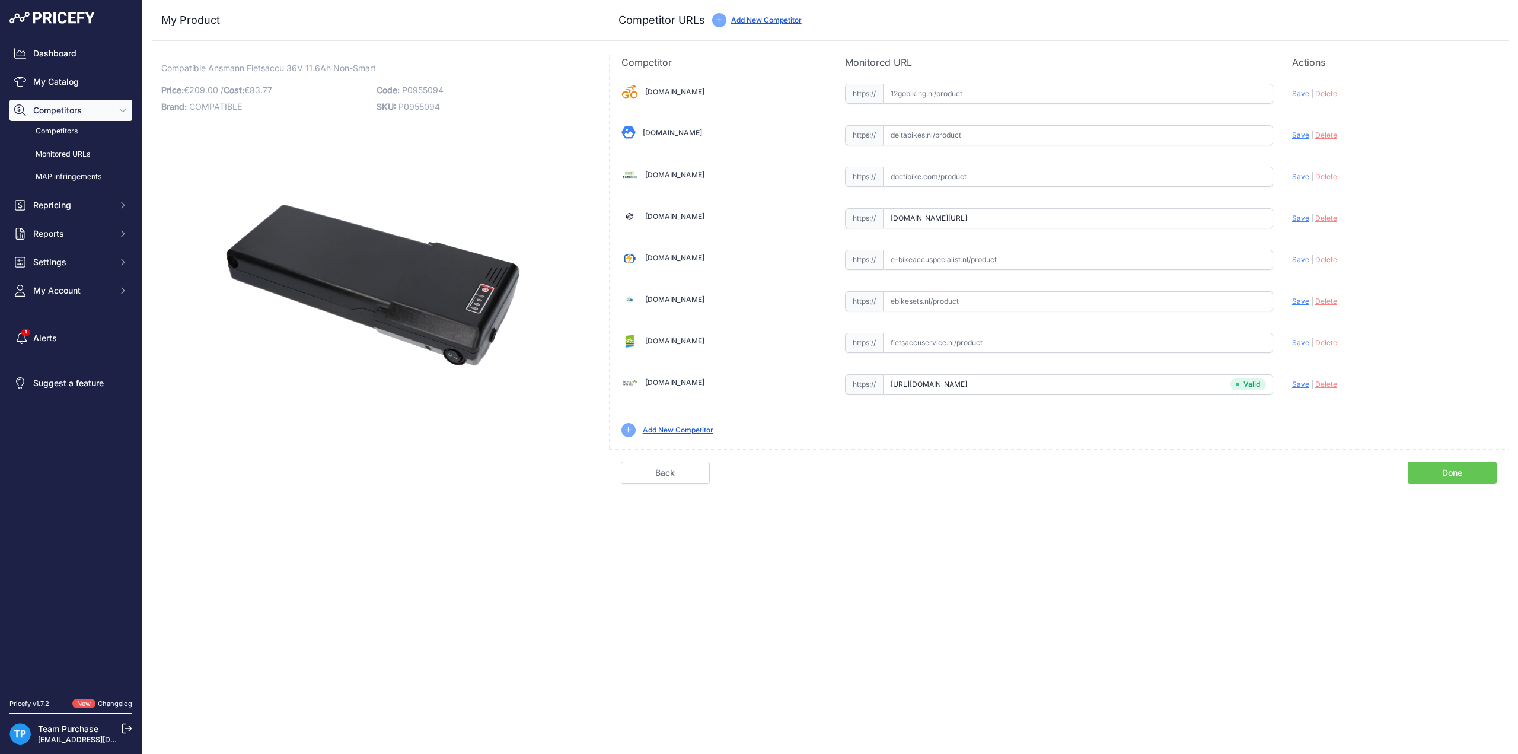
paste input "https://e-bikeaccuspecialist.nl/product/ansmann-vervangende-fietsaccu-36v-116ah…"
click at [1295, 256] on span "Save" at bounding box center [1300, 259] width 17 height 9
type input "https://e-bikeaccuspecialist.nl/product/ansmann-vervangende-fietsaccu-36v-116ah…"
click at [960, 177] on input "text" at bounding box center [1078, 177] width 390 height 20
paste input "https://doctibike.com/nl/multi-merk-fietsaccu/1757-multibrand-compatibele-fiets…"
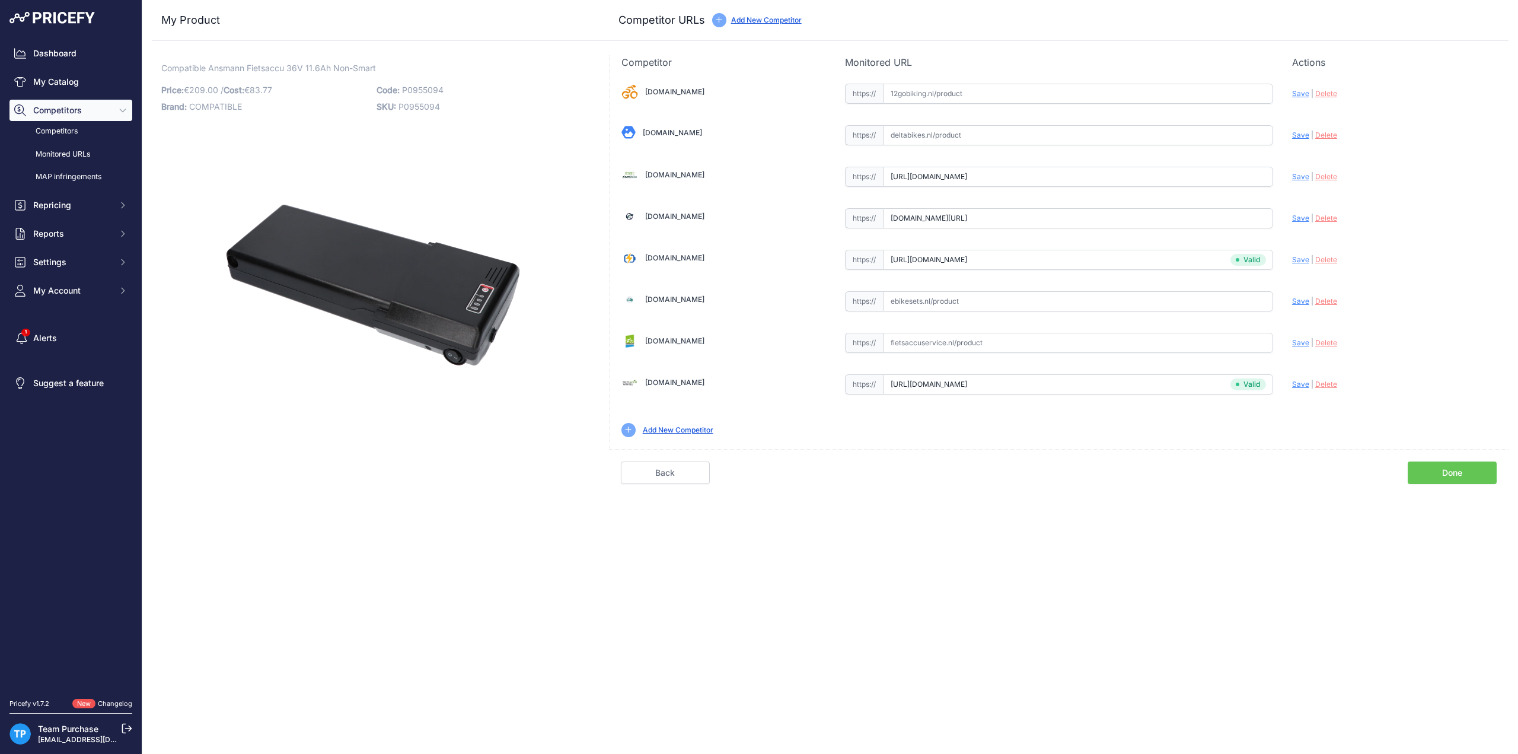
scroll to position [0, 40]
click at [1303, 176] on span "Save" at bounding box center [1300, 176] width 17 height 9
type input "https://doctibike.com/nl/multi-merk-fietsaccu/1757-multibrand-compatibele-fiets…"
click at [1453, 470] on link "Done" at bounding box center [1451, 472] width 89 height 23
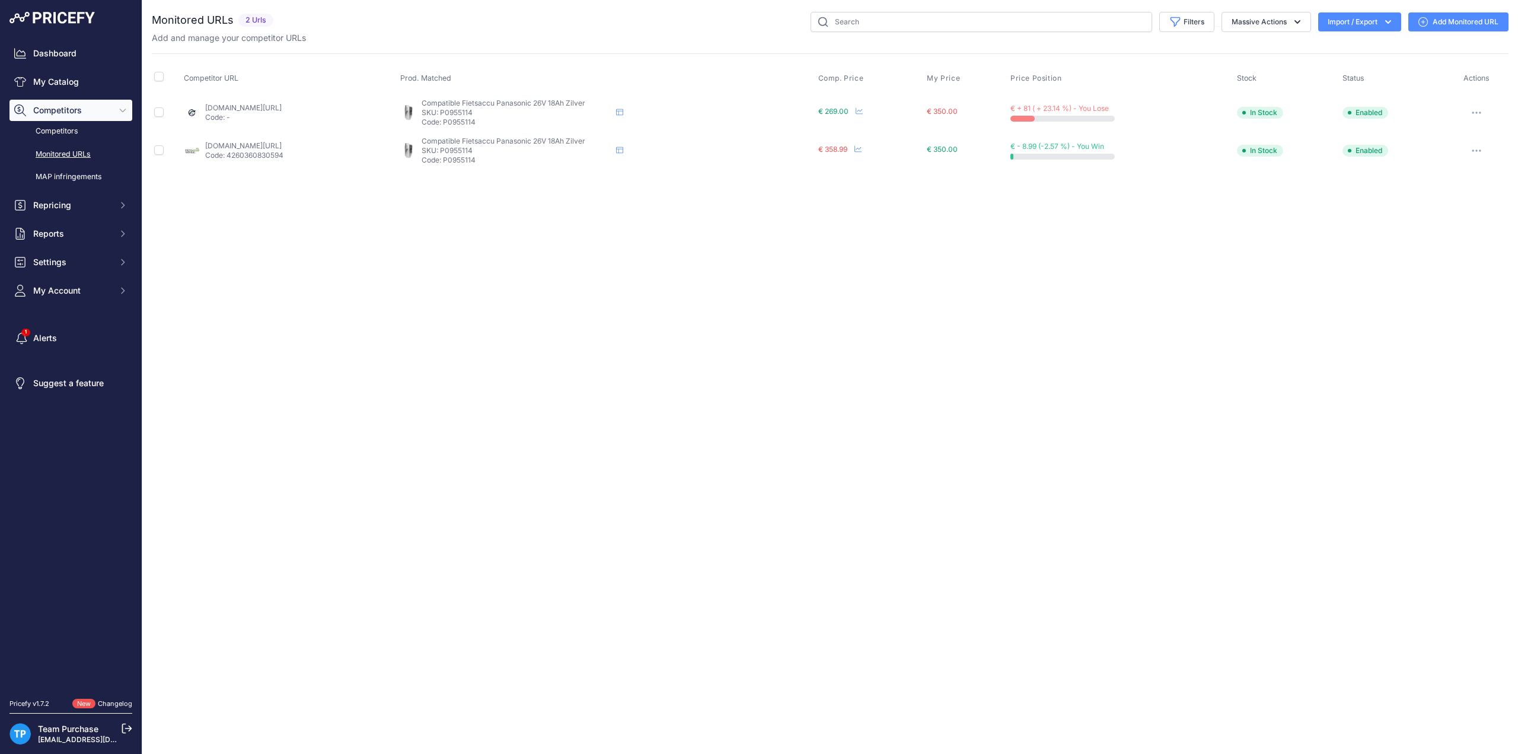
click at [1464, 25] on link "Add Monitored URL" at bounding box center [1458, 21] width 100 height 19
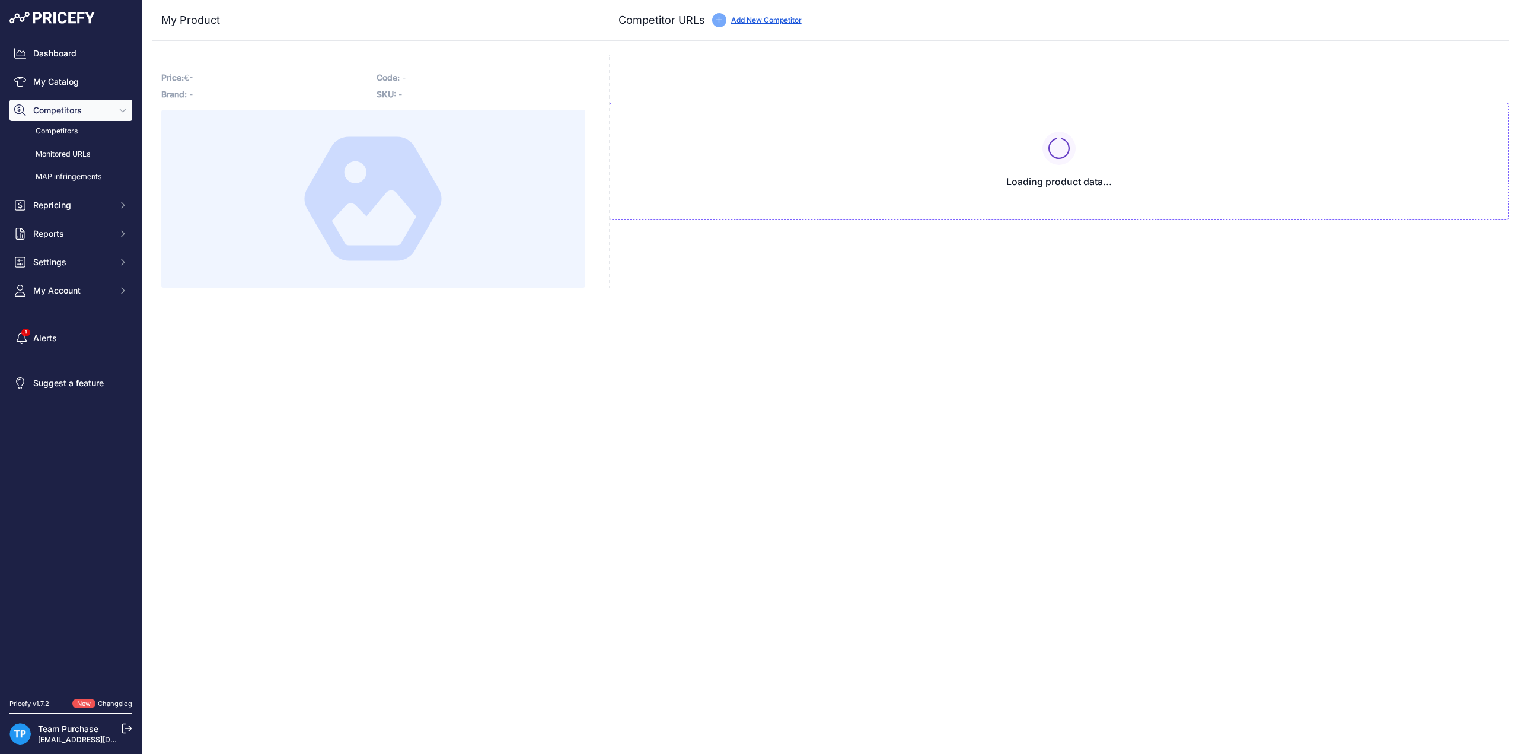
type input "[DOMAIN_NAME][URL]"
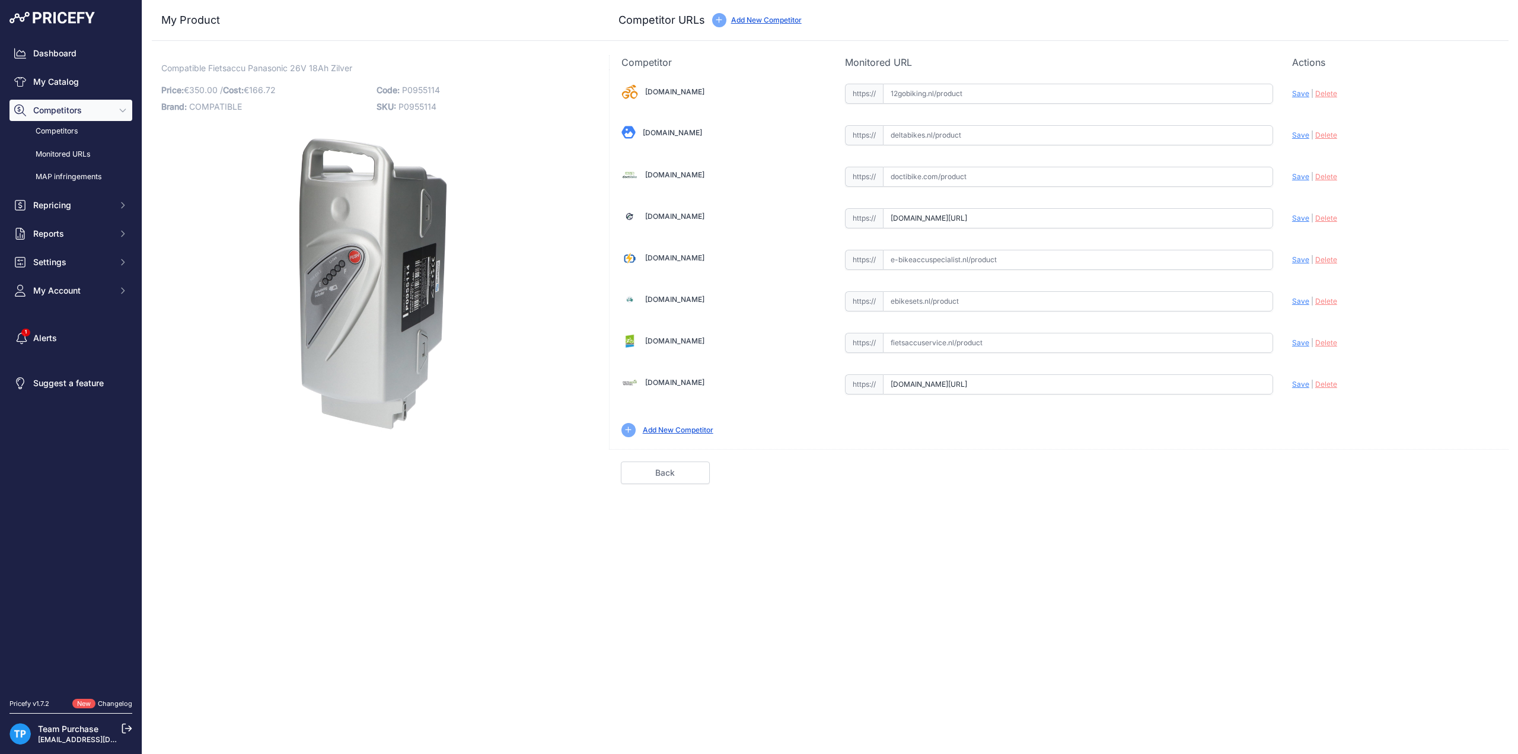
click at [994, 171] on input "text" at bounding box center [1078, 177] width 390 height 20
paste input "[URL][DOMAIN_NAME][PERSON_NAME]"
click at [1300, 174] on span "Save" at bounding box center [1300, 176] width 17 height 9
type input "[URL][DOMAIN_NAME][PERSON_NAME]"
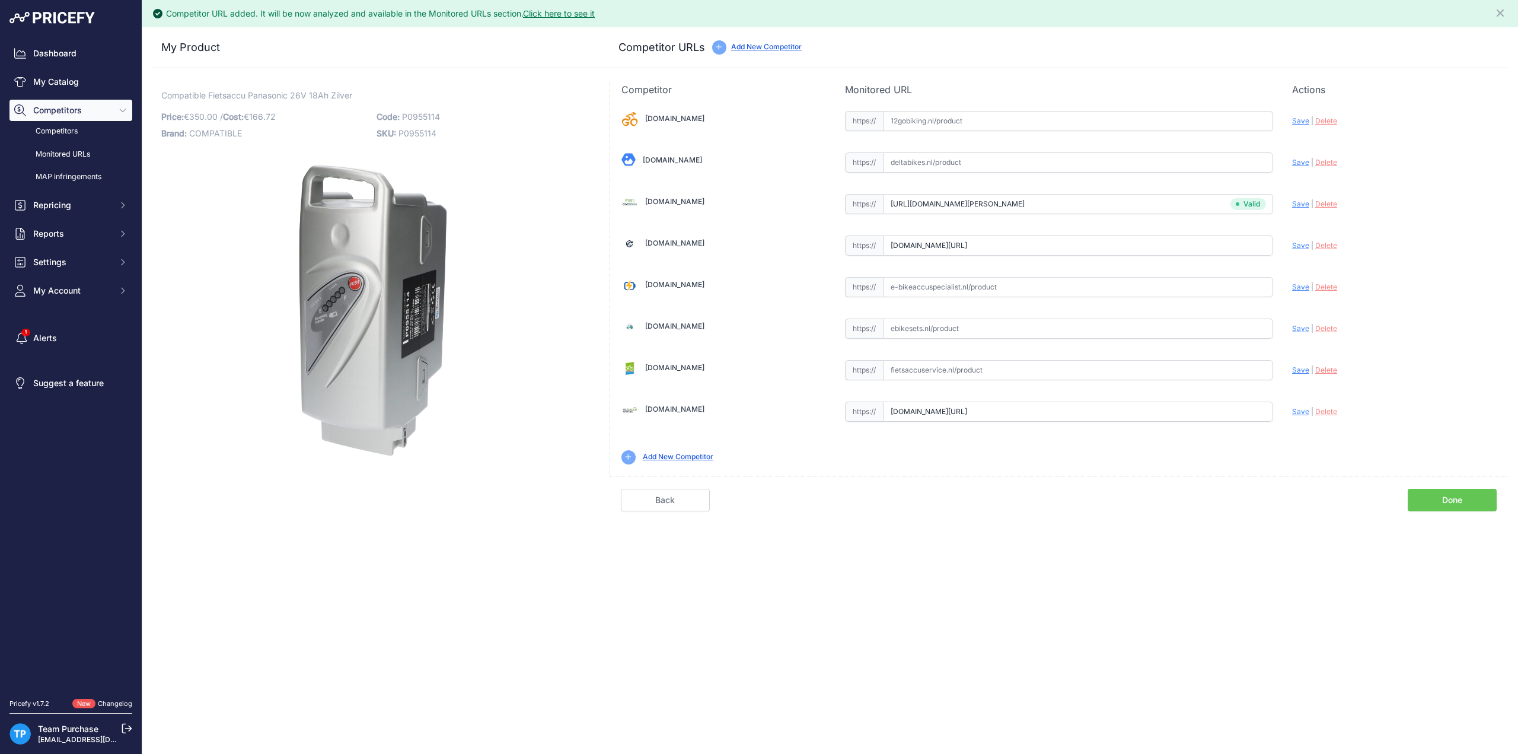
click at [988, 280] on input "text" at bounding box center [1078, 287] width 390 height 20
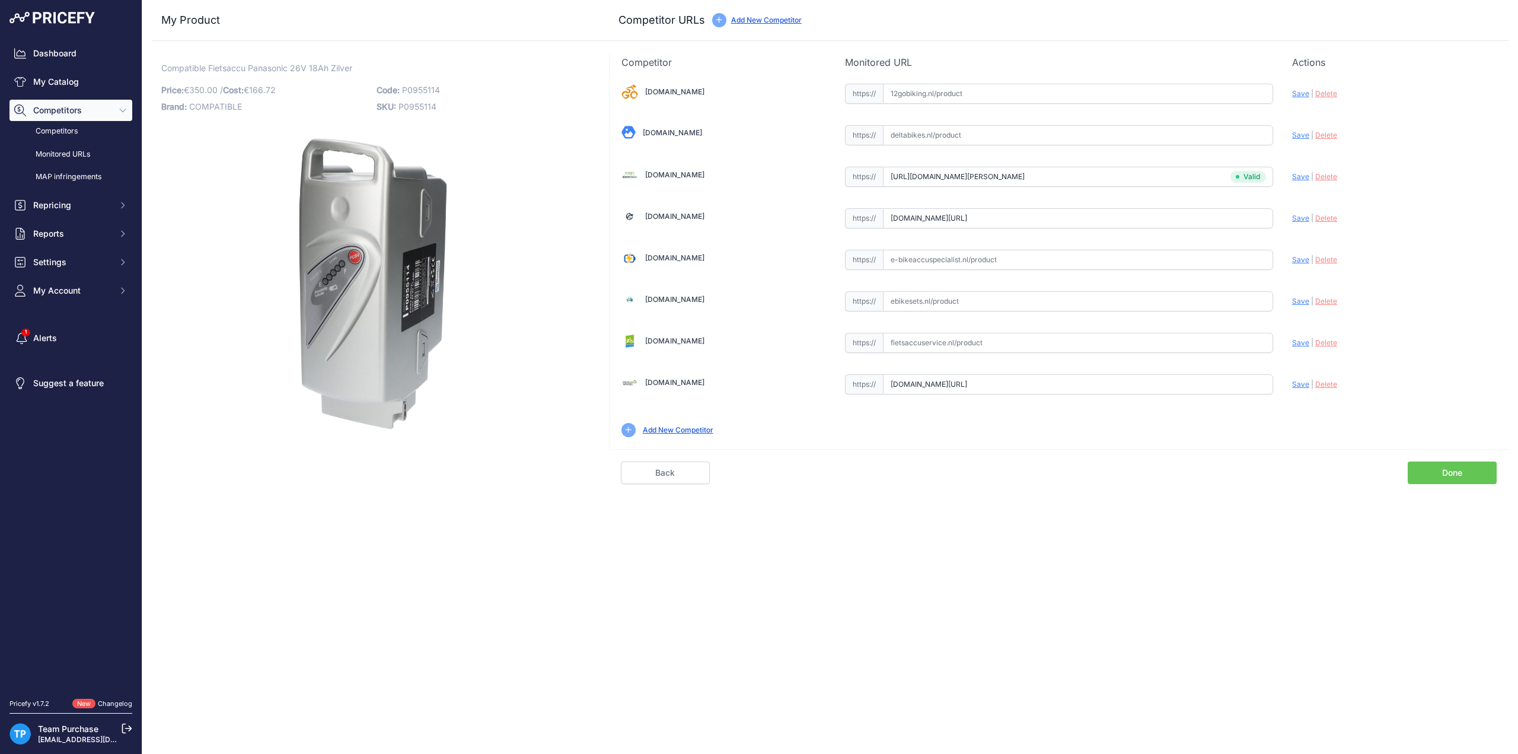
click at [983, 247] on div "https:// Valid" at bounding box center [1059, 258] width 428 height 23
click at [984, 256] on input "text" at bounding box center [1078, 260] width 390 height 20
paste input "[URL][DOMAIN_NAME][PERSON_NAME]"
click at [1300, 258] on span "Save" at bounding box center [1300, 259] width 17 height 9
type input "[URL][DOMAIN_NAME][PERSON_NAME]"
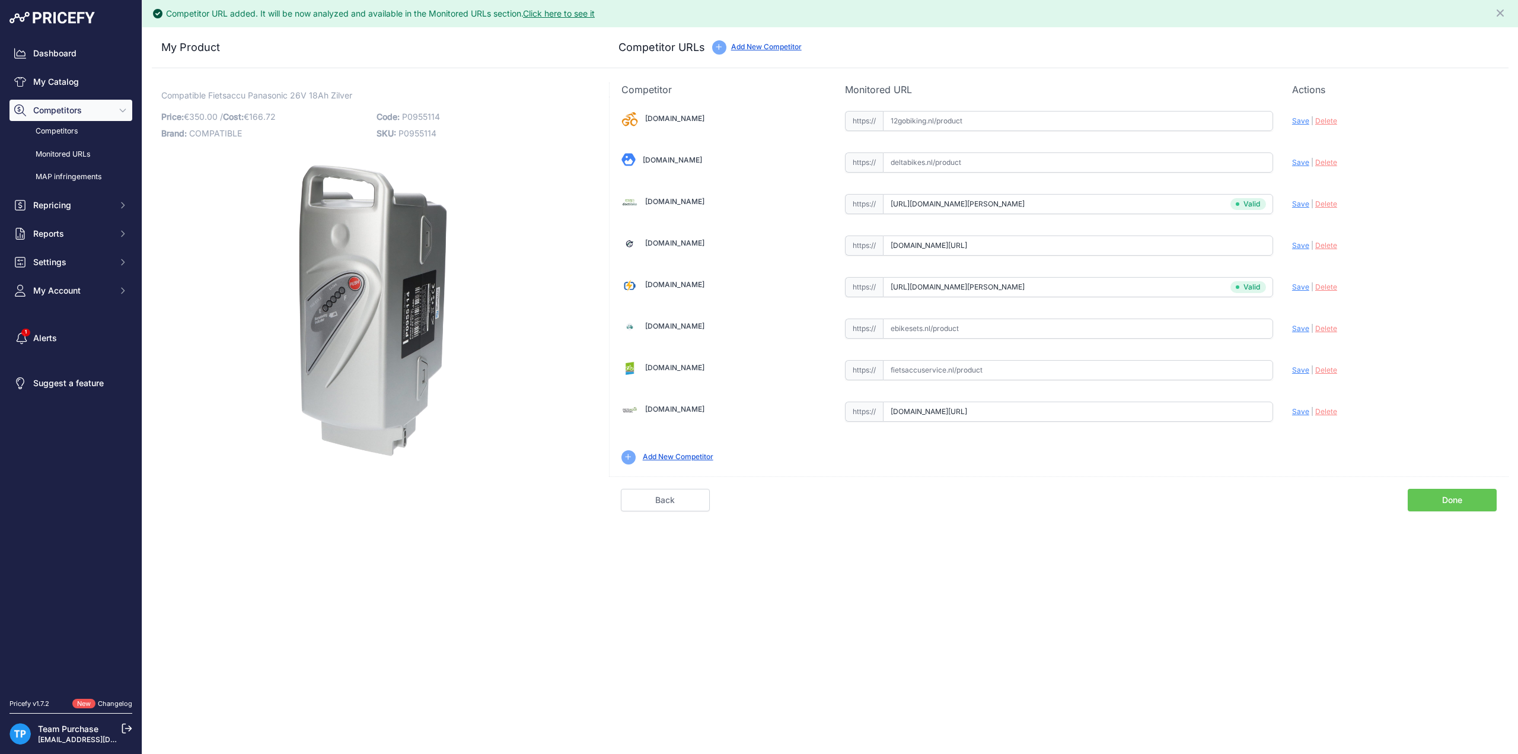
click at [988, 331] on input "text" at bounding box center [1078, 328] width 390 height 20
